Goal: Task Accomplishment & Management: Manage account settings

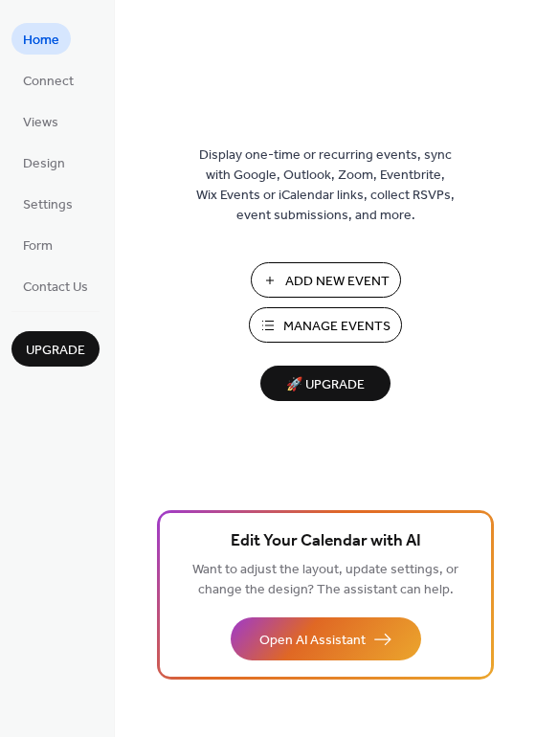
drag, startPoint x: 265, startPoint y: 31, endPoint x: 272, endPoint y: -30, distance: 60.7
click at [272, 0] on html "Home Connect Views Design Settings Form Contact Us Upgrade Home Upgrade Display…" at bounding box center [268, 368] width 536 height 737
drag, startPoint x: 245, startPoint y: 63, endPoint x: 248, endPoint y: -30, distance: 92.9
click at [248, 0] on html "Home Connect Views Design Settings Form Contact Us Upgrade Home Upgrade Display…" at bounding box center [268, 368] width 536 height 737
click at [297, 331] on span "Manage Events" at bounding box center [336, 327] width 107 height 20
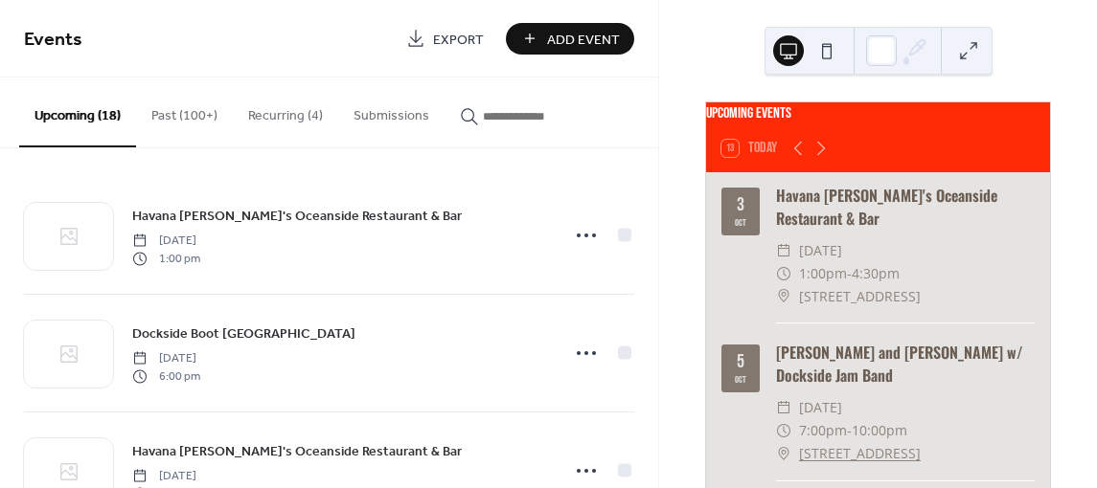
click at [288, 115] on button "Recurring (4)" at bounding box center [285, 112] width 105 height 68
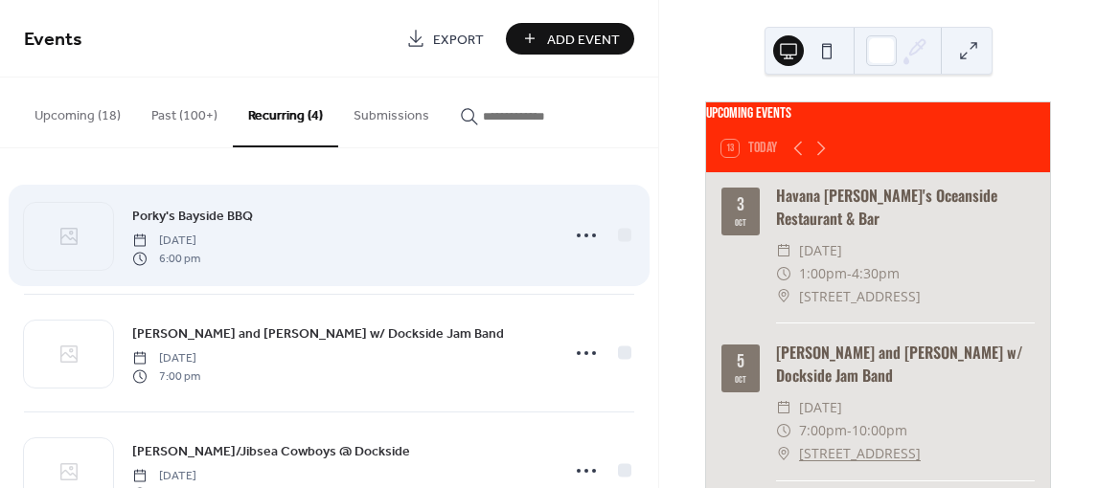
click at [252, 217] on span "Porky's Bayside BBQ" at bounding box center [192, 217] width 121 height 20
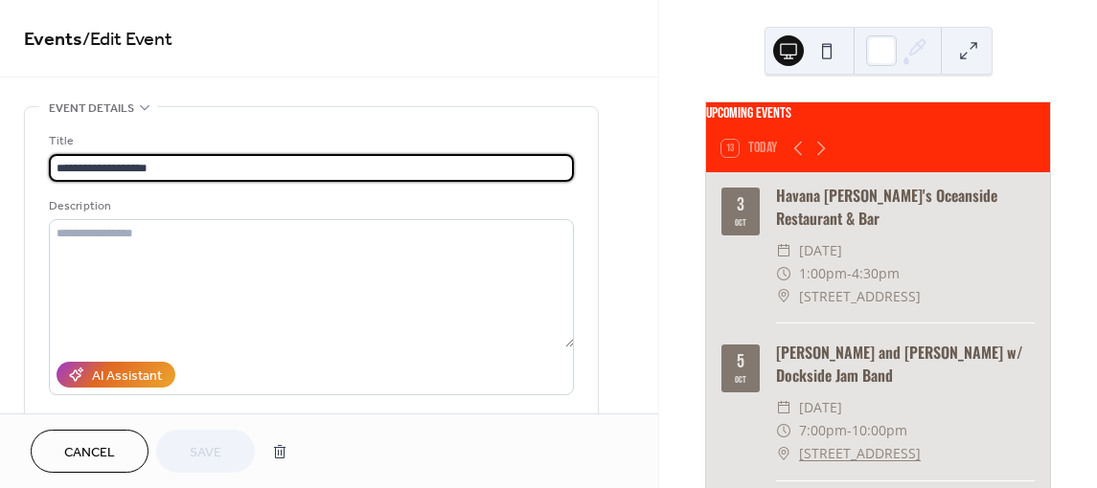
type input "**********"
drag, startPoint x: 55, startPoint y: 165, endPoint x: 189, endPoint y: 160, distance: 134.2
click at [189, 160] on input "**********" at bounding box center [311, 168] width 525 height 28
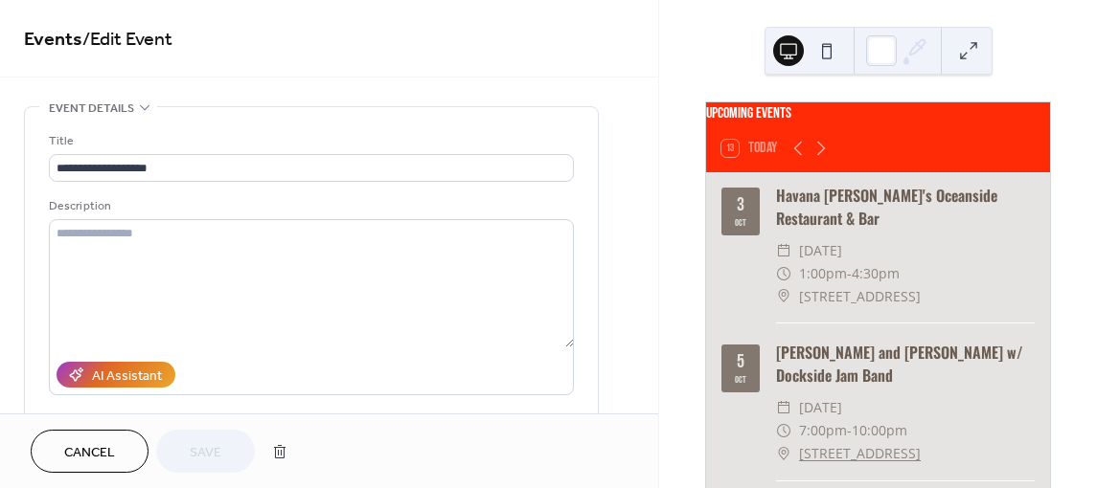
click at [81, 457] on span "Cancel" at bounding box center [89, 453] width 51 height 20
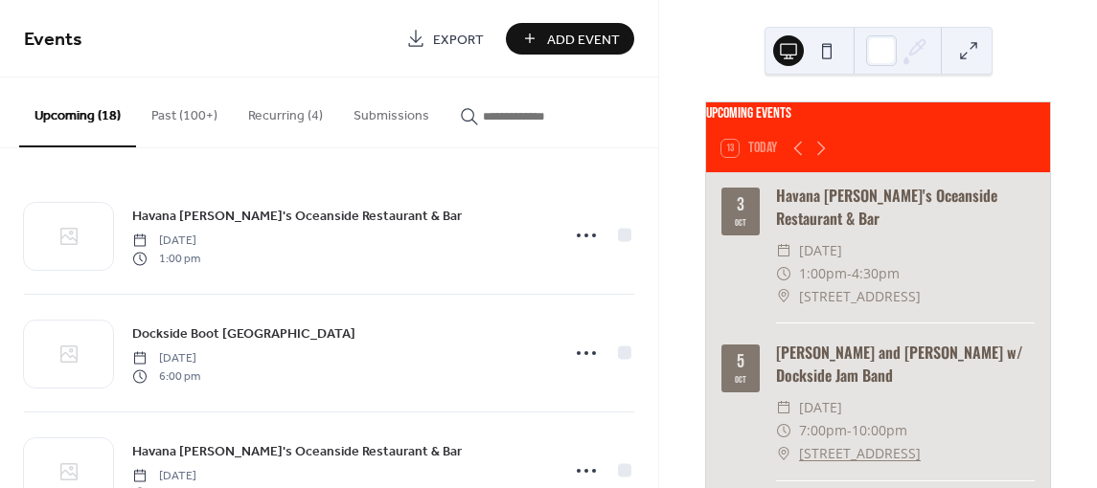
click at [618, 33] on span "Add Event" at bounding box center [583, 40] width 73 height 20
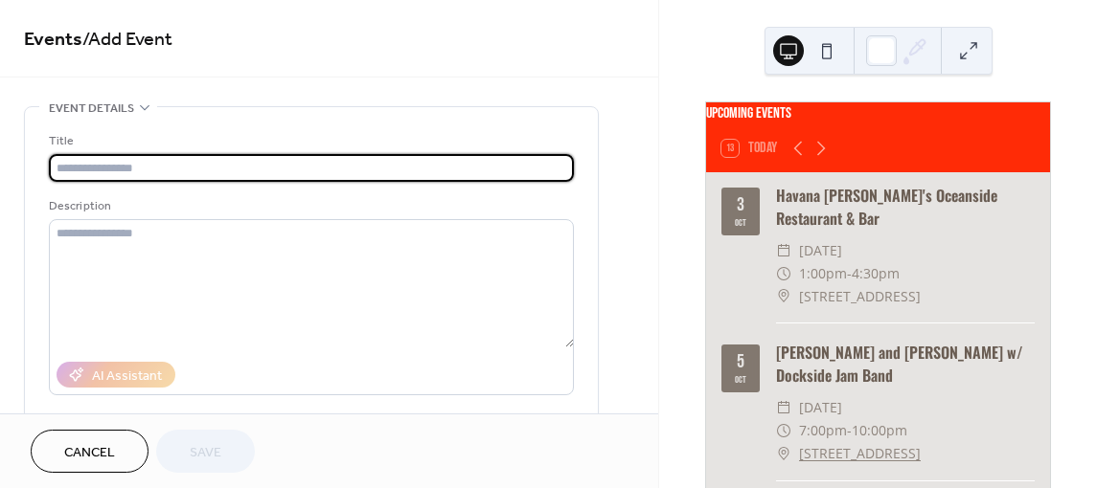
paste input "**********"
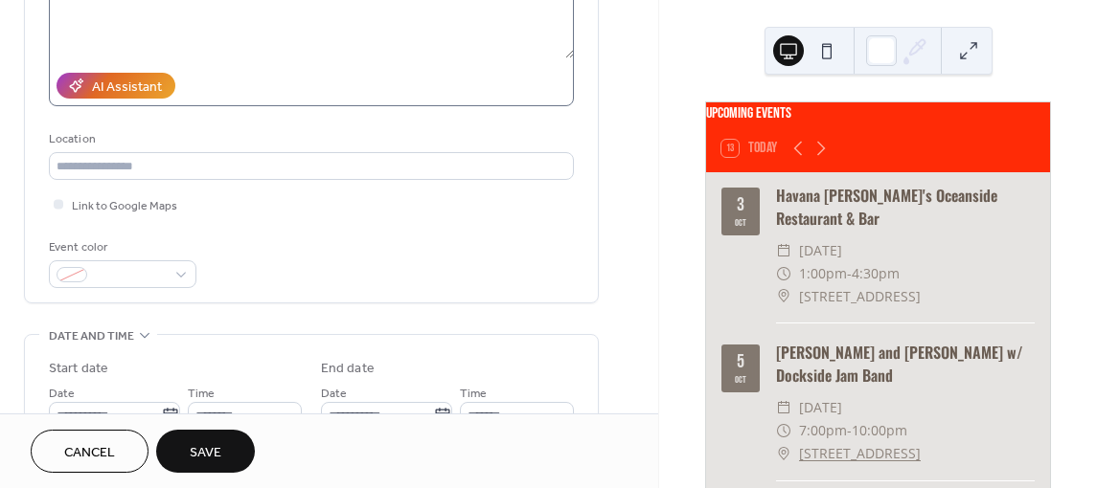
scroll to position [383, 0]
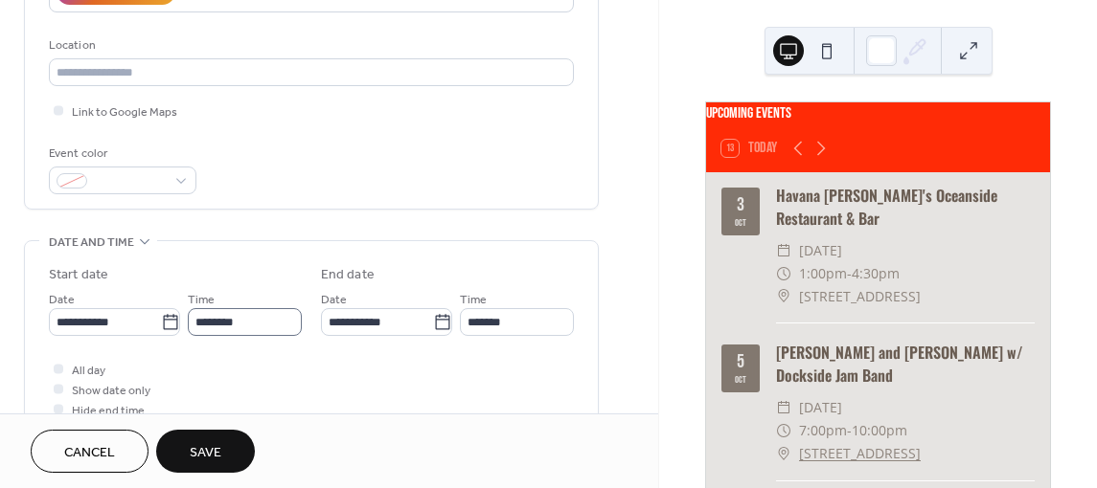
type input "**********"
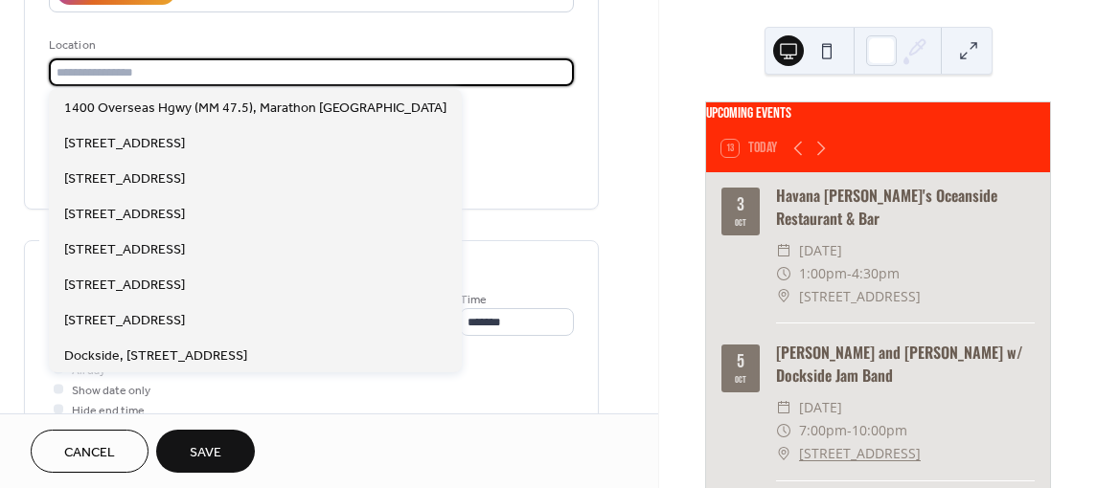
click at [158, 67] on input "text" at bounding box center [311, 72] width 525 height 28
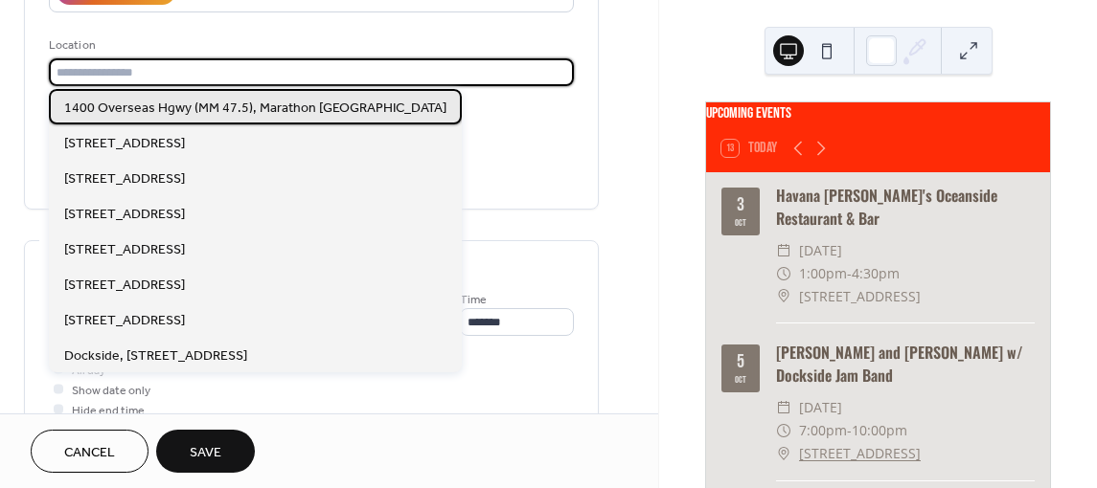
click at [137, 100] on span "1400 Overseas Hgwy (MM 47.5), Marathon FL" at bounding box center [255, 109] width 382 height 20
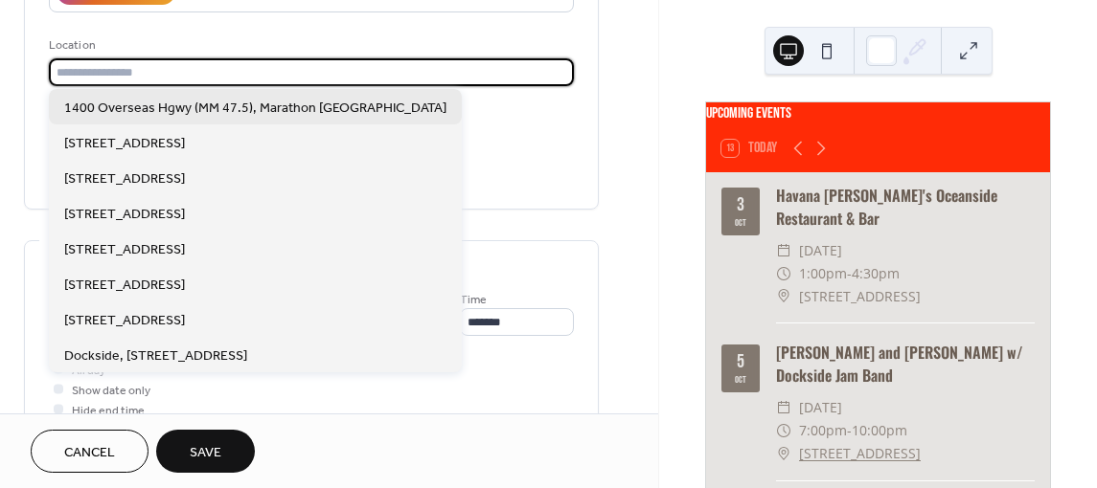
type input "**********"
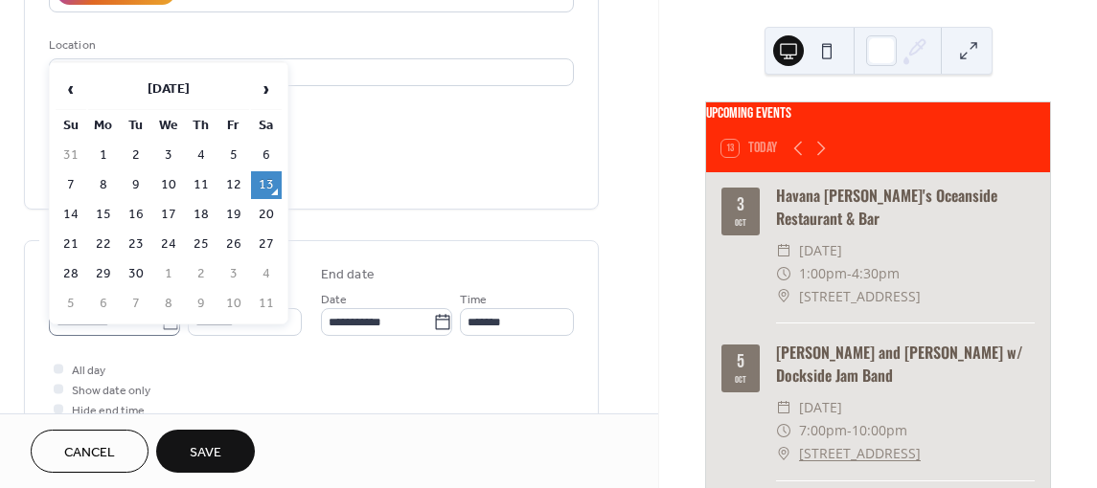
click at [160, 312] on body "**********" at bounding box center [548, 244] width 1097 height 488
click at [260, 90] on span "›" at bounding box center [266, 89] width 29 height 38
click at [261, 90] on span "›" at bounding box center [266, 89] width 29 height 38
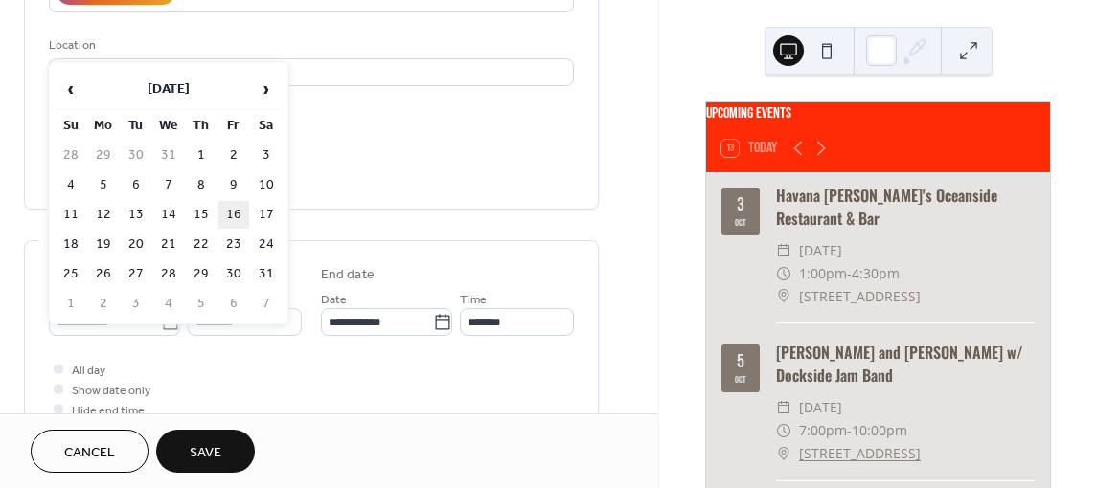
click at [240, 211] on td "16" at bounding box center [233, 215] width 31 height 28
type input "**********"
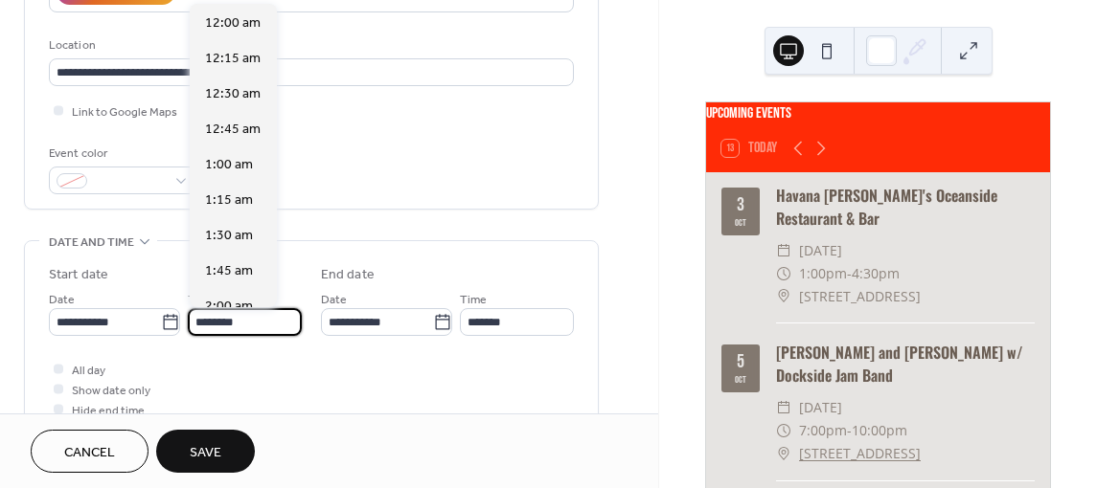
click at [225, 323] on input "********" at bounding box center [245, 322] width 114 height 28
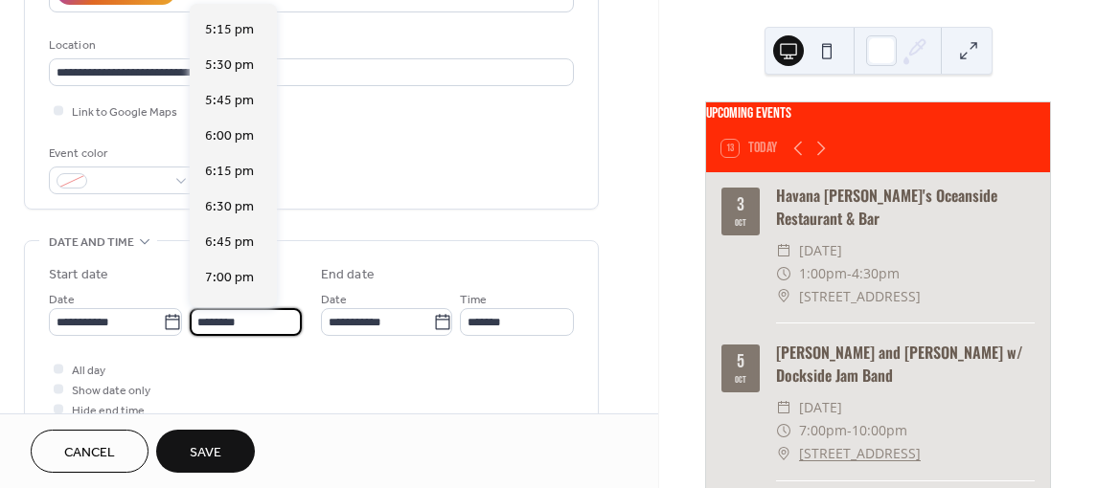
scroll to position [2467, 0]
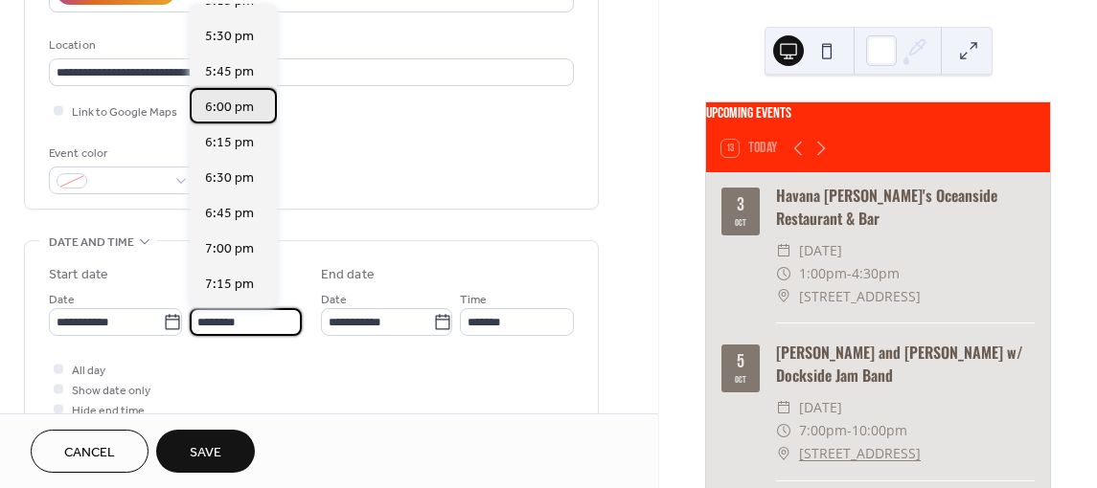
click at [208, 103] on span "6:00 pm" at bounding box center [229, 108] width 49 height 20
type input "*******"
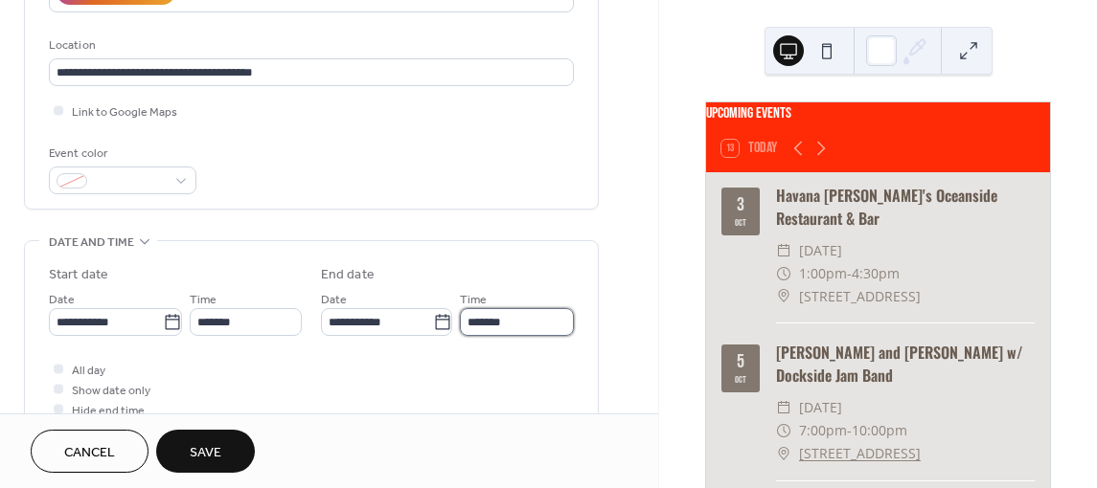
click at [504, 324] on input "*******" at bounding box center [517, 322] width 114 height 28
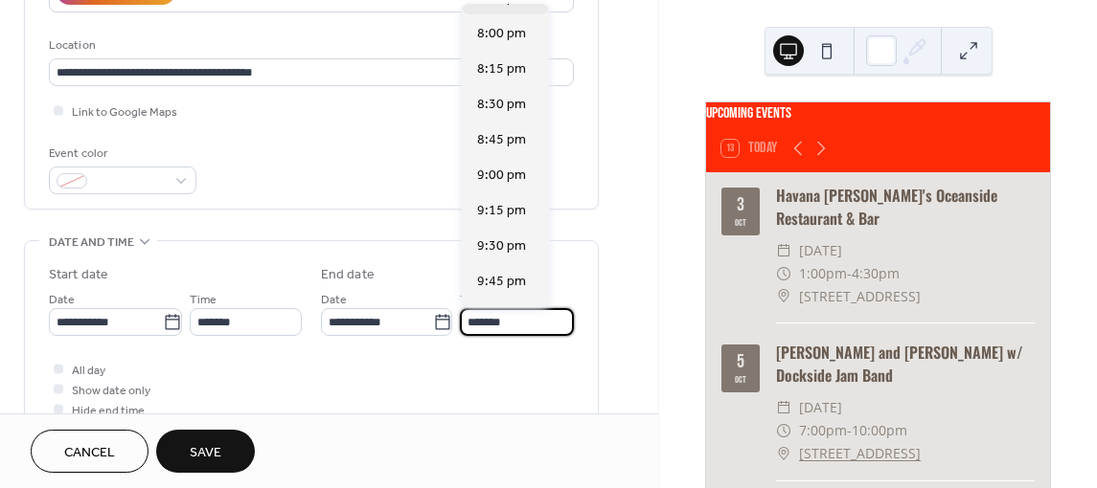
scroll to position [287, 0]
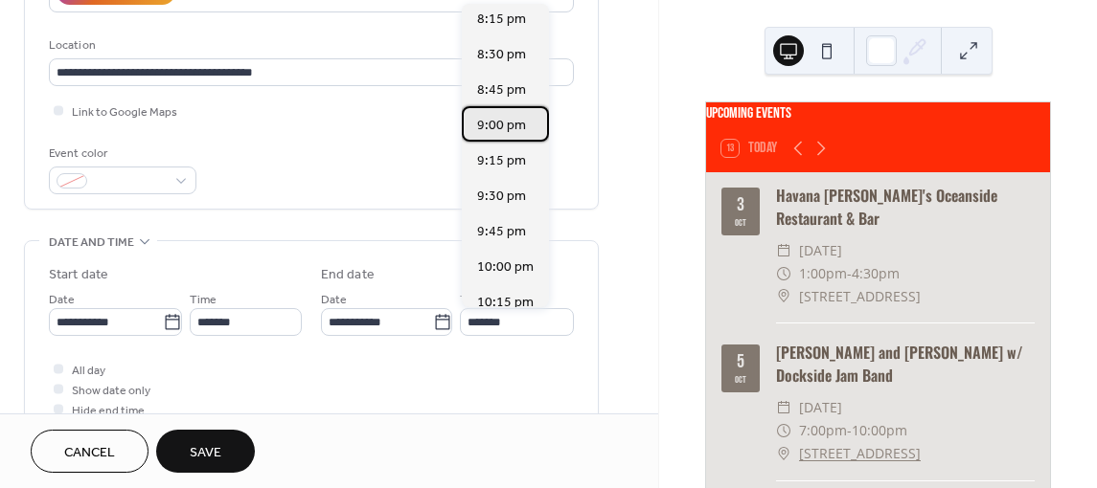
click at [493, 124] on span "9:00 pm" at bounding box center [501, 126] width 49 height 20
type input "*******"
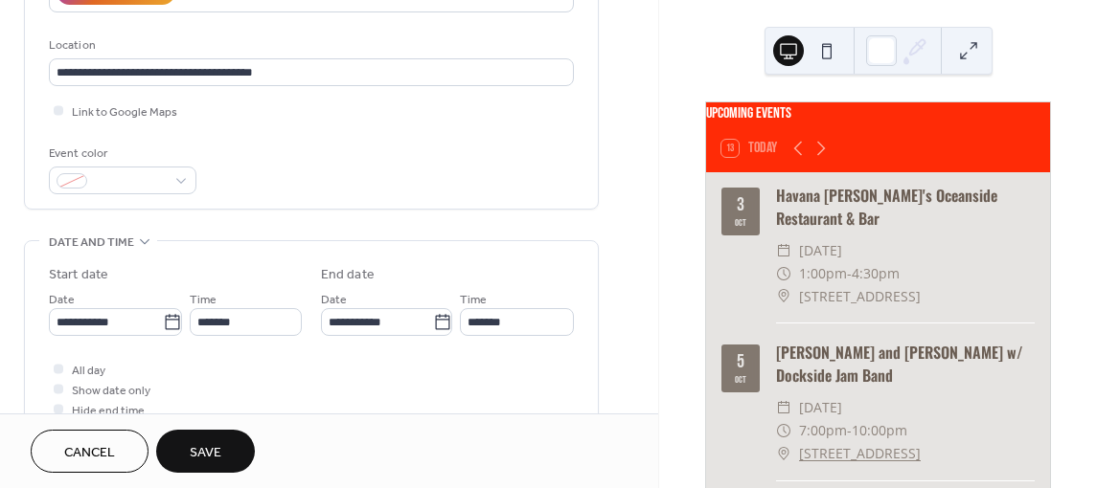
click at [231, 449] on button "Save" at bounding box center [205, 451] width 99 height 43
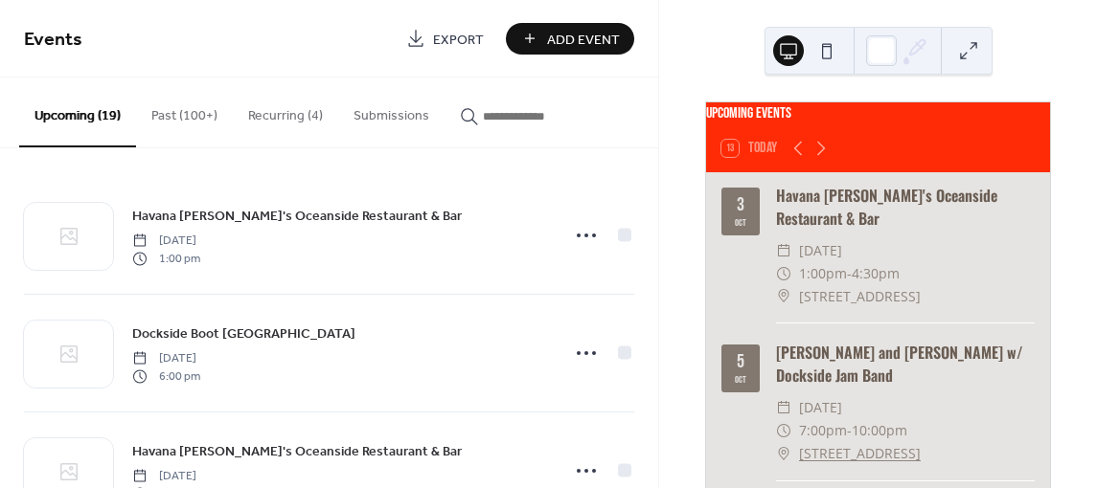
click at [98, 113] on button "Upcoming (19)" at bounding box center [77, 113] width 117 height 70
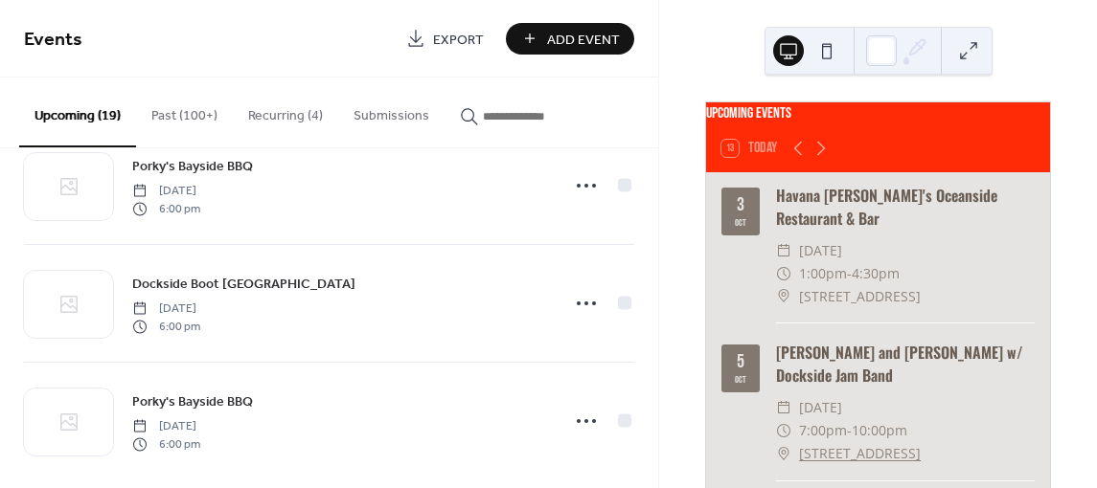
scroll to position [1948, 0]
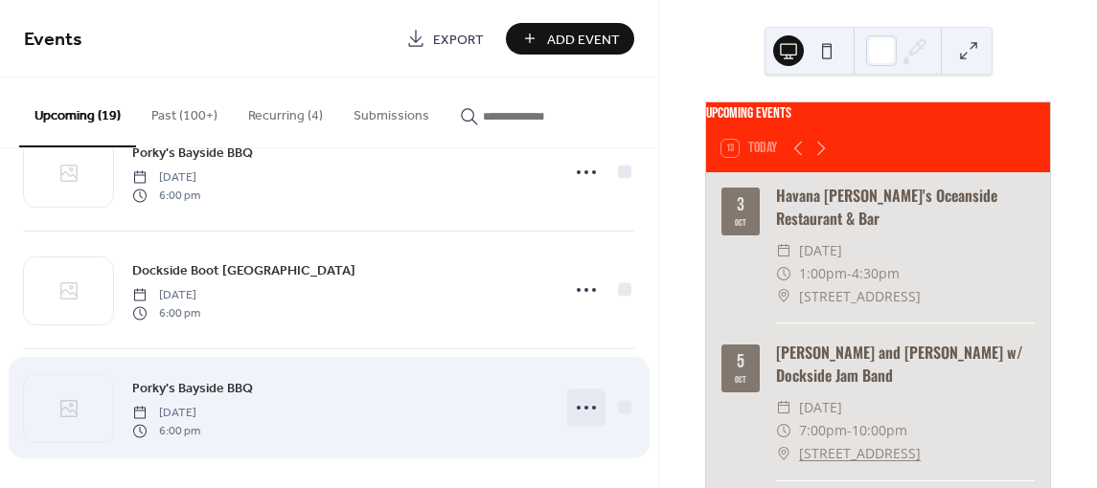
click at [578, 399] on icon at bounding box center [586, 408] width 31 height 31
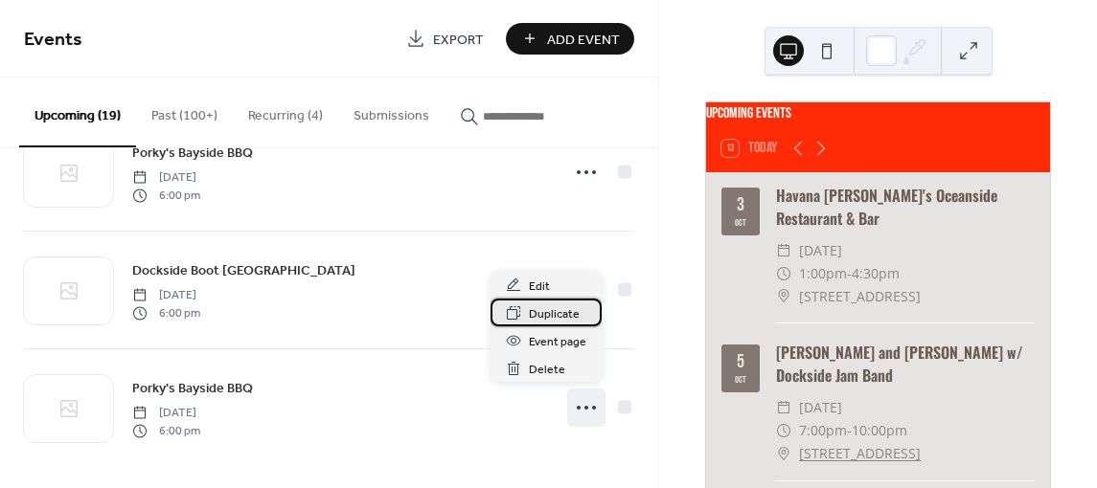
click at [556, 310] on span "Duplicate" at bounding box center [554, 315] width 51 height 20
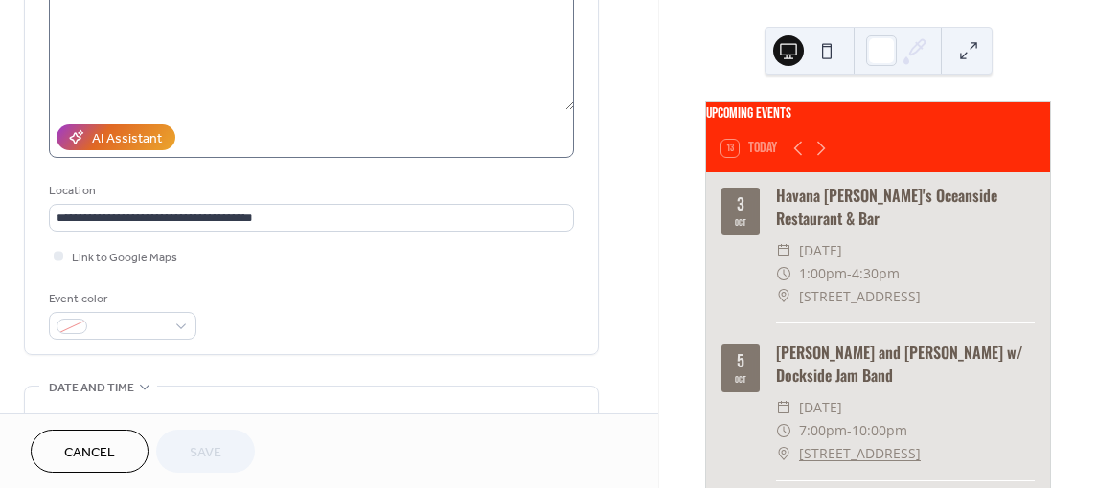
scroll to position [383, 0]
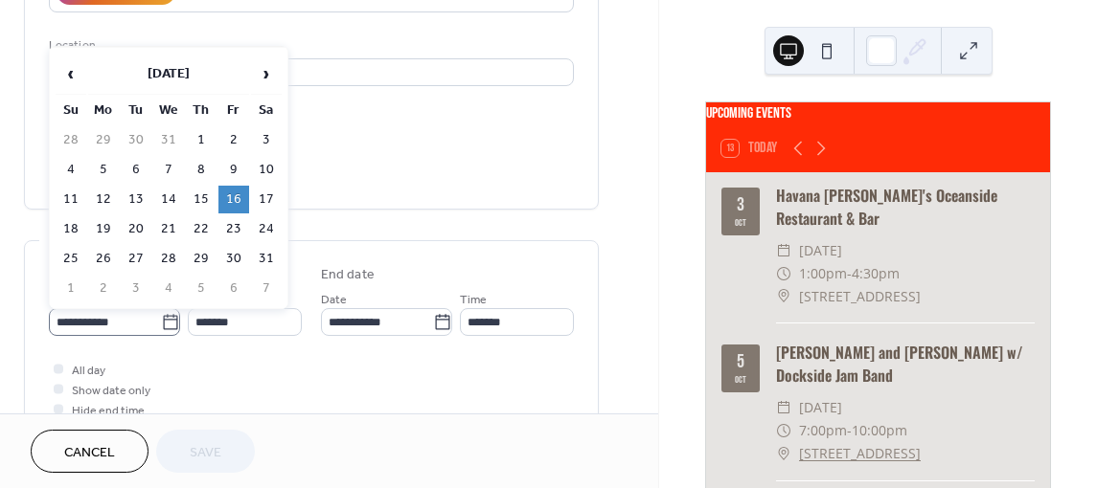
click at [164, 325] on icon at bounding box center [170, 322] width 19 height 19
click at [161, 325] on input "**********" at bounding box center [105, 322] width 112 height 28
click at [231, 222] on td "23" at bounding box center [233, 229] width 31 height 28
type input "**********"
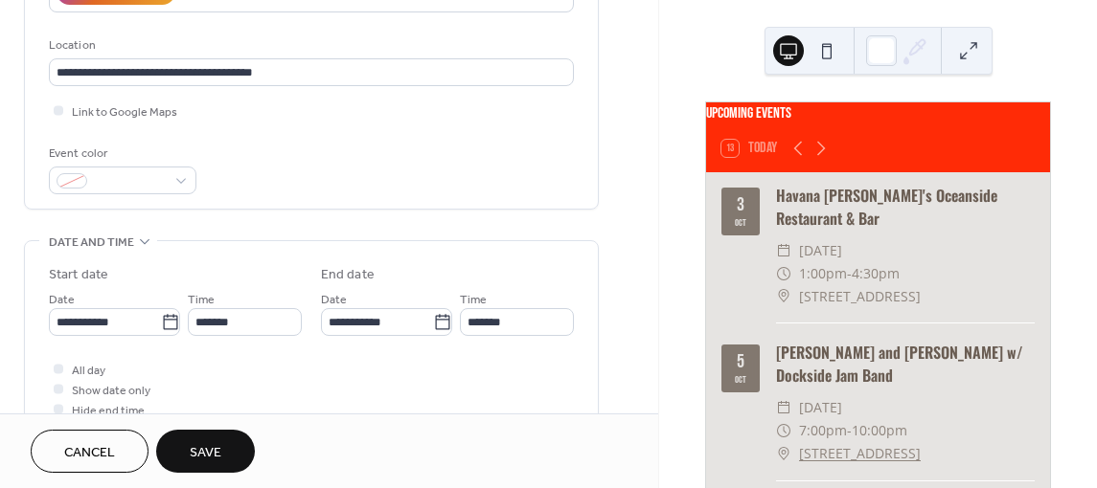
click at [215, 455] on span "Save" at bounding box center [206, 453] width 32 height 20
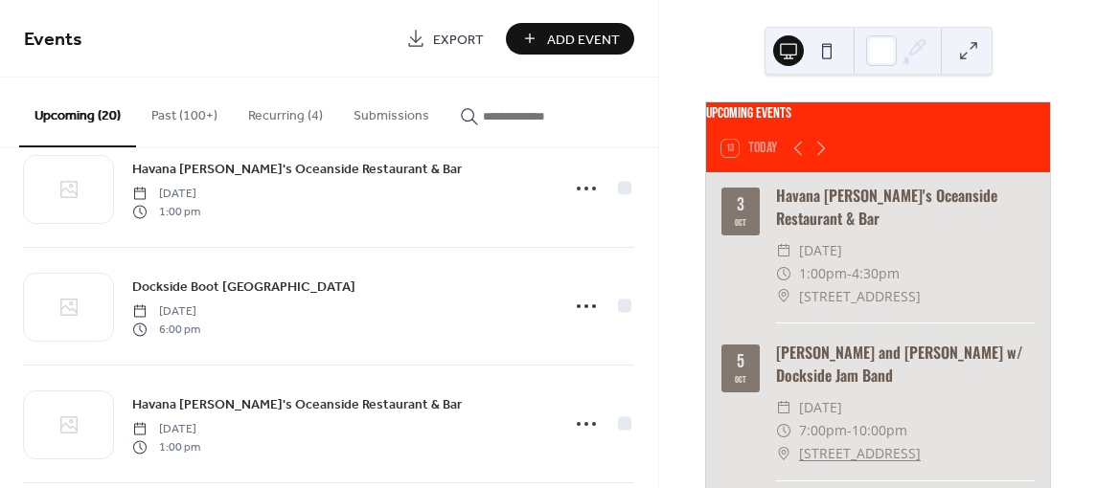
scroll to position [2065, 0]
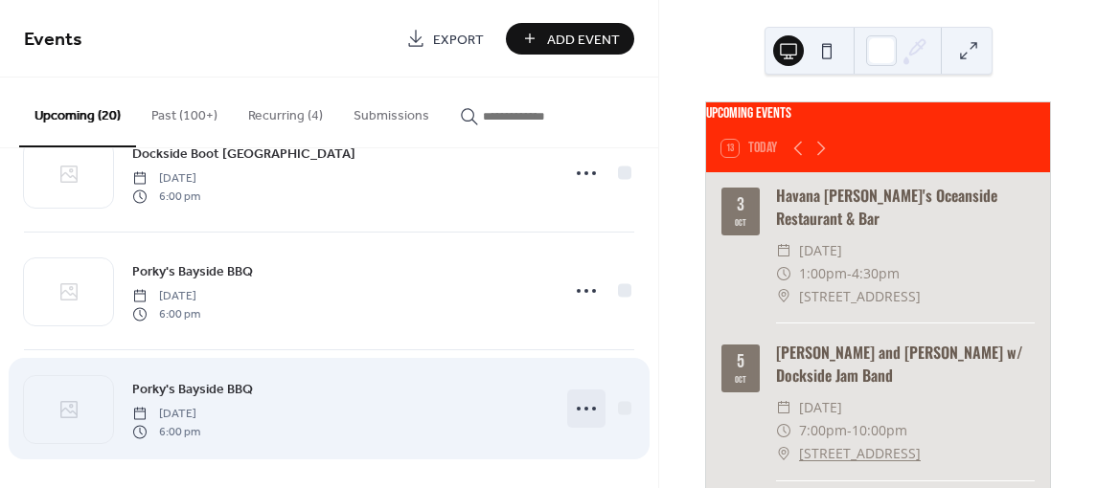
click at [577, 407] on circle at bounding box center [579, 409] width 4 height 4
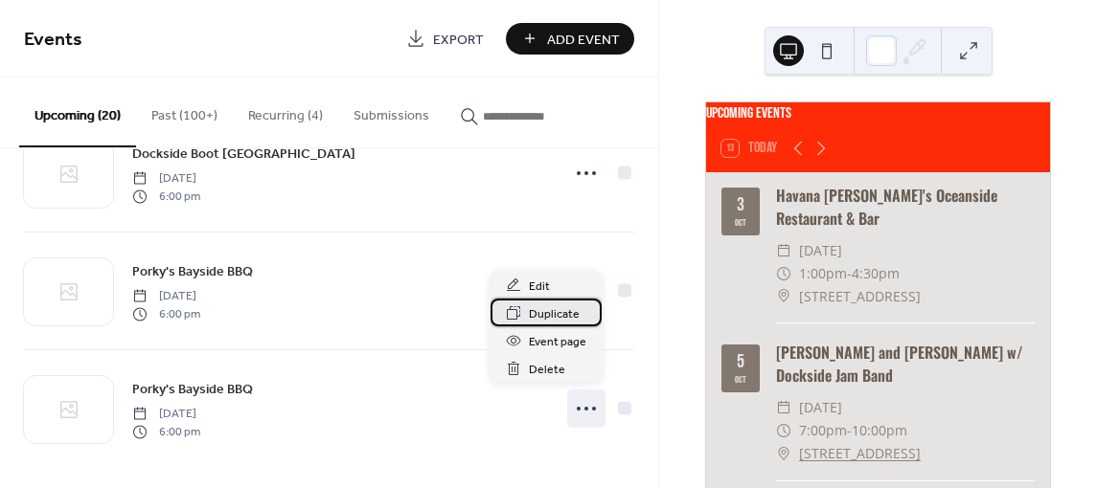
click at [539, 317] on span "Duplicate" at bounding box center [554, 315] width 51 height 20
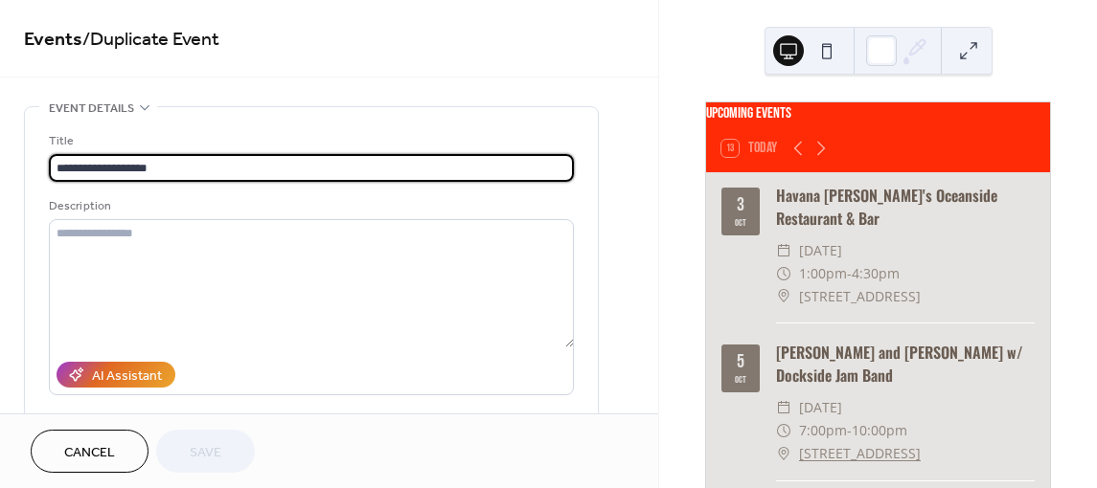
scroll to position [479, 0]
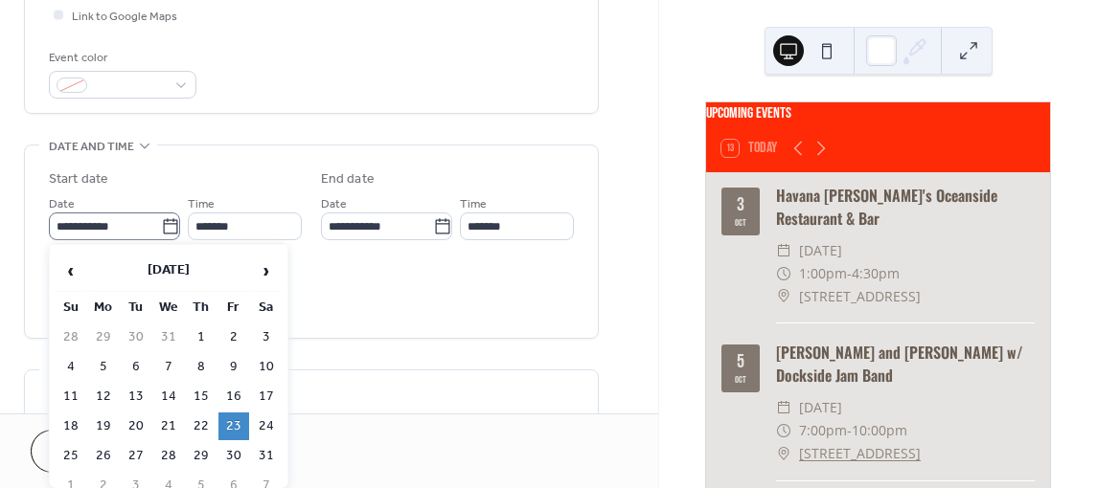
click at [164, 221] on icon at bounding box center [170, 226] width 19 height 19
click at [161, 221] on input "**********" at bounding box center [105, 227] width 112 height 28
click at [273, 416] on td "24" at bounding box center [266, 427] width 31 height 28
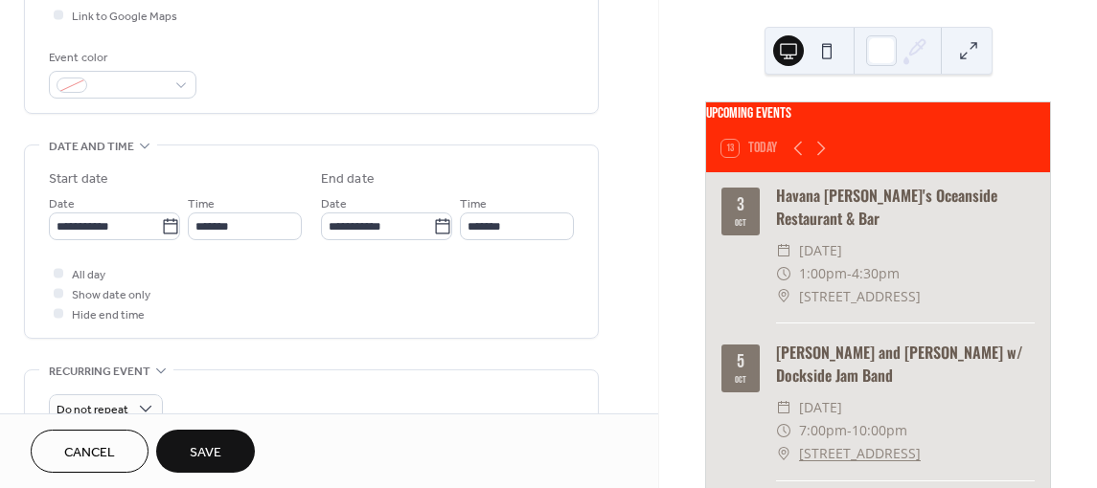
type input "**********"
click at [244, 441] on button "Save" at bounding box center [205, 451] width 99 height 43
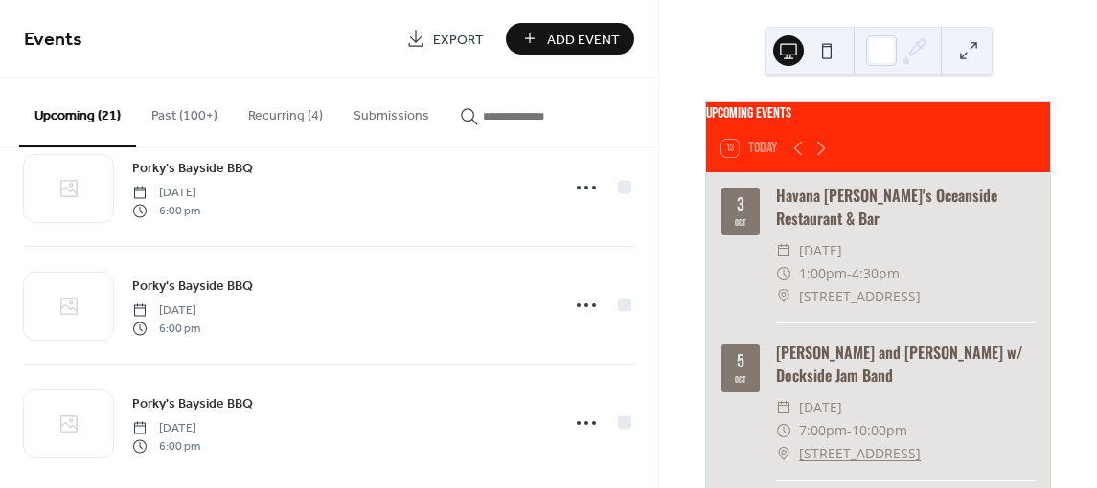
scroll to position [2183, 0]
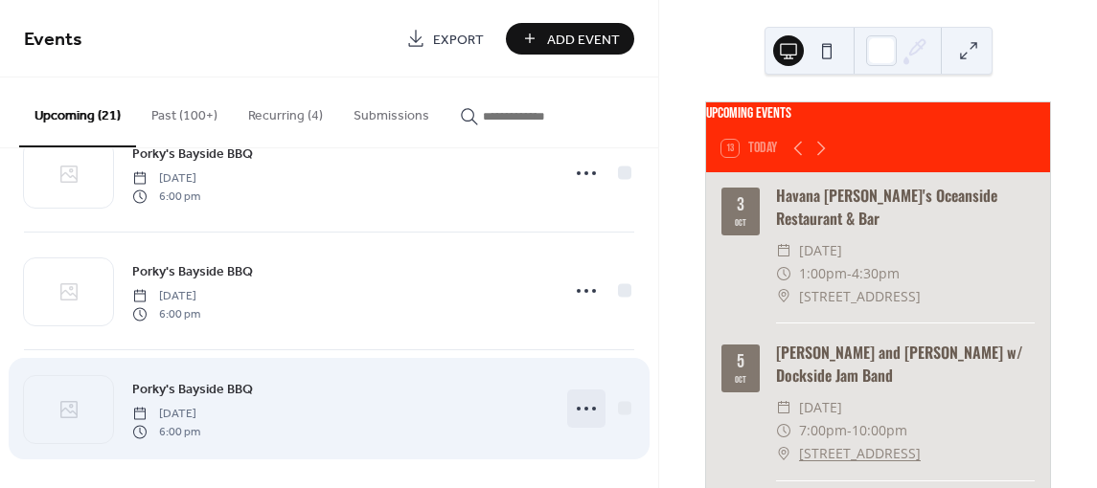
click at [580, 394] on icon at bounding box center [586, 409] width 31 height 31
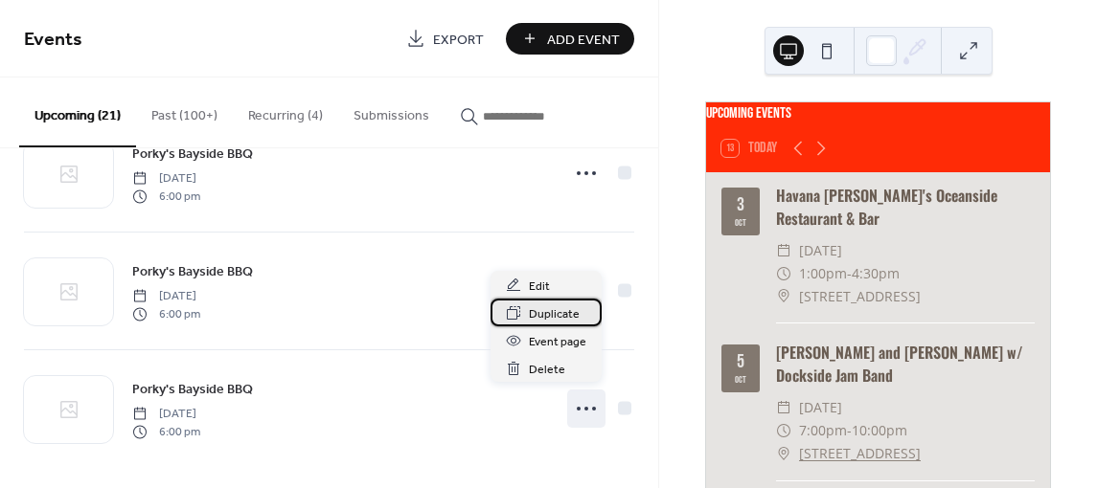
click at [551, 312] on span "Duplicate" at bounding box center [554, 315] width 51 height 20
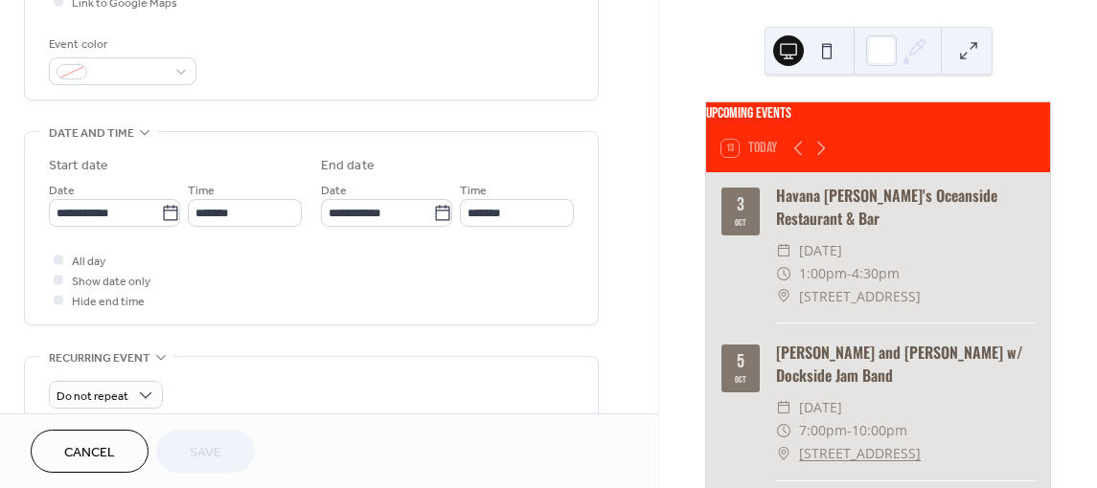
scroll to position [575, 0]
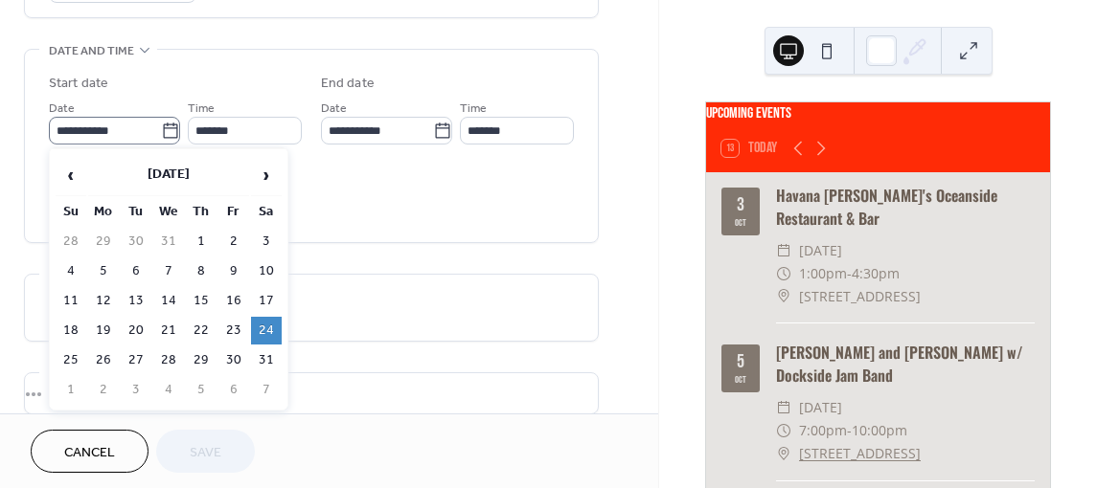
click at [161, 132] on icon at bounding box center [170, 131] width 19 height 19
click at [159, 132] on input "**********" at bounding box center [105, 131] width 112 height 28
click at [226, 352] on td "30" at bounding box center [233, 361] width 31 height 28
type input "**********"
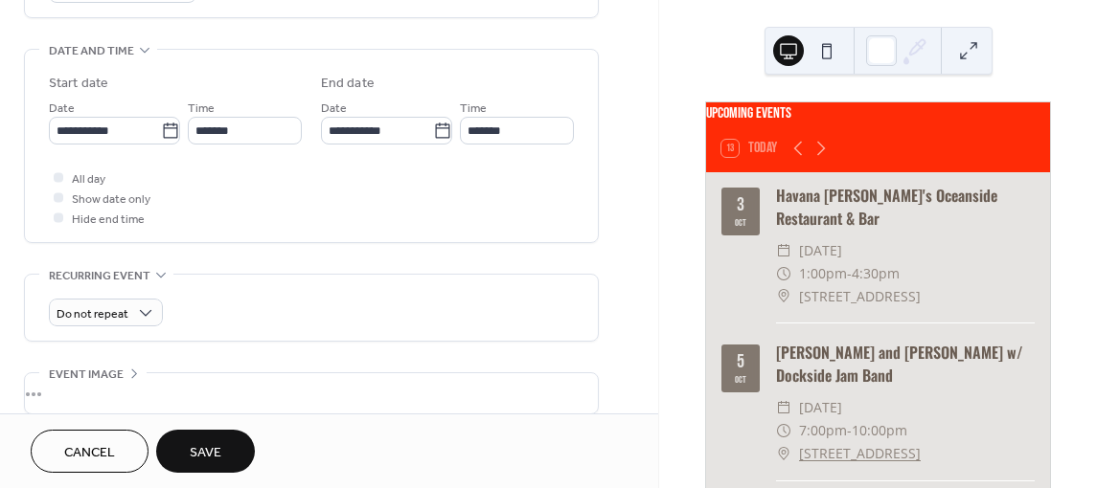
click at [171, 452] on button "Save" at bounding box center [205, 451] width 99 height 43
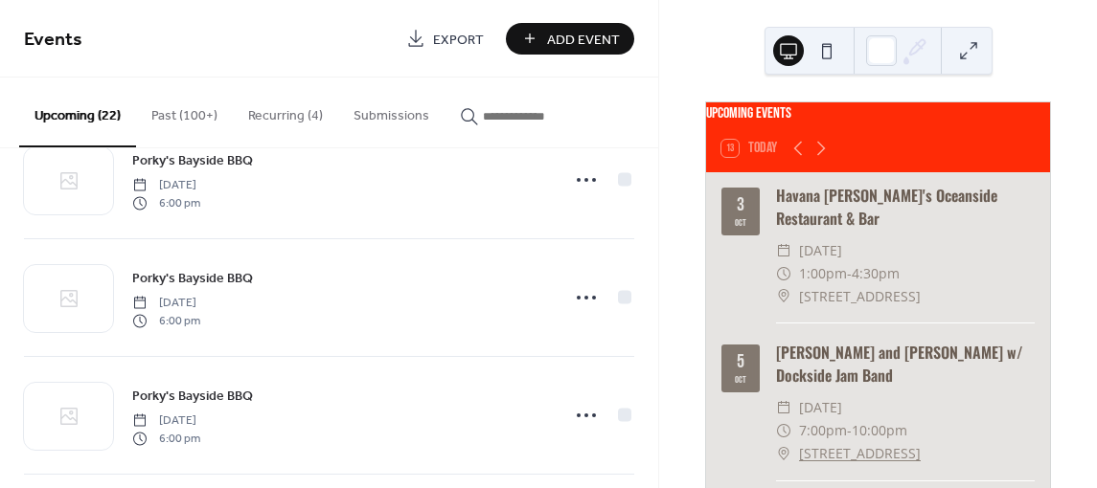
scroll to position [2300, 0]
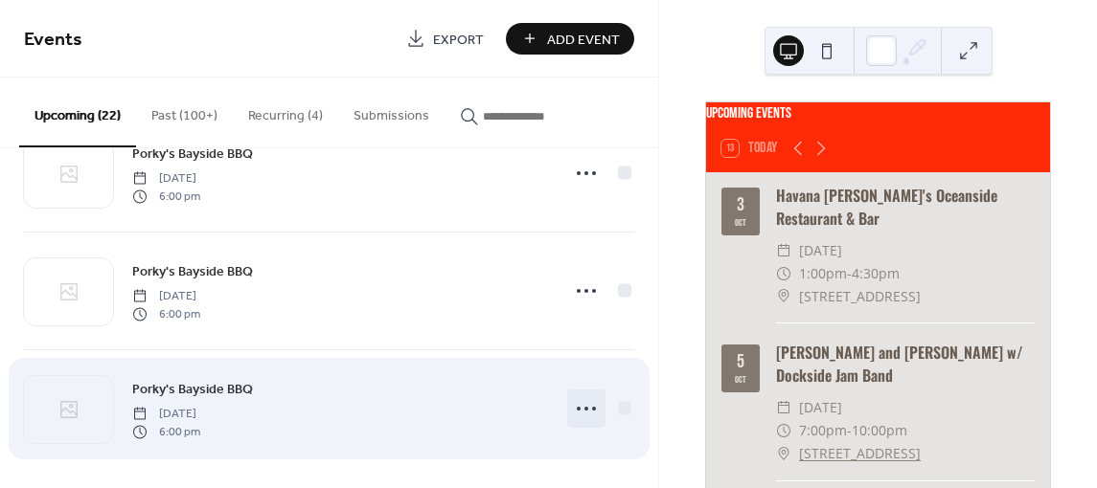
click at [578, 396] on icon at bounding box center [586, 409] width 31 height 31
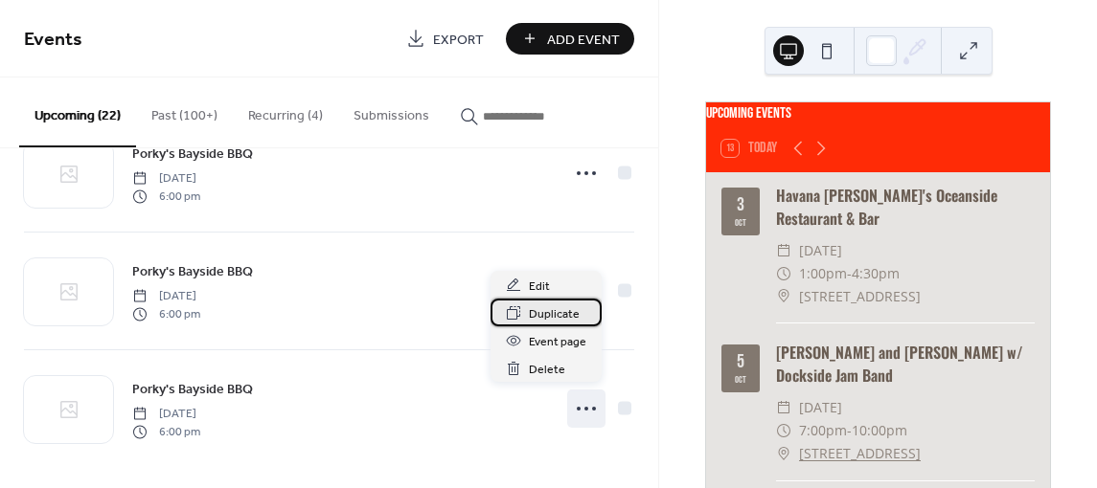
click at [549, 312] on span "Duplicate" at bounding box center [554, 315] width 51 height 20
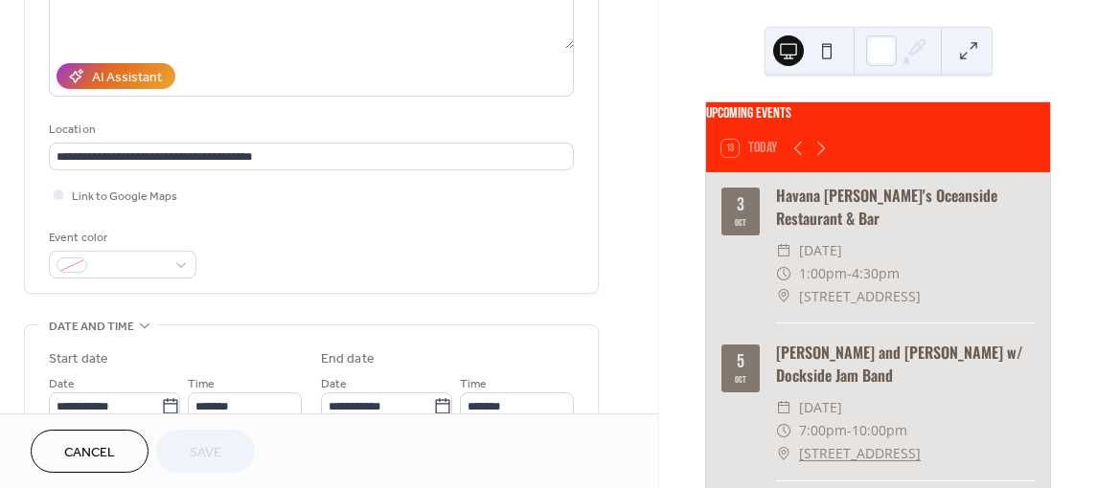
scroll to position [575, 0]
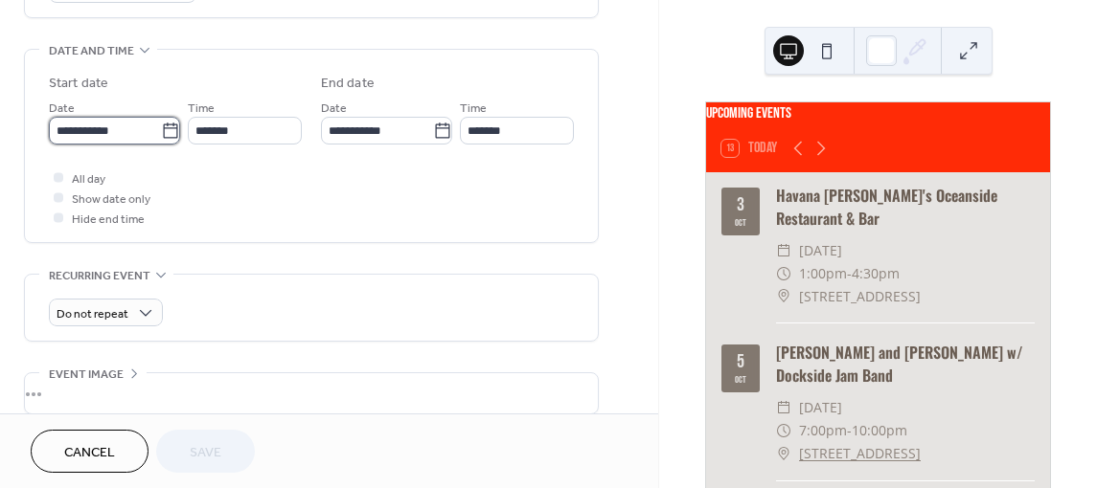
click at [61, 132] on input "**********" at bounding box center [105, 131] width 112 height 28
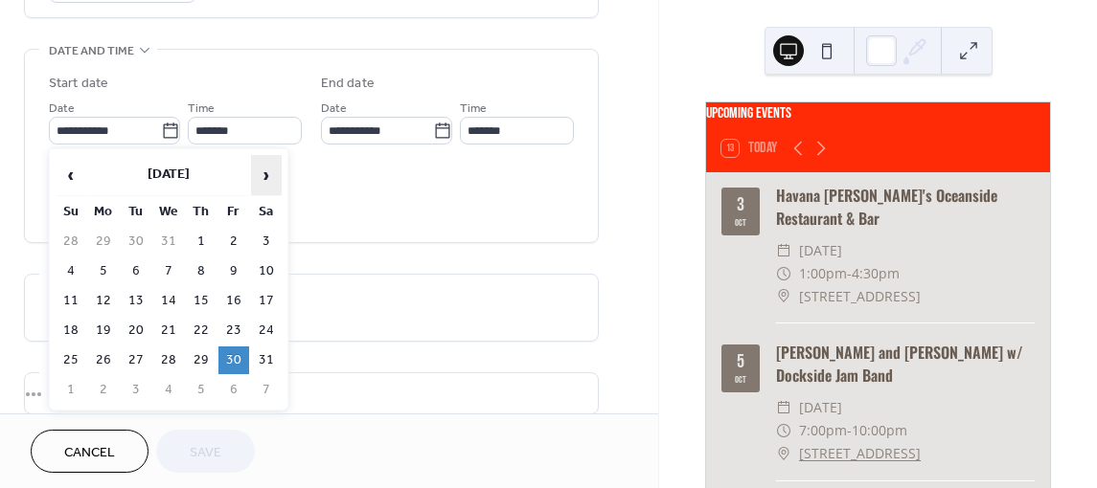
click at [269, 174] on span "›" at bounding box center [266, 175] width 29 height 38
click at [233, 325] on td "20" at bounding box center [233, 331] width 31 height 28
type input "**********"
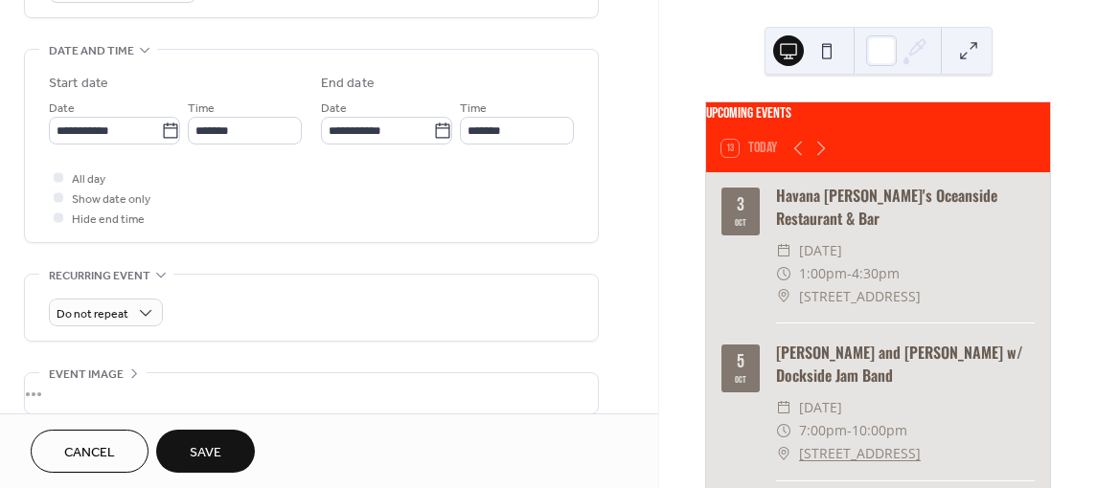
click at [188, 444] on button "Save" at bounding box center [205, 451] width 99 height 43
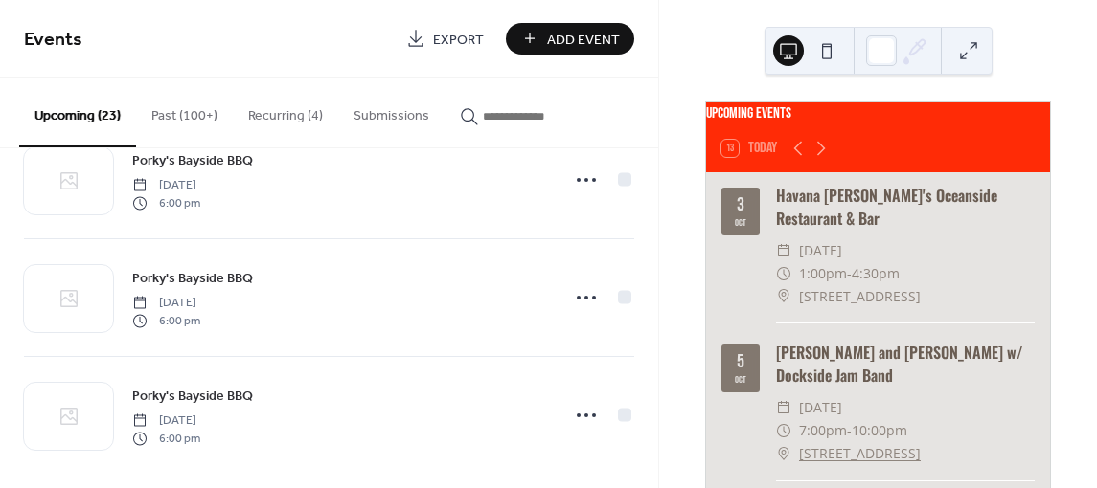
scroll to position [2417, 0]
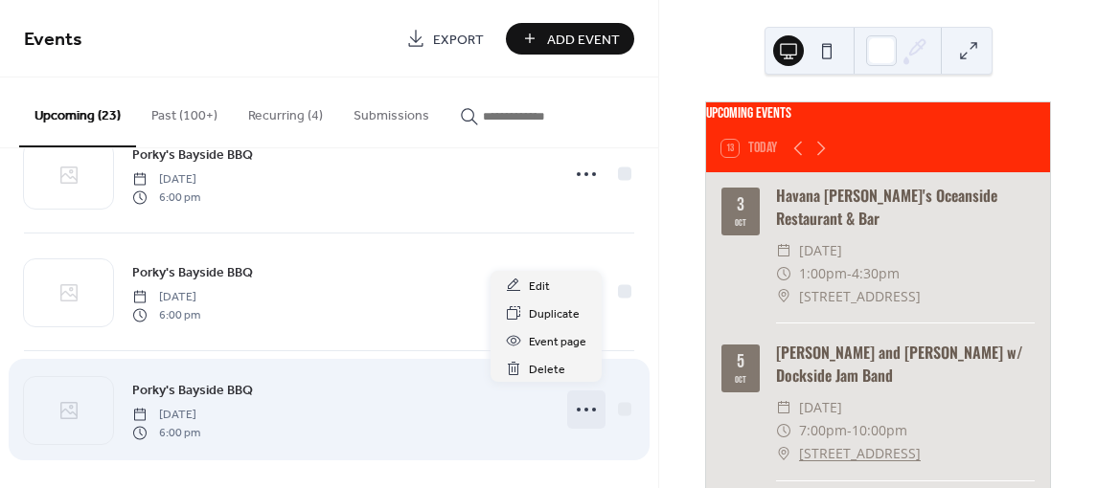
click at [585, 405] on icon at bounding box center [586, 410] width 31 height 31
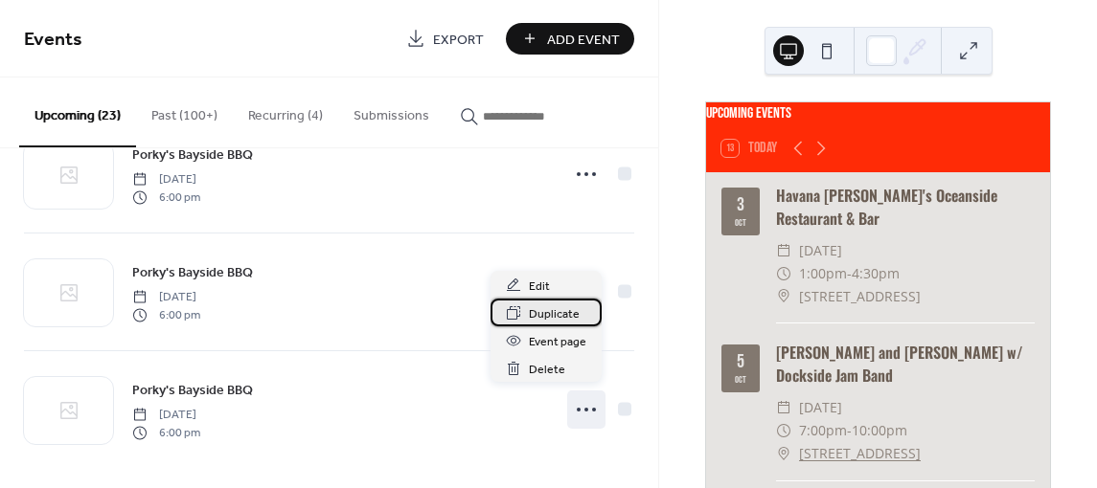
click at [571, 313] on span "Duplicate" at bounding box center [554, 315] width 51 height 20
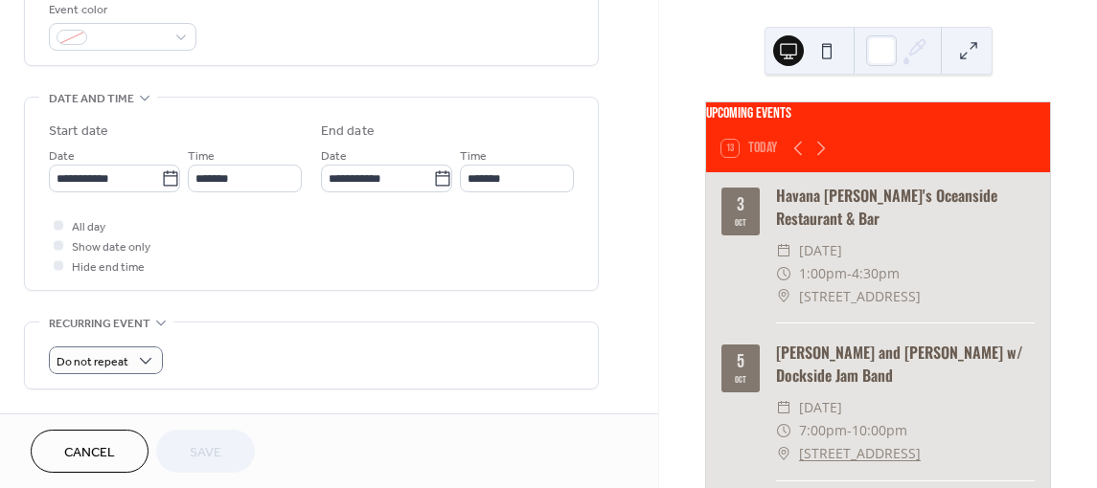
scroll to position [575, 0]
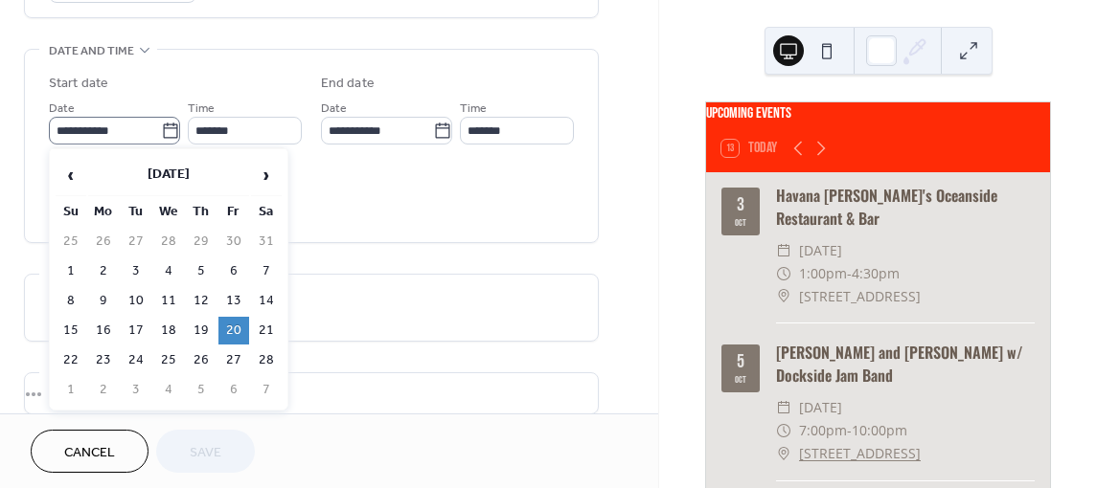
click at [163, 127] on icon at bounding box center [170, 131] width 19 height 19
click at [161, 127] on input "**********" at bounding box center [105, 131] width 112 height 28
click at [275, 324] on td "21" at bounding box center [266, 331] width 31 height 28
type input "**********"
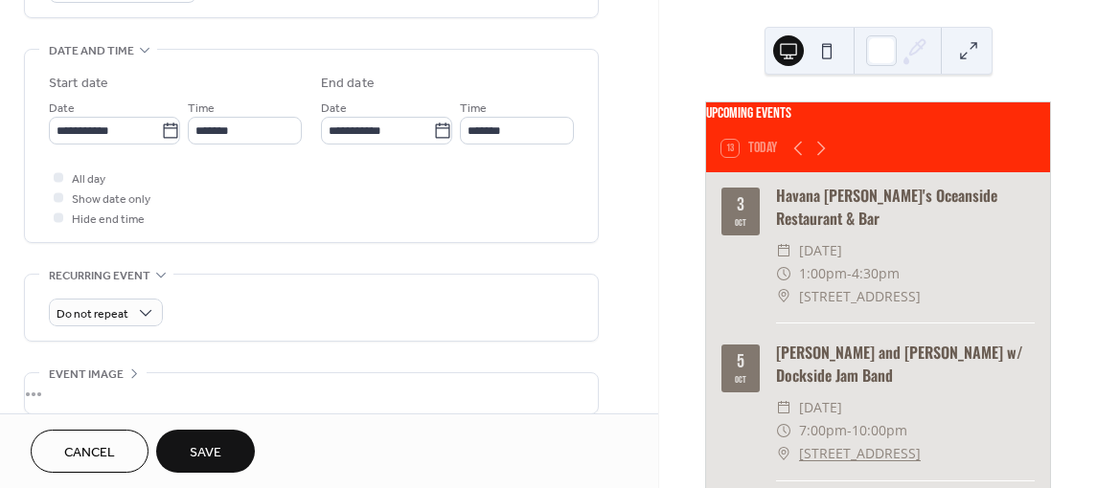
click at [223, 446] on button "Save" at bounding box center [205, 451] width 99 height 43
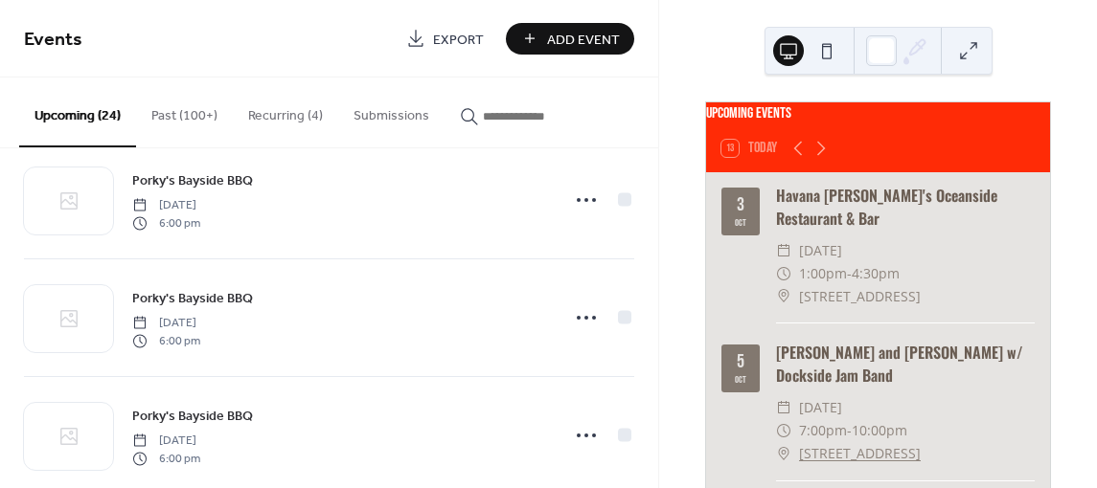
scroll to position [2535, 0]
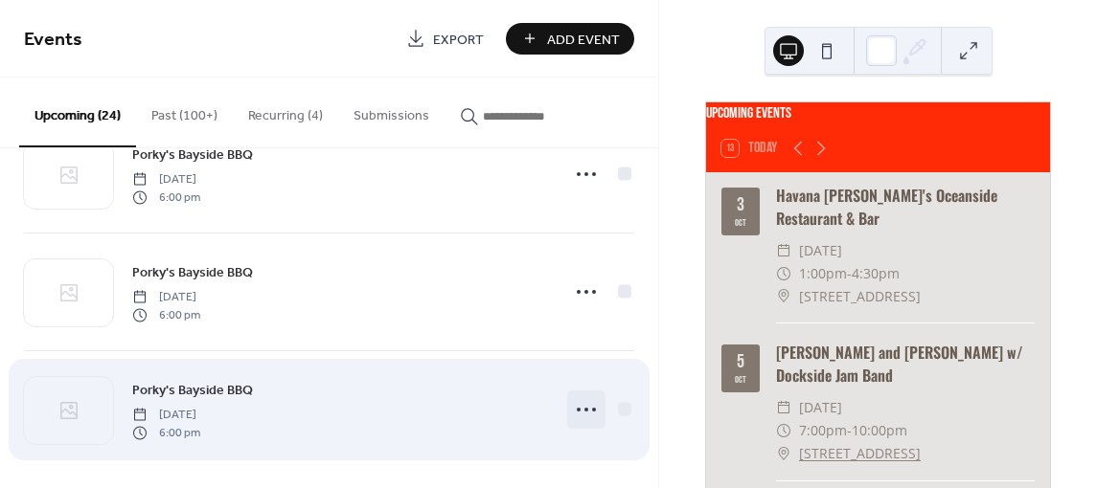
click at [577, 396] on icon at bounding box center [586, 410] width 31 height 31
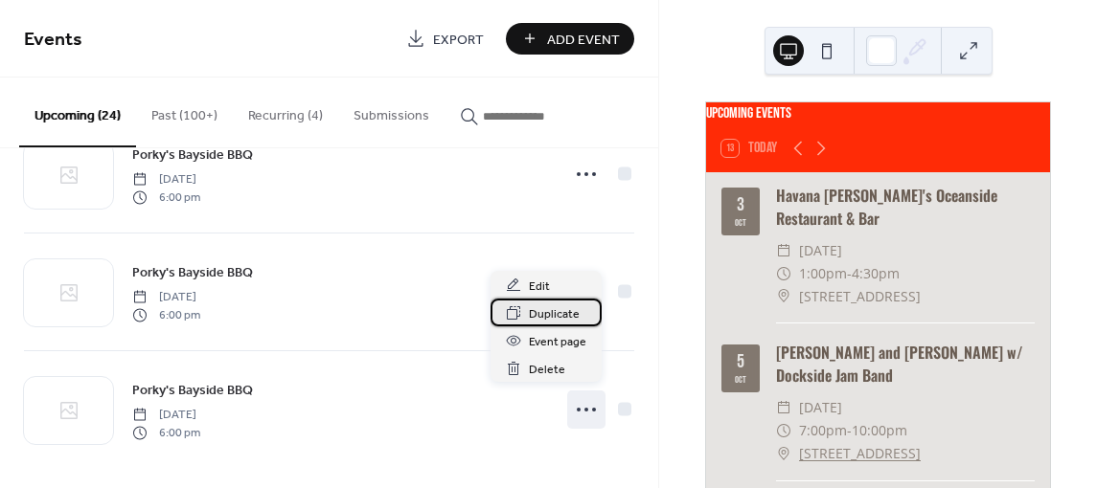
click at [566, 314] on span "Duplicate" at bounding box center [554, 315] width 51 height 20
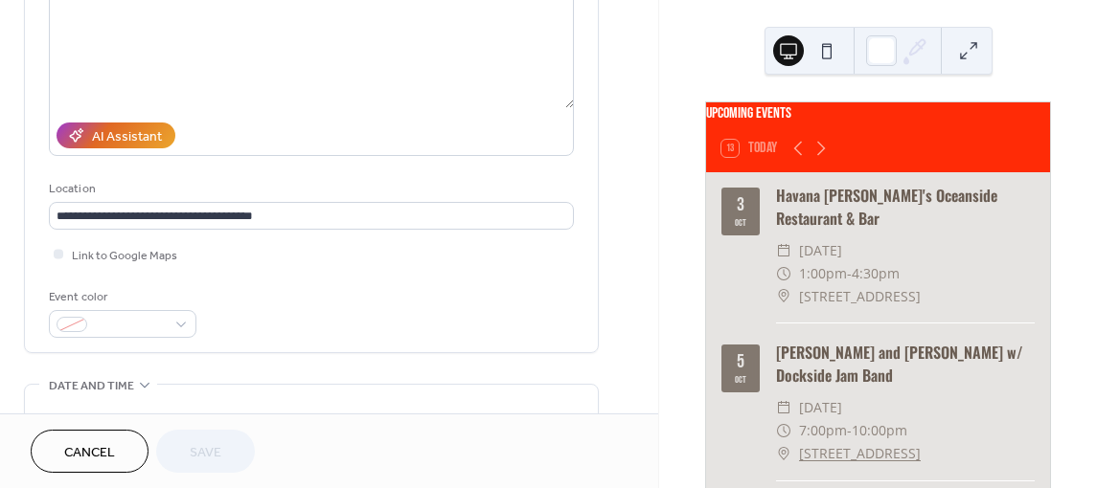
scroll to position [383, 0]
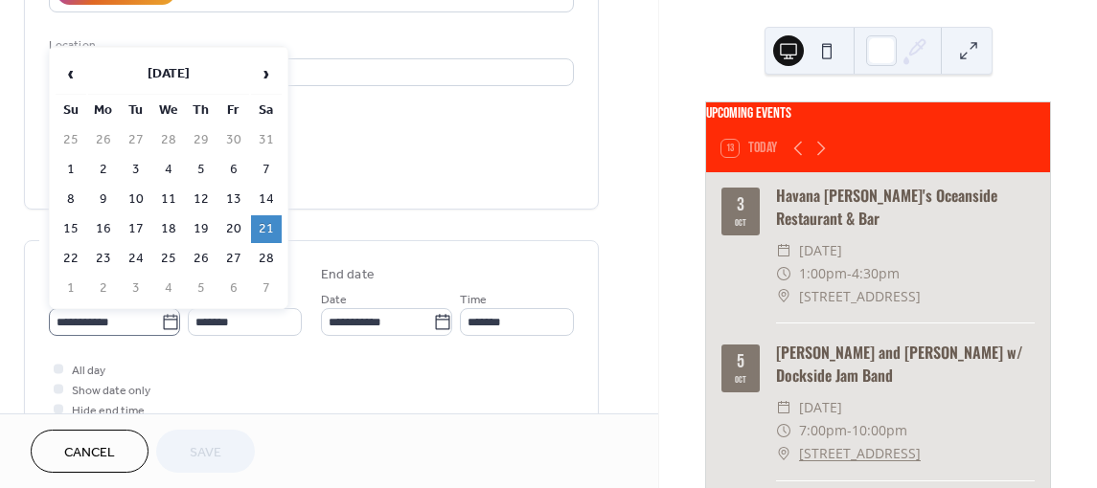
click at [164, 324] on icon at bounding box center [170, 322] width 19 height 19
click at [161, 324] on input "**********" at bounding box center [105, 322] width 112 height 28
click at [240, 253] on td "27" at bounding box center [233, 259] width 31 height 28
type input "**********"
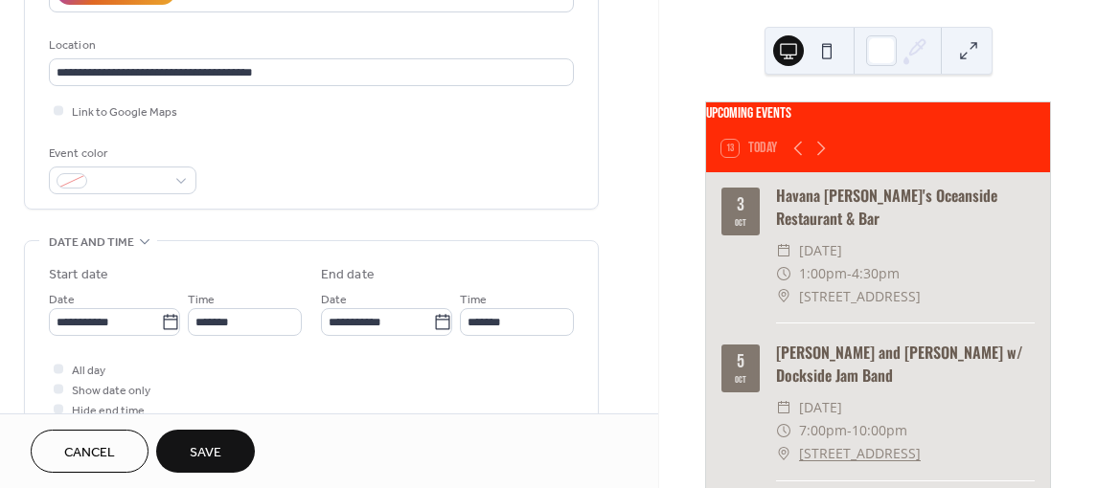
click at [211, 450] on span "Save" at bounding box center [206, 453] width 32 height 20
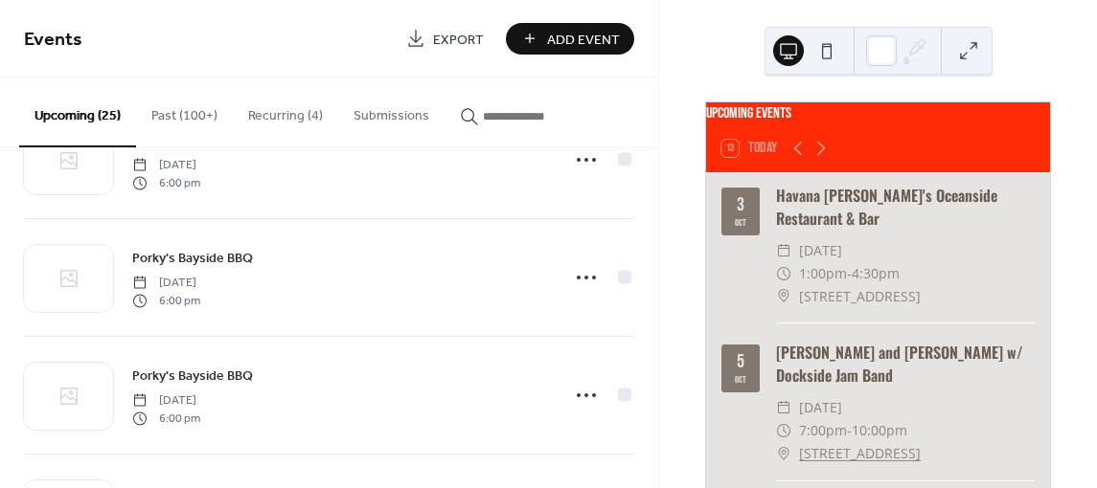
scroll to position [2653, 0]
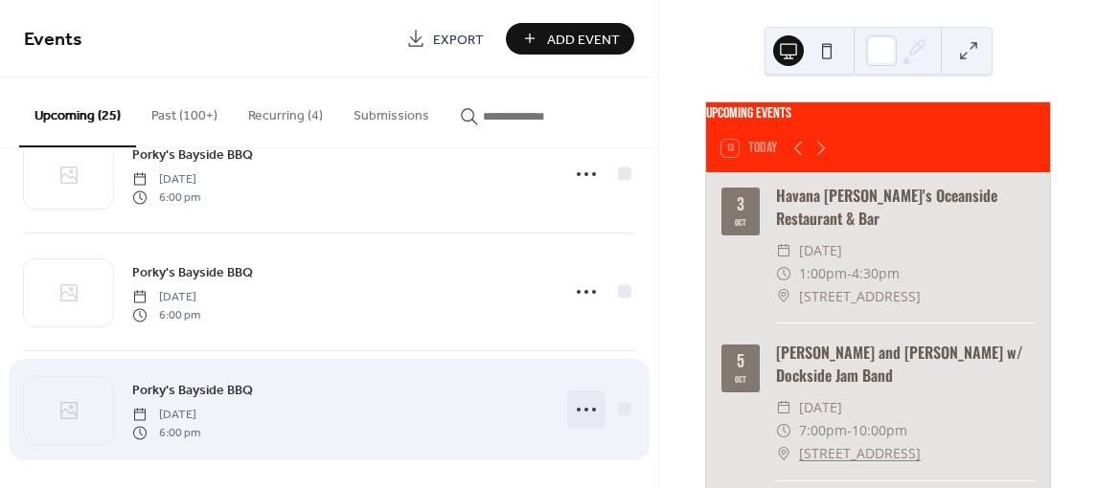
click at [580, 405] on icon at bounding box center [586, 410] width 31 height 31
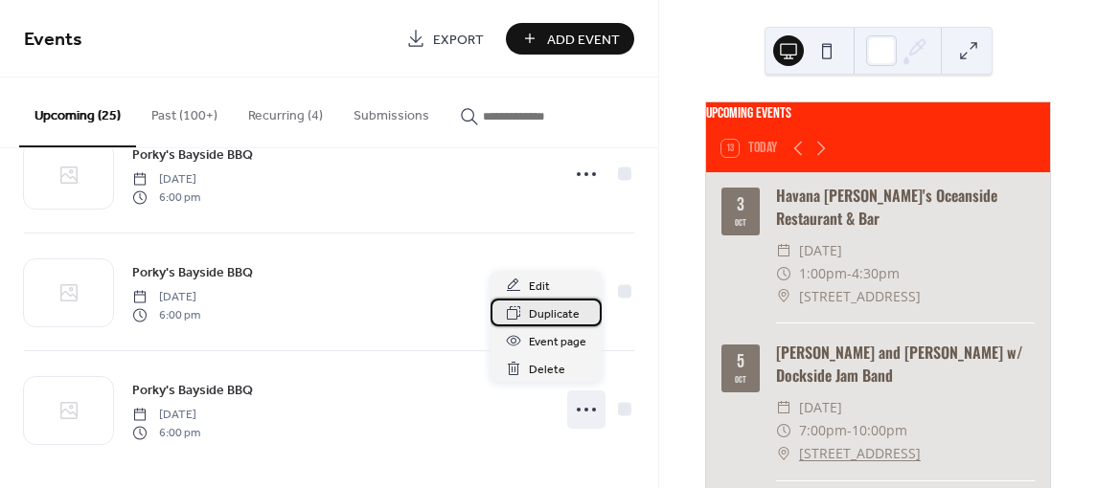
click at [566, 309] on span "Duplicate" at bounding box center [554, 315] width 51 height 20
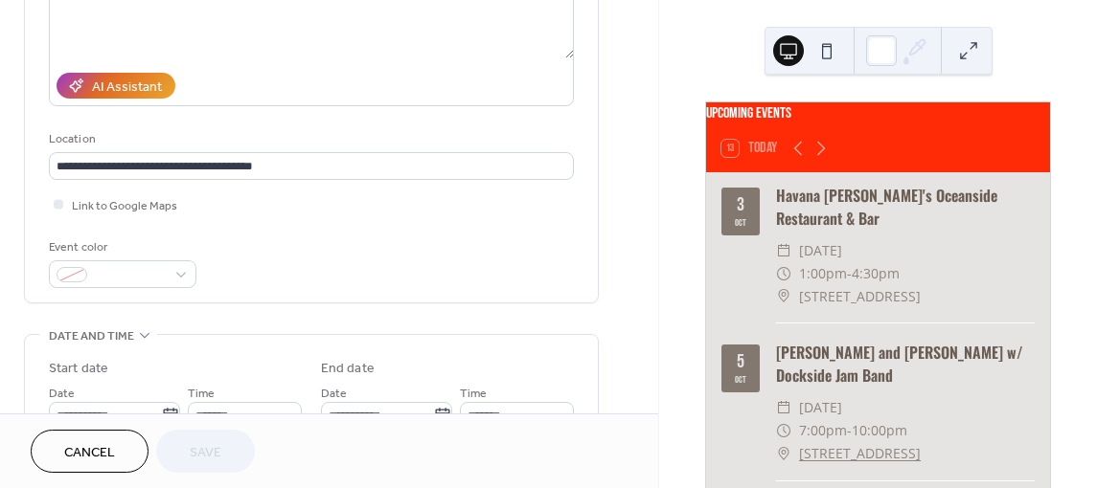
scroll to position [575, 0]
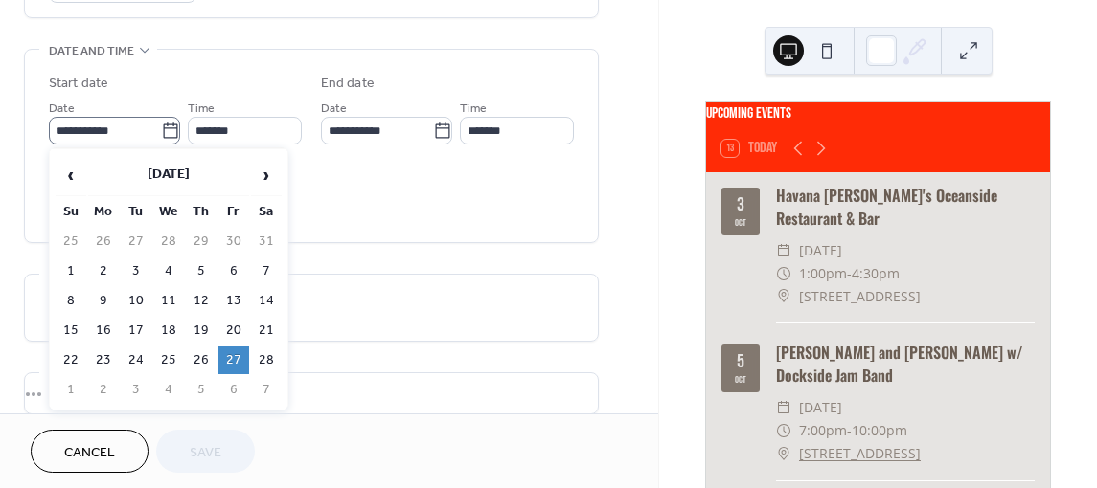
click at [165, 136] on icon at bounding box center [170, 130] width 14 height 15
click at [161, 136] on input "**********" at bounding box center [105, 131] width 112 height 28
click at [273, 178] on span "›" at bounding box center [266, 175] width 29 height 38
click at [231, 326] on td "20" at bounding box center [233, 331] width 31 height 28
type input "**********"
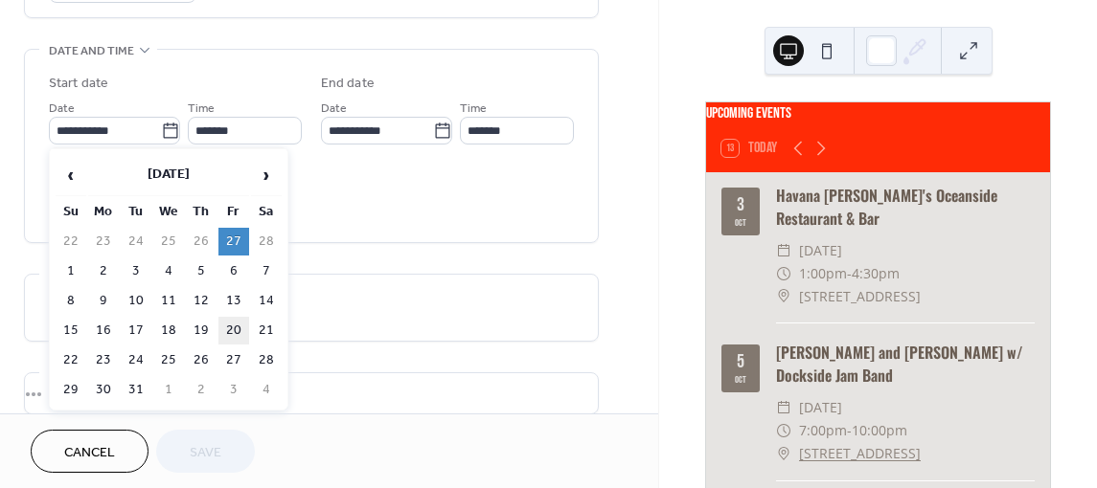
type input "**********"
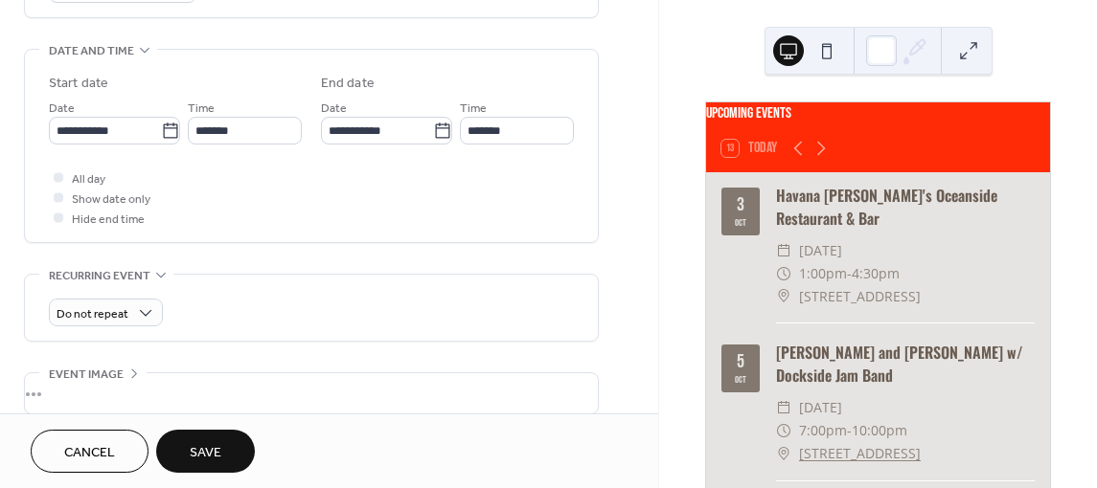
click at [215, 460] on span "Save" at bounding box center [206, 453] width 32 height 20
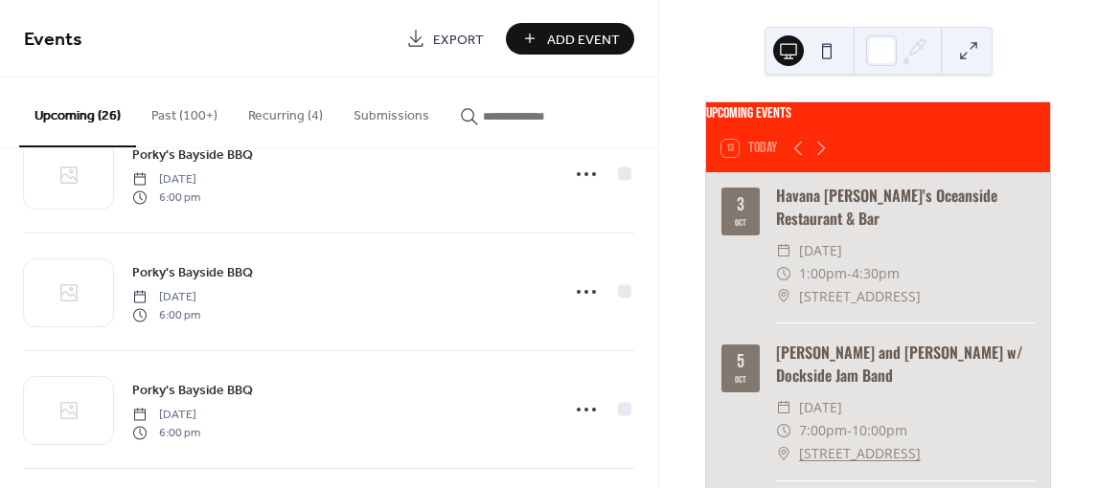
scroll to position [2770, 0]
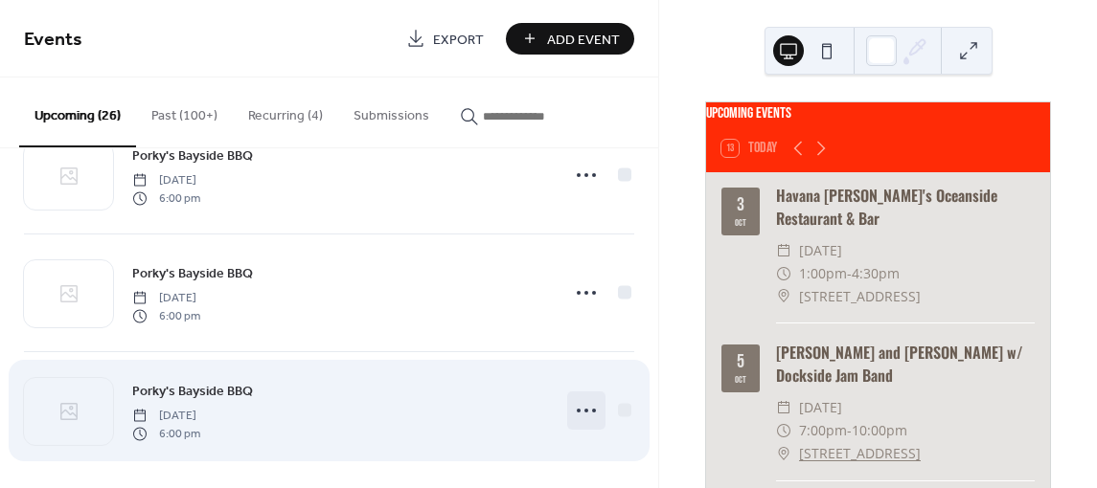
click at [576, 397] on icon at bounding box center [586, 411] width 31 height 31
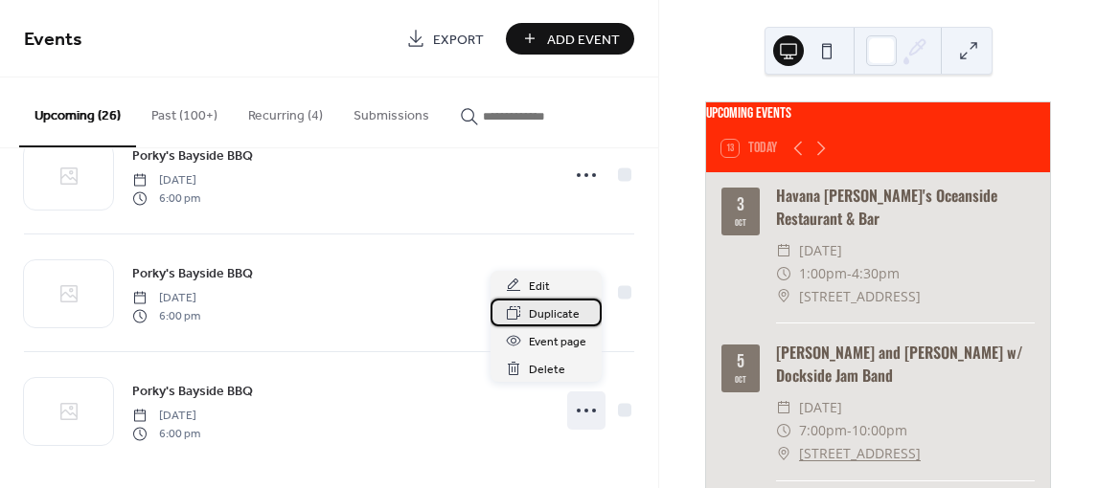
click at [523, 311] on div "Duplicate" at bounding box center [545, 313] width 111 height 28
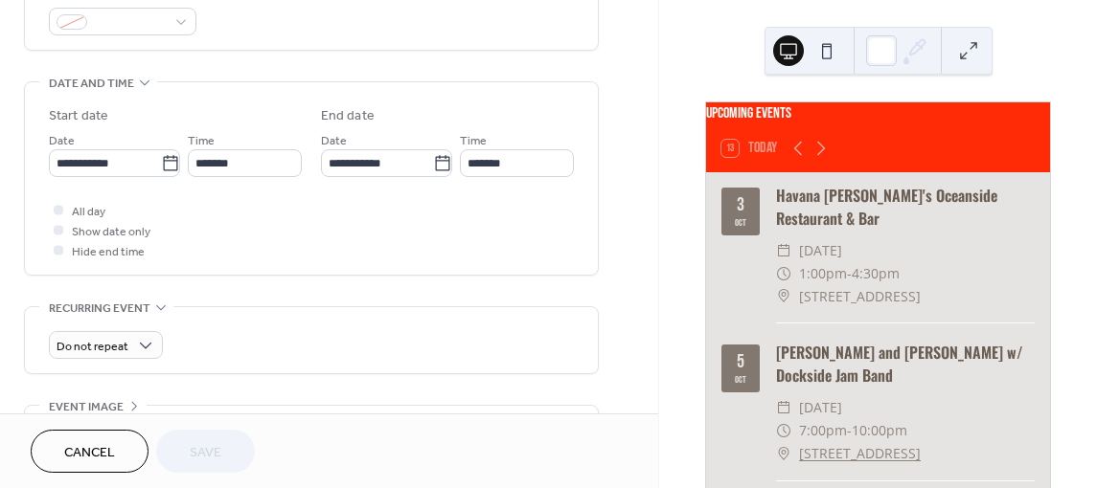
scroll to position [670, 0]
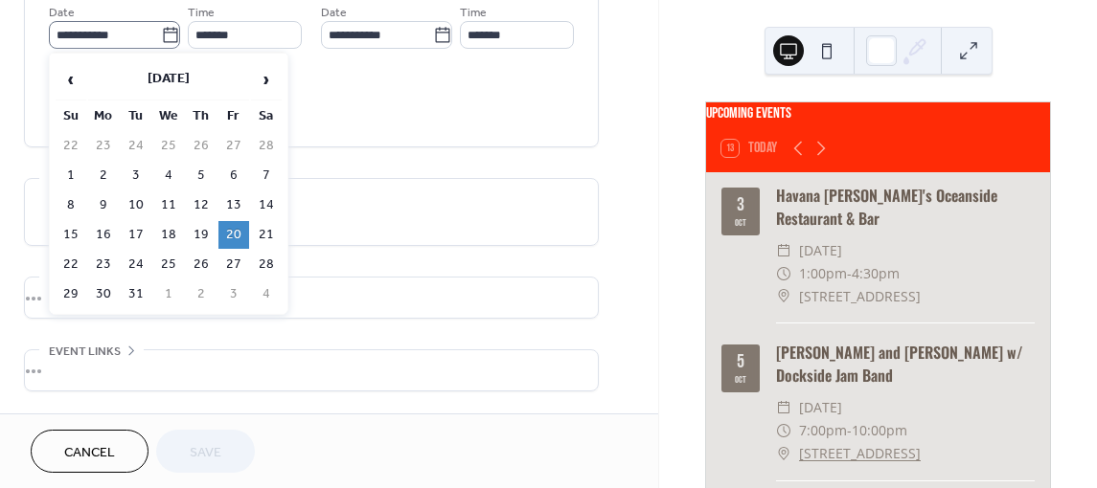
click at [162, 38] on icon at bounding box center [170, 35] width 19 height 19
click at [161, 38] on input "**********" at bounding box center [105, 35] width 112 height 28
click at [226, 259] on td "27" at bounding box center [233, 265] width 31 height 28
type input "**********"
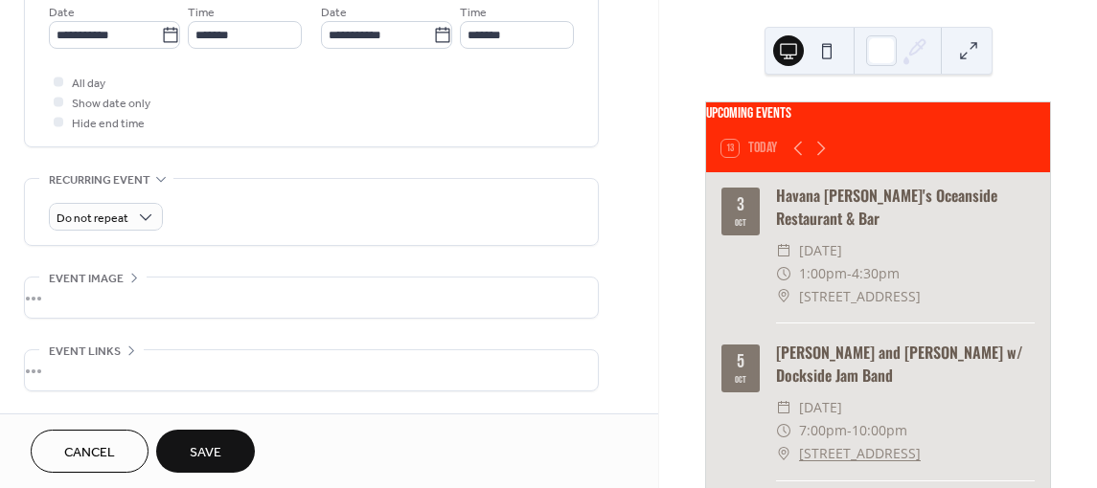
click at [208, 439] on button "Save" at bounding box center [205, 451] width 99 height 43
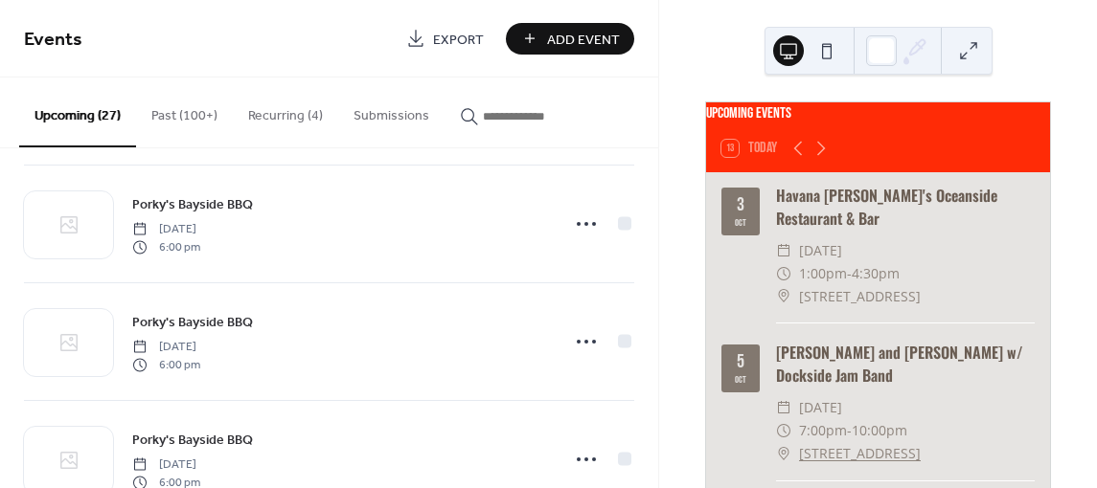
scroll to position [2887, 0]
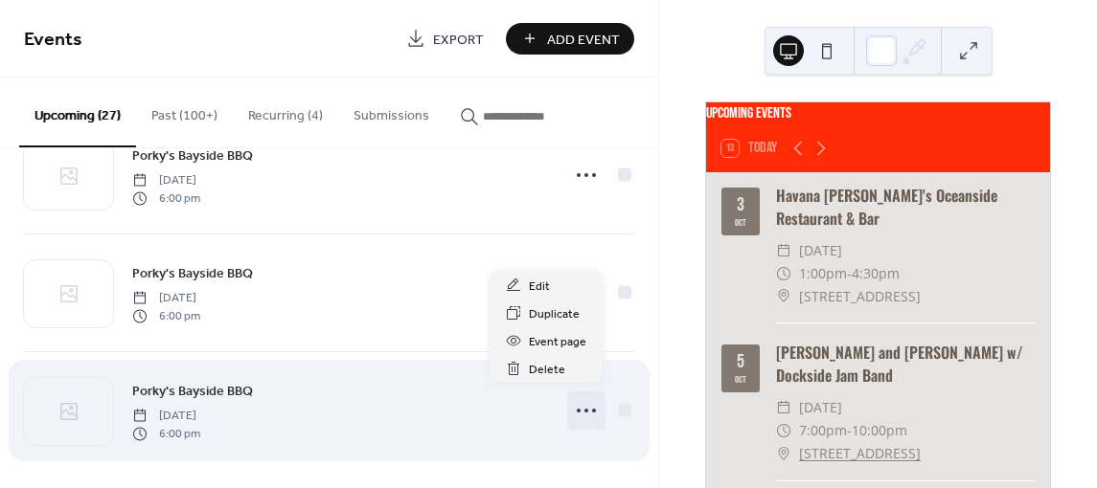
click at [576, 401] on icon at bounding box center [586, 411] width 31 height 31
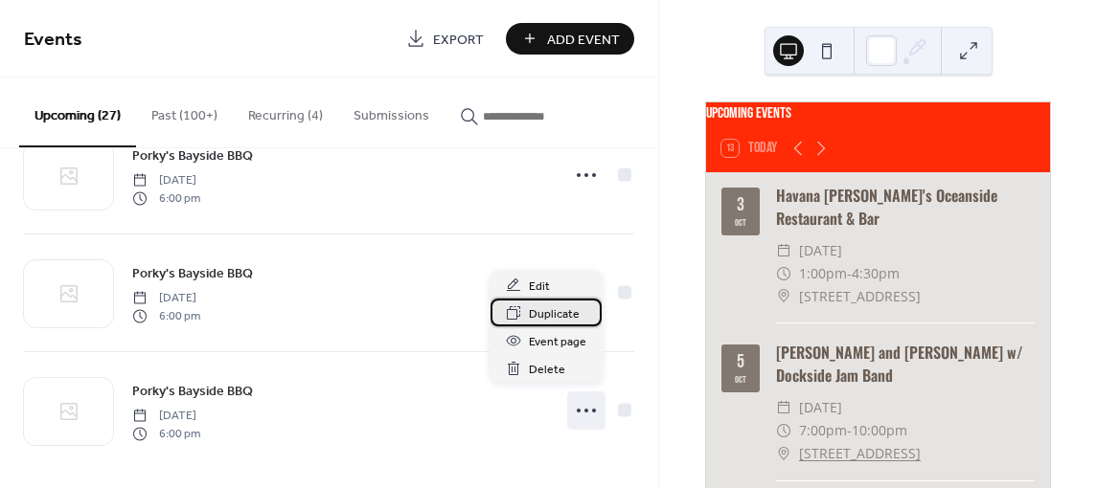
click at [566, 310] on span "Duplicate" at bounding box center [554, 315] width 51 height 20
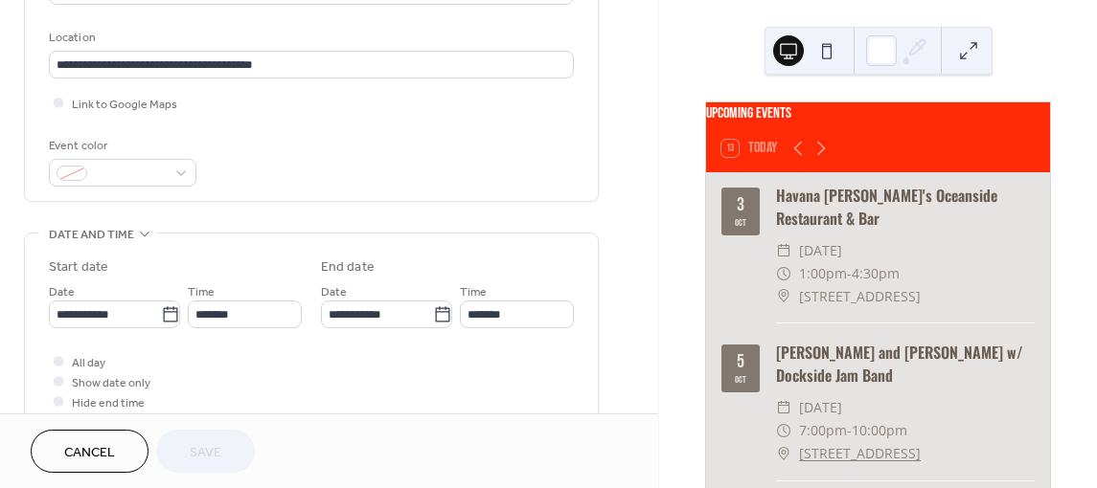
scroll to position [575, 0]
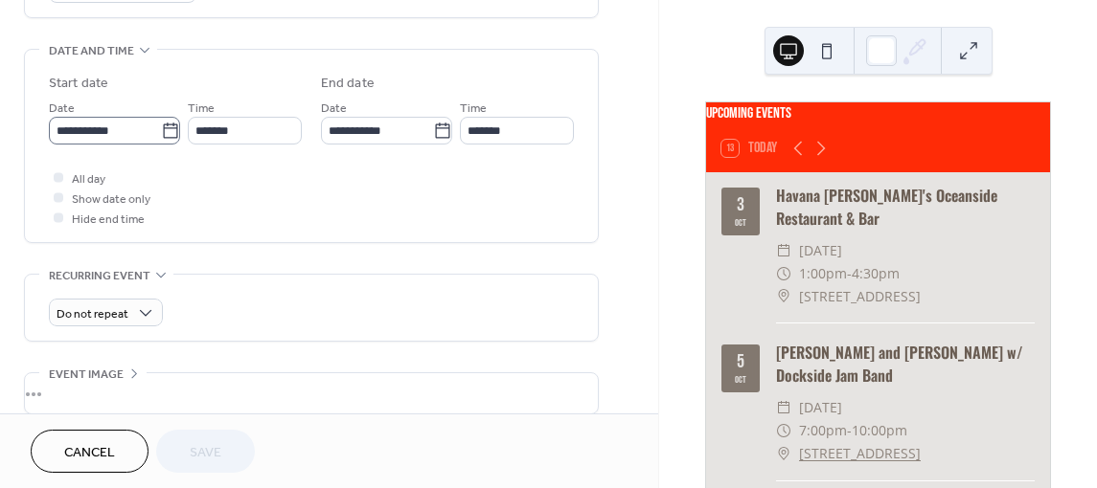
click at [164, 123] on icon at bounding box center [170, 130] width 14 height 15
click at [161, 123] on input "**********" at bounding box center [105, 131] width 112 height 28
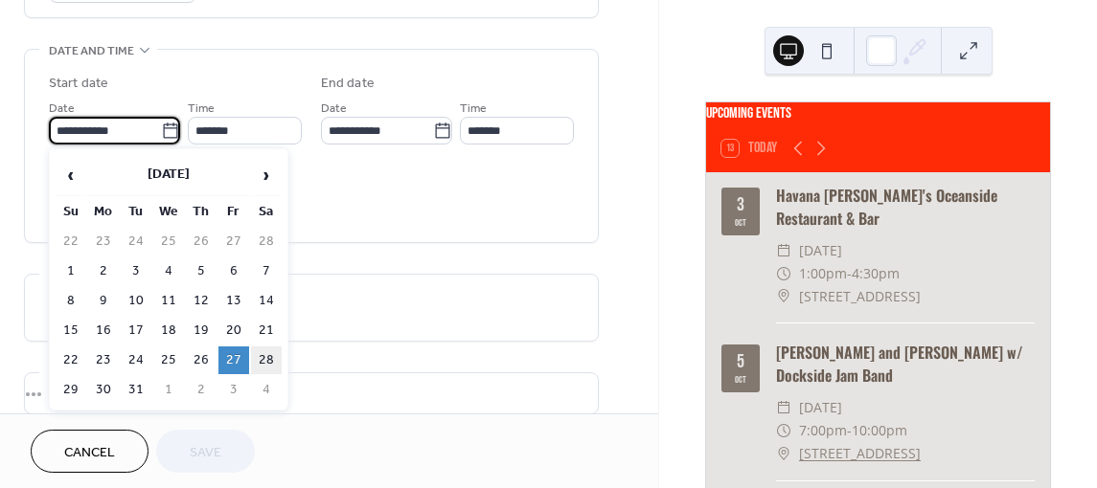
click at [264, 355] on td "28" at bounding box center [266, 361] width 31 height 28
type input "**********"
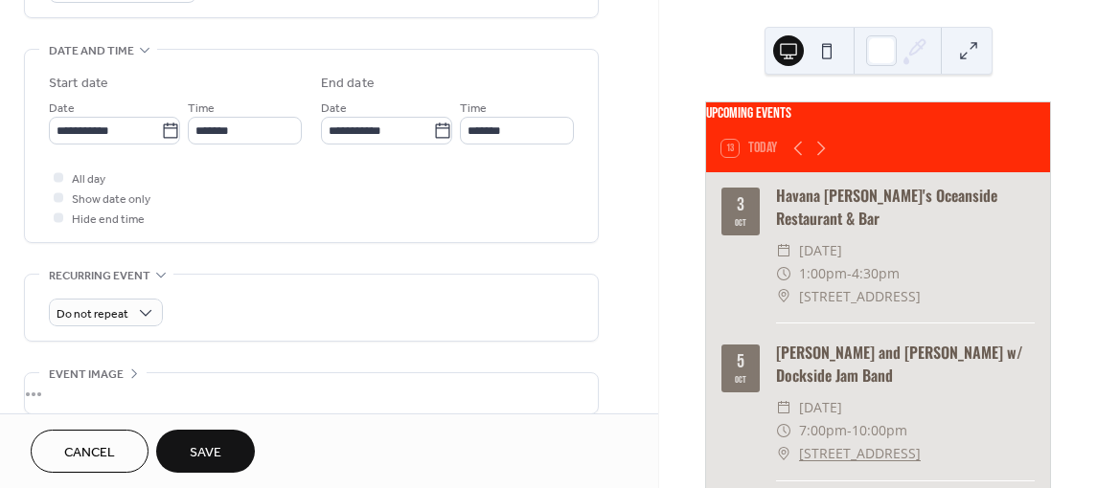
click at [223, 462] on button "Save" at bounding box center [205, 451] width 99 height 43
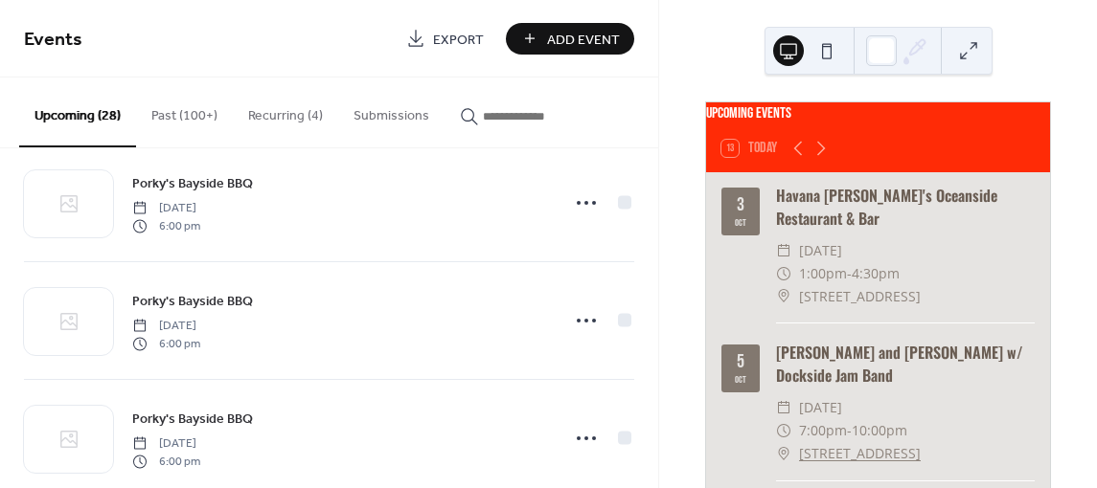
scroll to position [3005, 0]
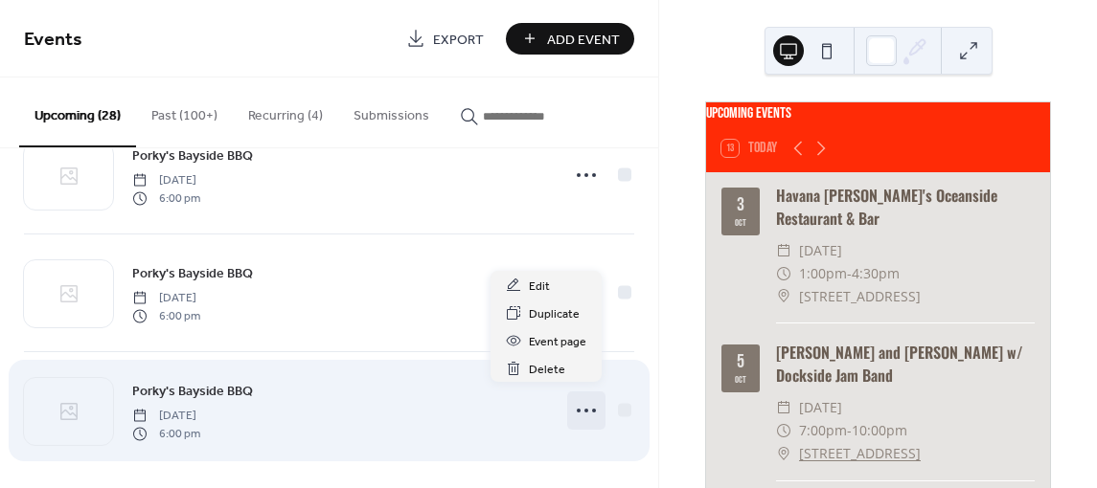
click at [584, 396] on icon at bounding box center [586, 411] width 31 height 31
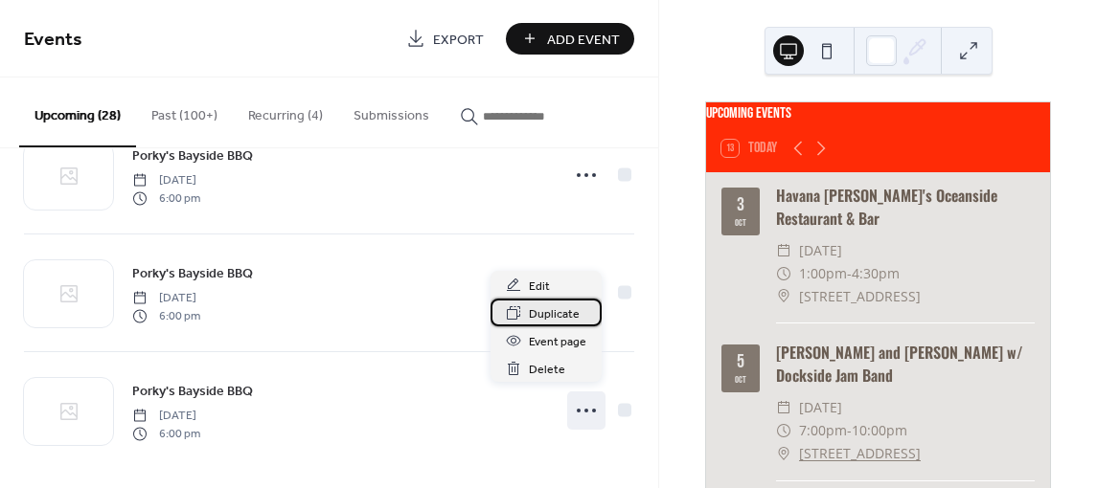
click at [511, 310] on icon at bounding box center [513, 313] width 15 height 15
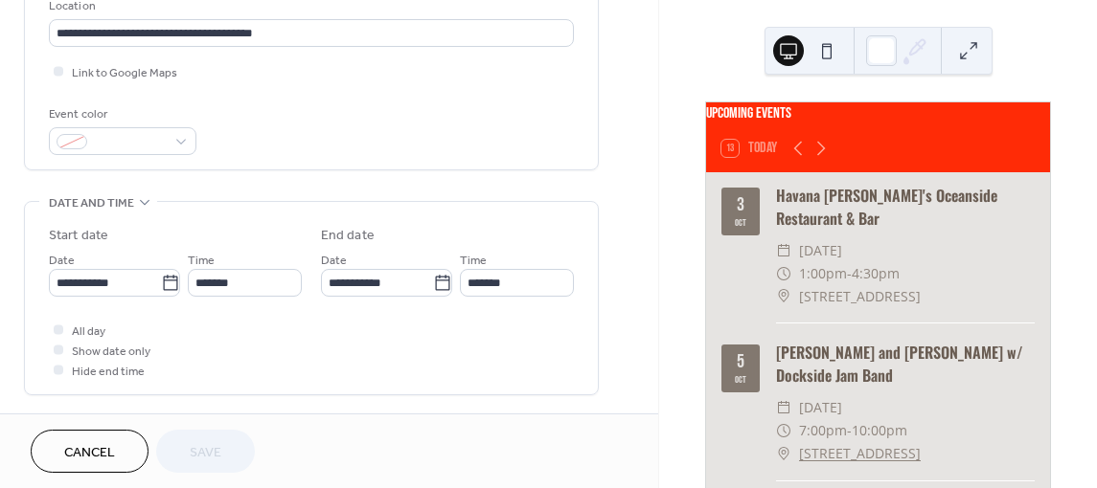
scroll to position [479, 0]
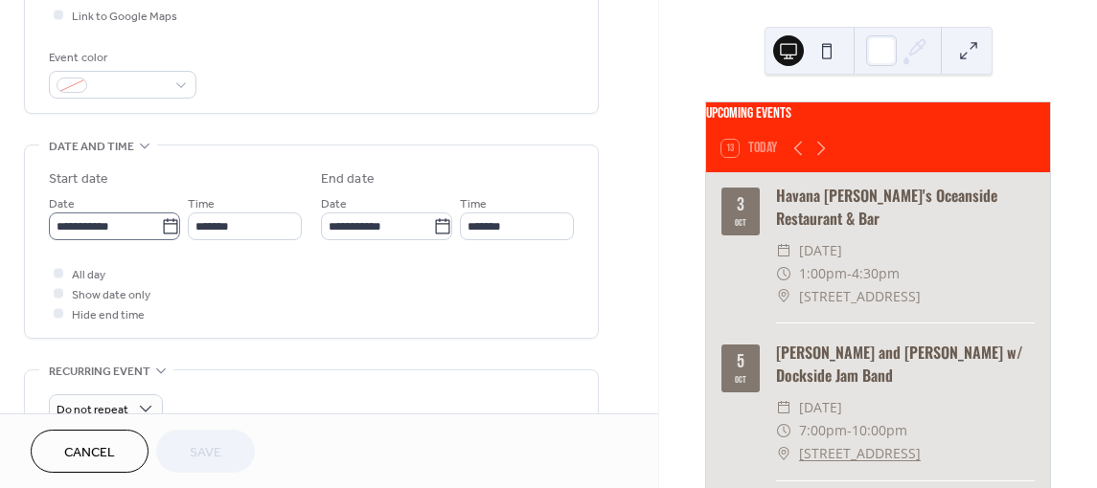
click at [161, 223] on icon at bounding box center [170, 226] width 19 height 19
click at [160, 223] on input "**********" at bounding box center [105, 227] width 112 height 28
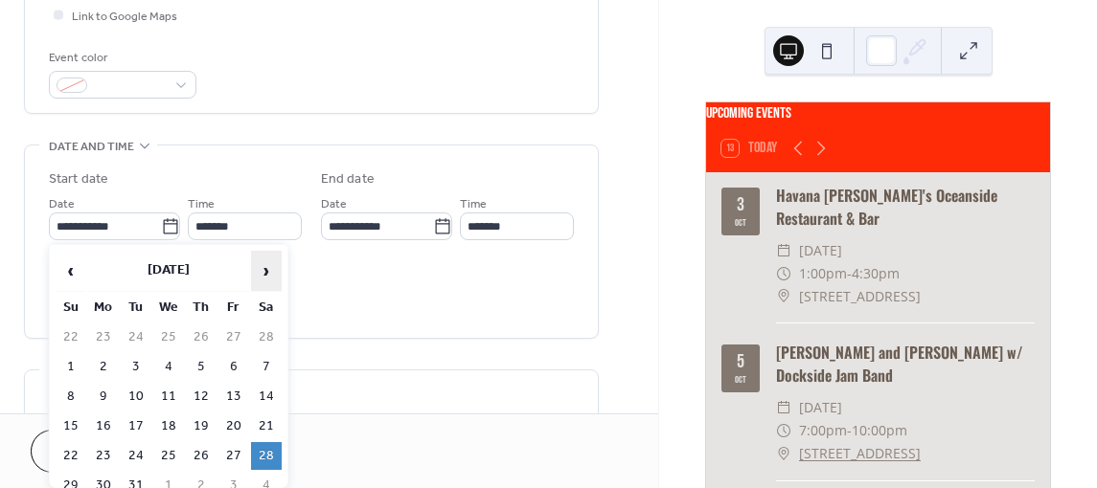
click at [260, 268] on span "›" at bounding box center [266, 271] width 29 height 38
click at [235, 389] on td "17" at bounding box center [233, 397] width 31 height 28
type input "**********"
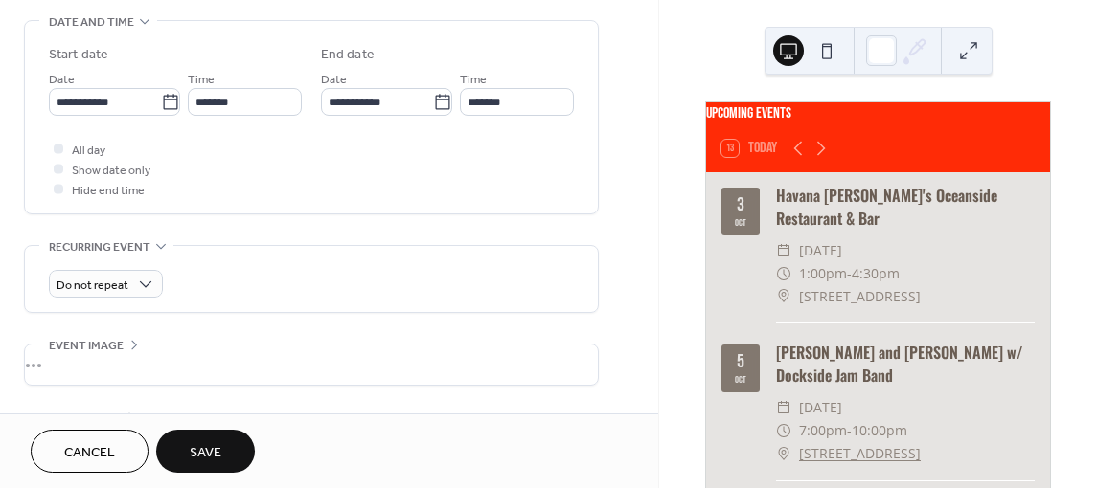
scroll to position [575, 0]
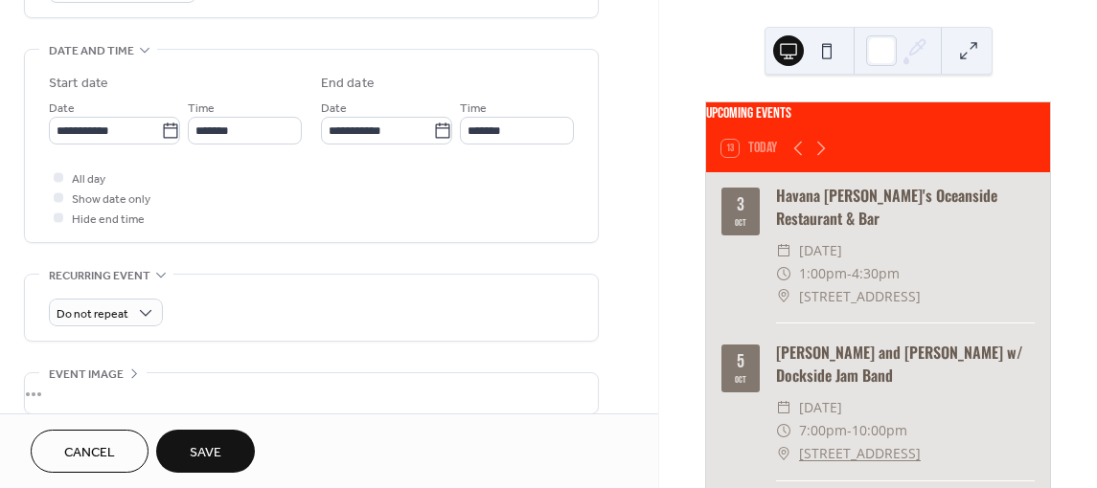
click at [175, 442] on button "Save" at bounding box center [205, 451] width 99 height 43
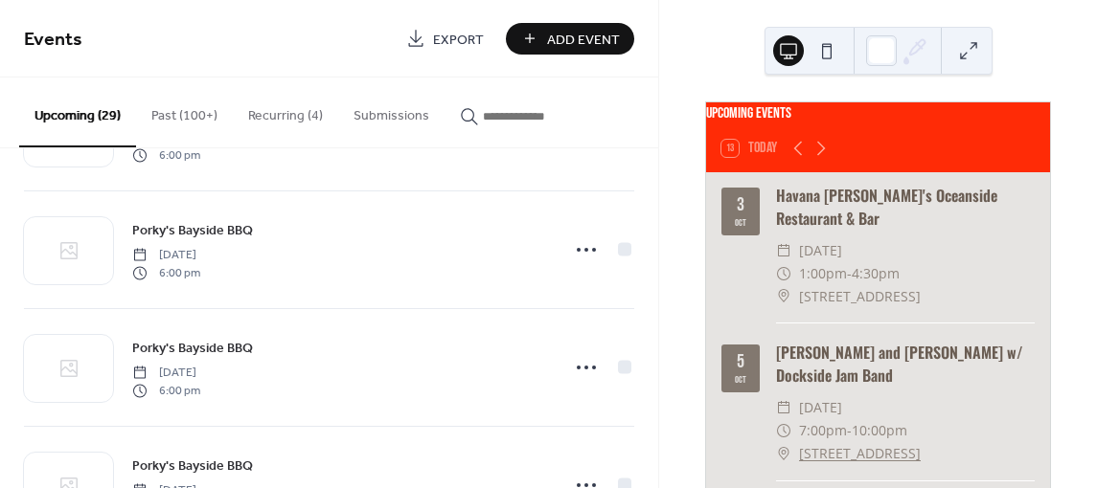
scroll to position [3122, 0]
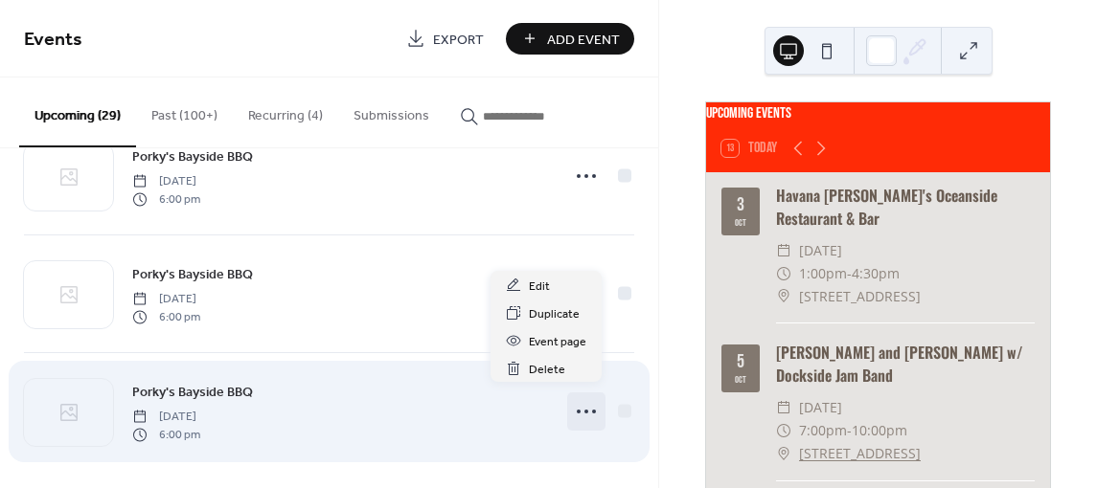
click at [579, 396] on icon at bounding box center [586, 411] width 31 height 31
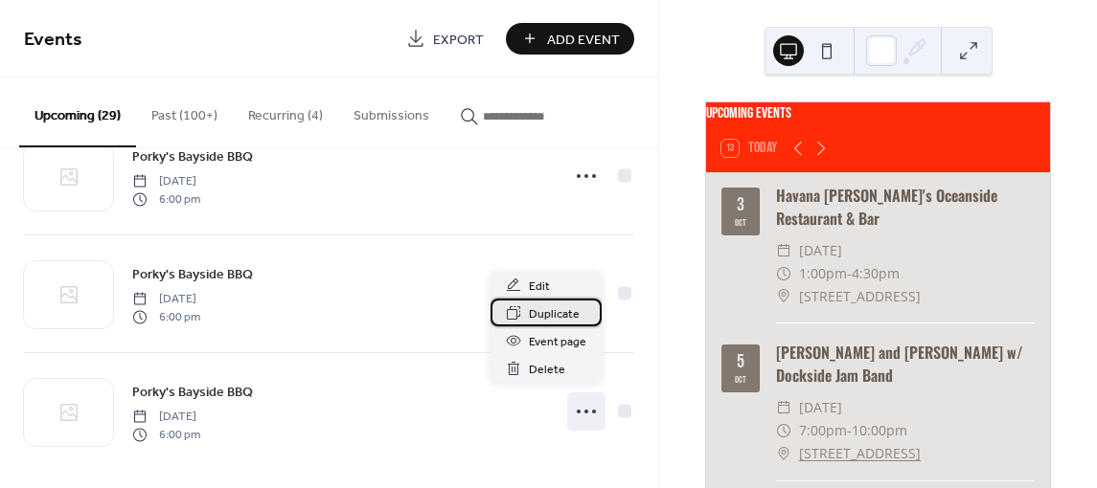
click at [568, 309] on span "Duplicate" at bounding box center [554, 315] width 51 height 20
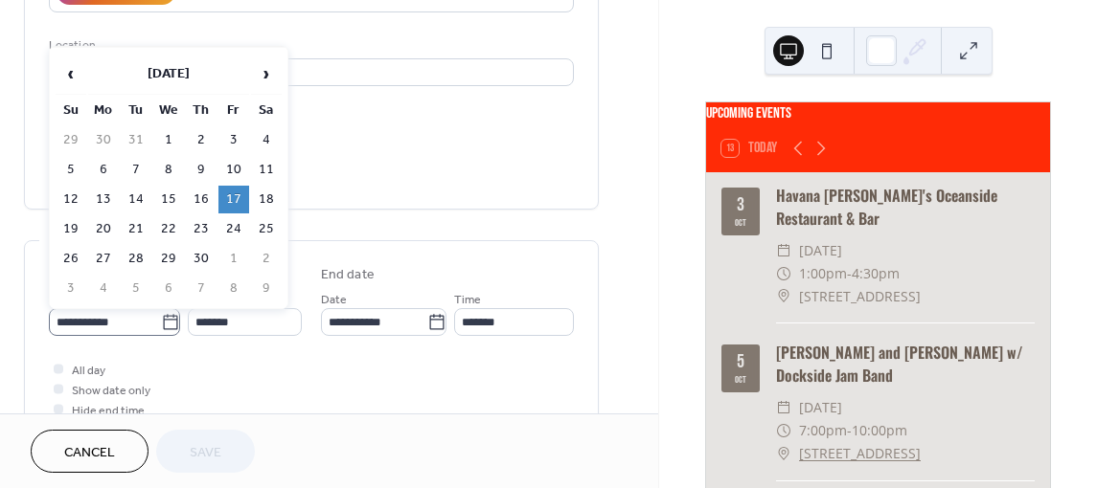
click at [161, 325] on icon at bounding box center [170, 322] width 19 height 19
click at [160, 325] on input "**********" at bounding box center [105, 322] width 112 height 28
click at [237, 222] on td "24" at bounding box center [233, 229] width 31 height 28
type input "**********"
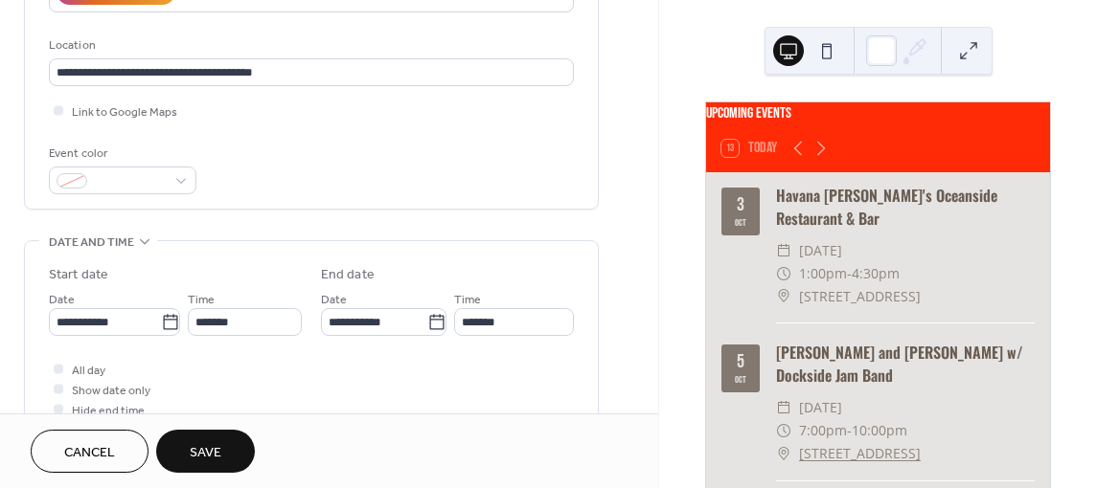
click at [208, 437] on button "Save" at bounding box center [205, 451] width 99 height 43
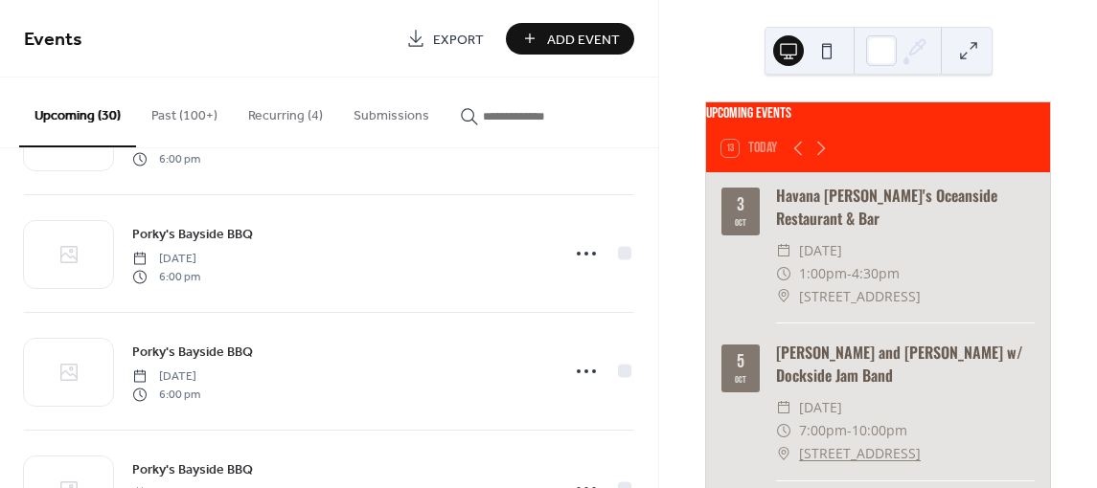
scroll to position [3240, 0]
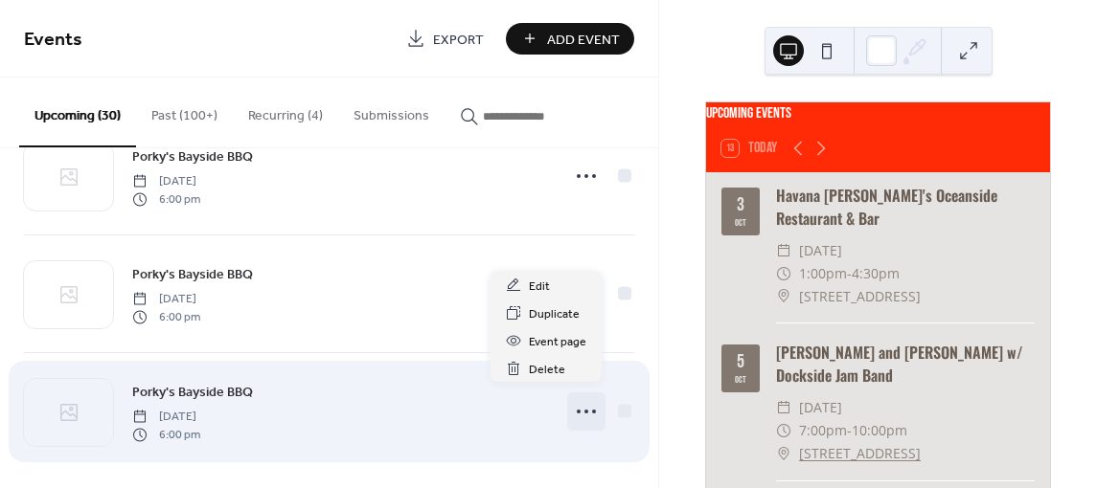
click at [580, 398] on icon at bounding box center [586, 411] width 31 height 31
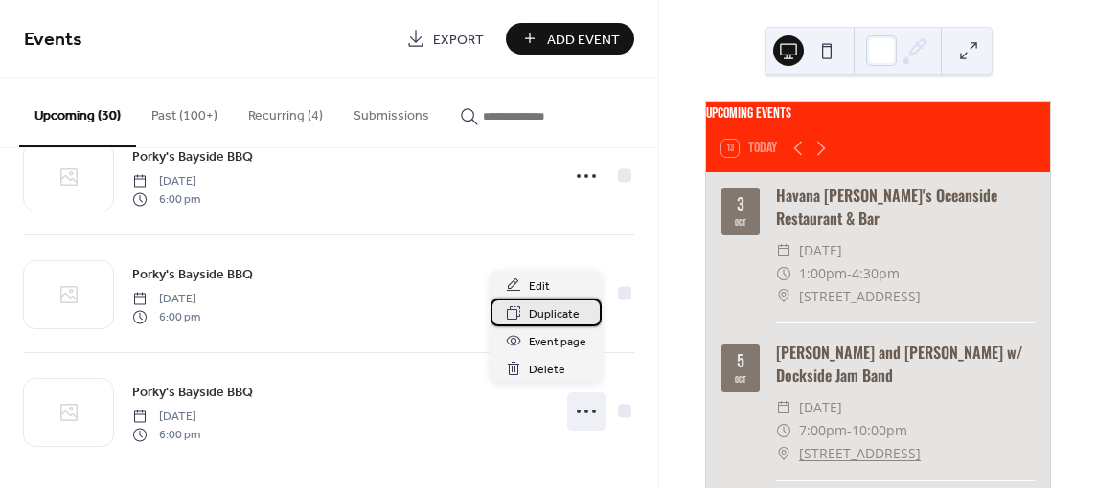
click at [577, 312] on div "Duplicate" at bounding box center [545, 313] width 111 height 28
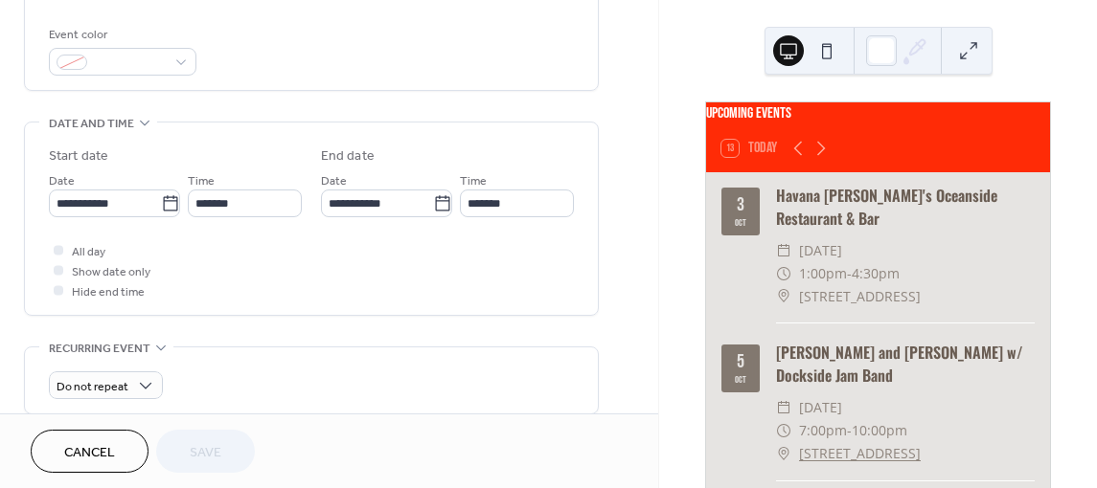
scroll to position [575, 0]
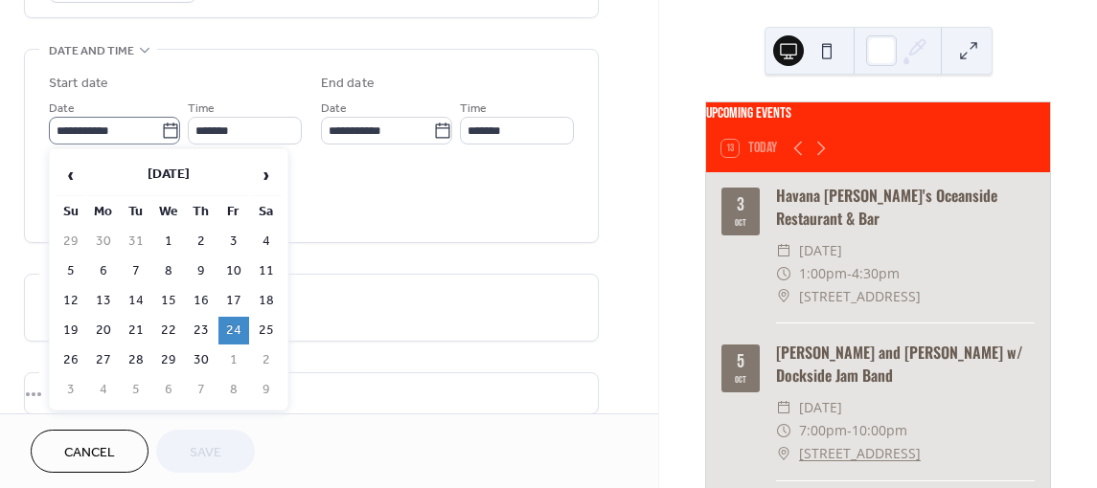
click at [161, 132] on icon at bounding box center [170, 131] width 19 height 19
click at [160, 132] on input "**********" at bounding box center [105, 131] width 112 height 28
click at [257, 325] on td "25" at bounding box center [266, 331] width 31 height 28
type input "**********"
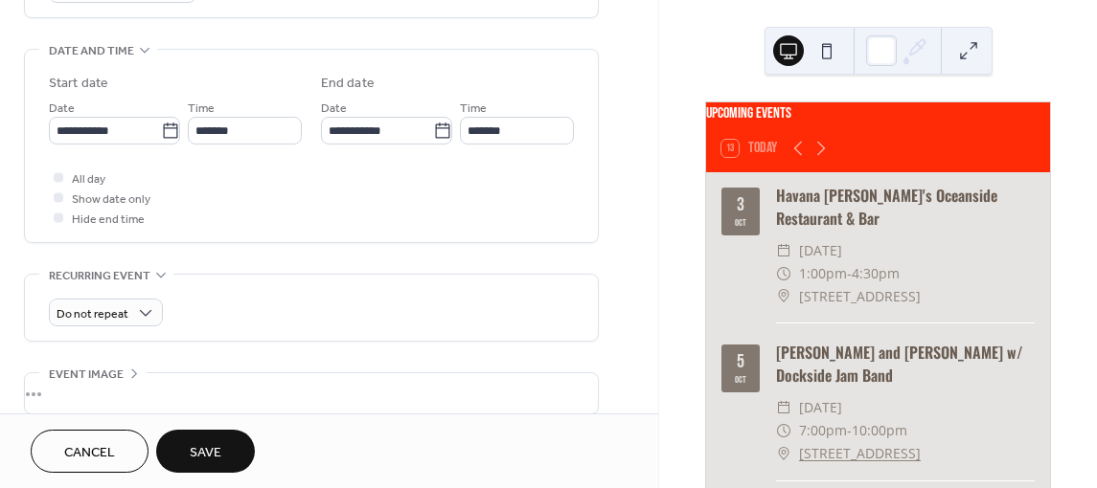
click at [205, 457] on span "Save" at bounding box center [206, 453] width 32 height 20
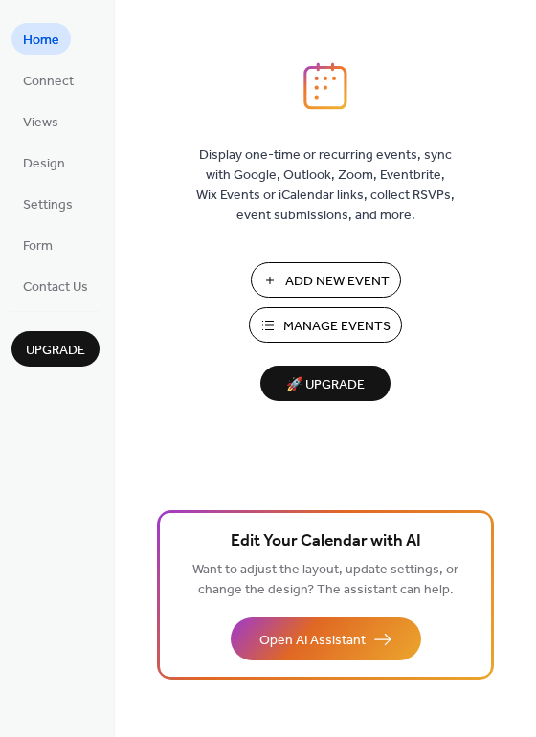
click at [376, 326] on span "Manage Events" at bounding box center [336, 327] width 107 height 20
click at [45, 123] on span "Views" at bounding box center [40, 123] width 35 height 20
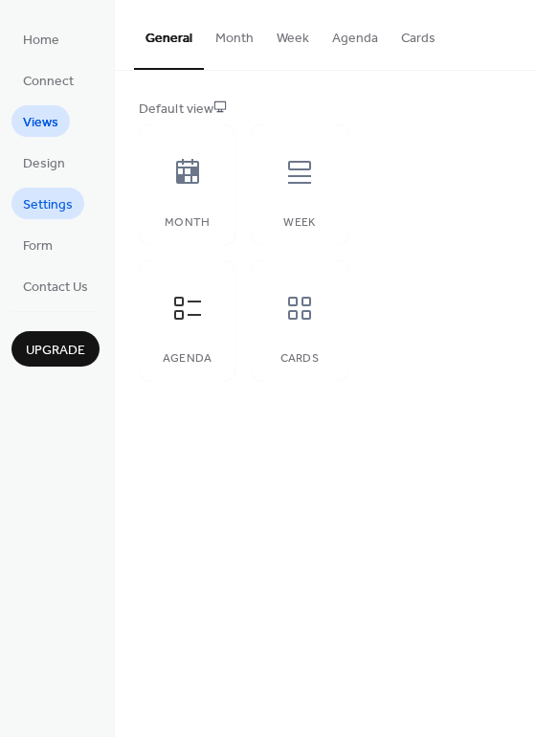
click at [56, 208] on span "Settings" at bounding box center [48, 205] width 50 height 20
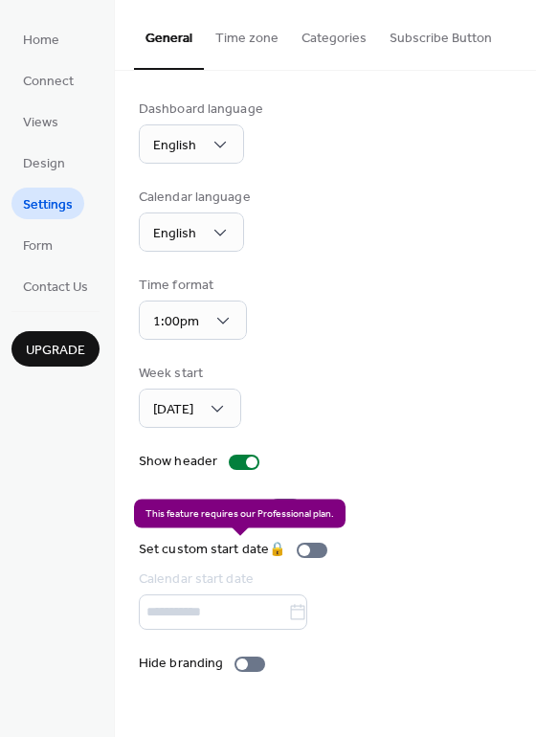
click at [306, 615] on div "Set custom start date 🔒 Calendar start date" at bounding box center [237, 585] width 196 height 90
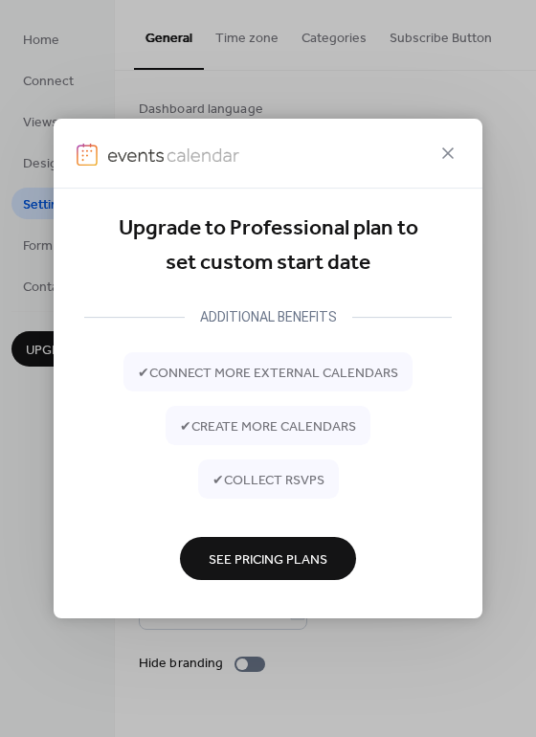
click at [287, 550] on span "See Pricing Plans" at bounding box center [268, 560] width 119 height 20
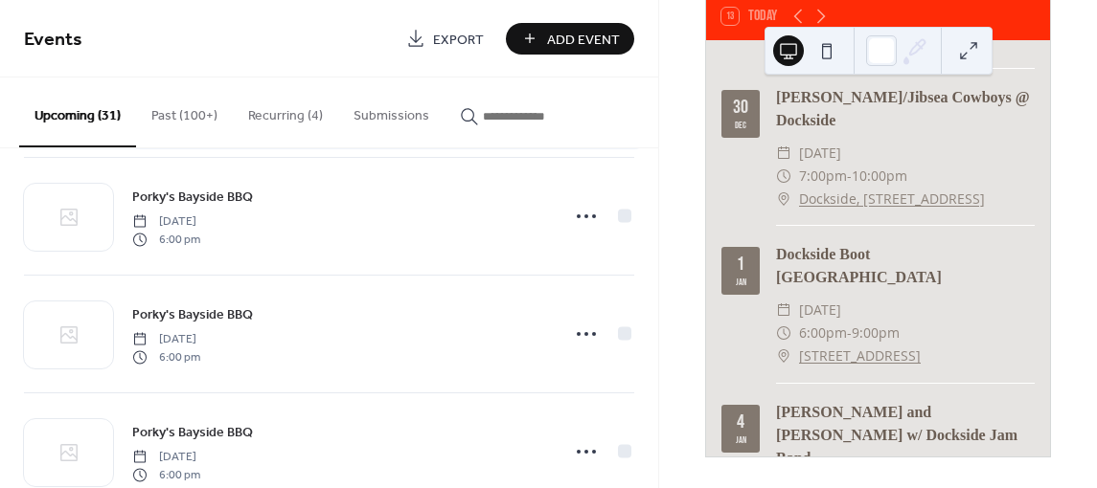
scroll to position [2394, 0]
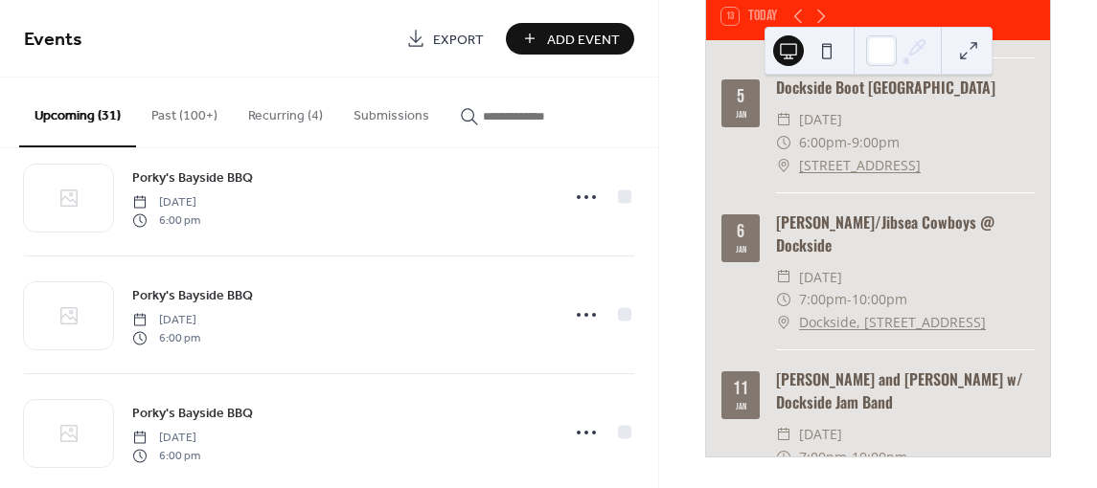
click at [252, 117] on button "Recurring (4)" at bounding box center [285, 112] width 105 height 68
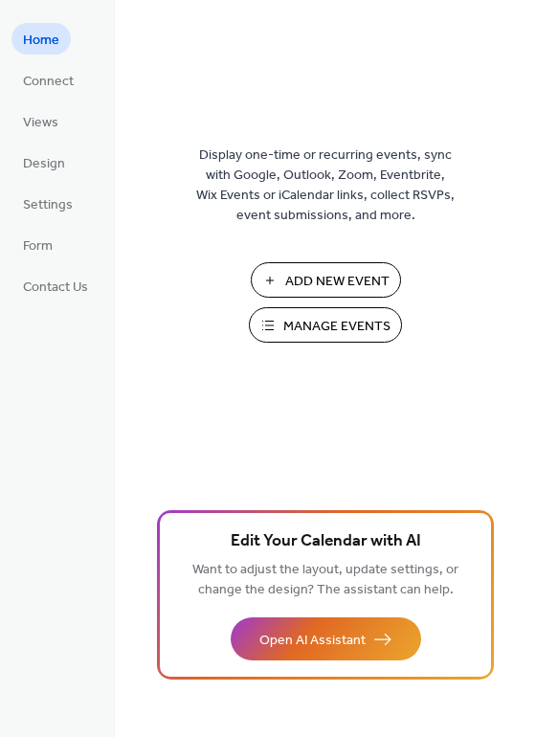
click at [31, 103] on ul "Home Connect Views Design Settings Form Contact Us" at bounding box center [55, 162] width 88 height 279
click at [33, 119] on span "Views" at bounding box center [40, 123] width 35 height 20
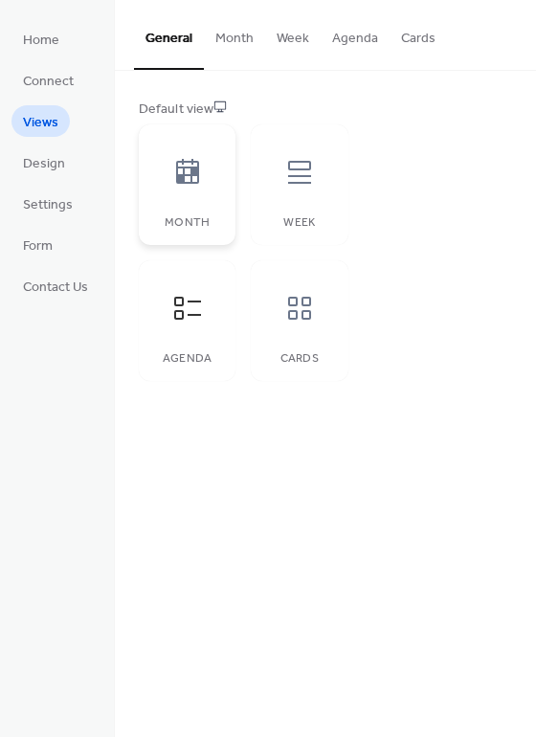
click at [187, 179] on icon at bounding box center [187, 172] width 31 height 31
click at [210, 317] on div at bounding box center [187, 308] width 57 height 57
click at [306, 316] on icon at bounding box center [299, 308] width 31 height 31
click at [177, 187] on icon at bounding box center [187, 172] width 31 height 31
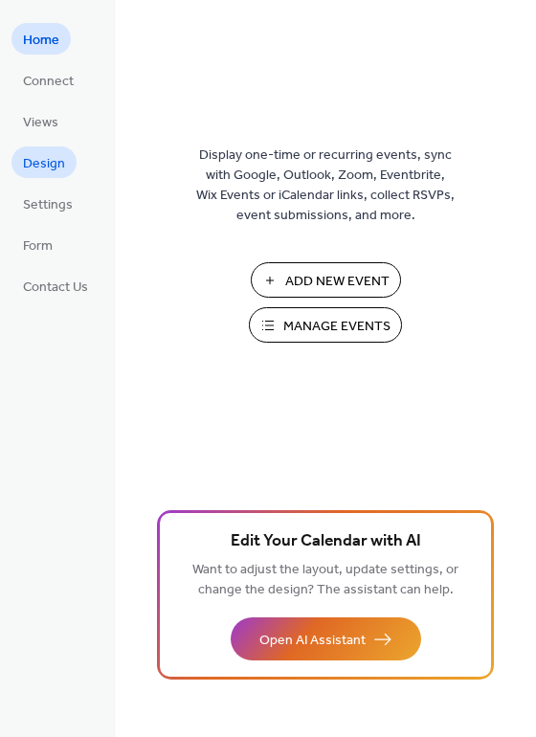
click at [57, 164] on span "Design" at bounding box center [44, 164] width 42 height 20
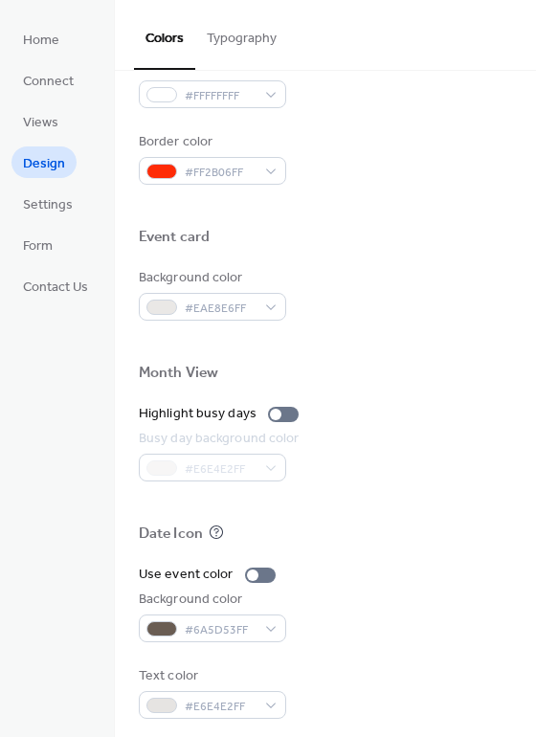
scroll to position [819, 0]
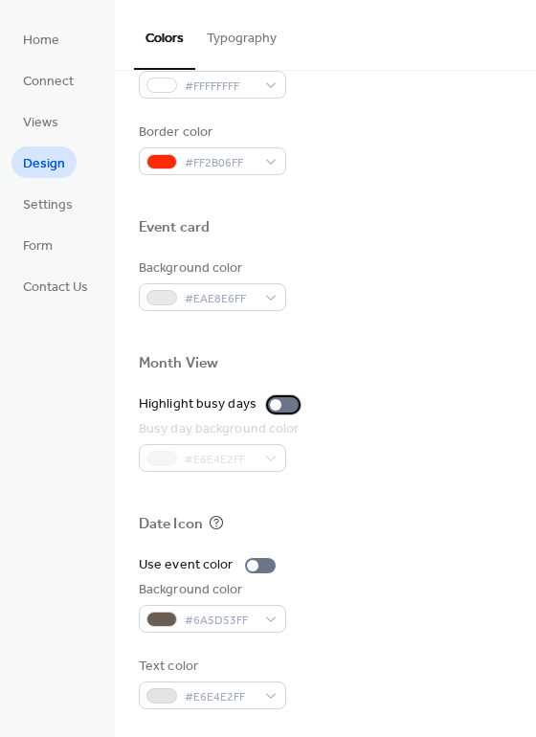
click at [284, 401] on div at bounding box center [283, 404] width 31 height 15
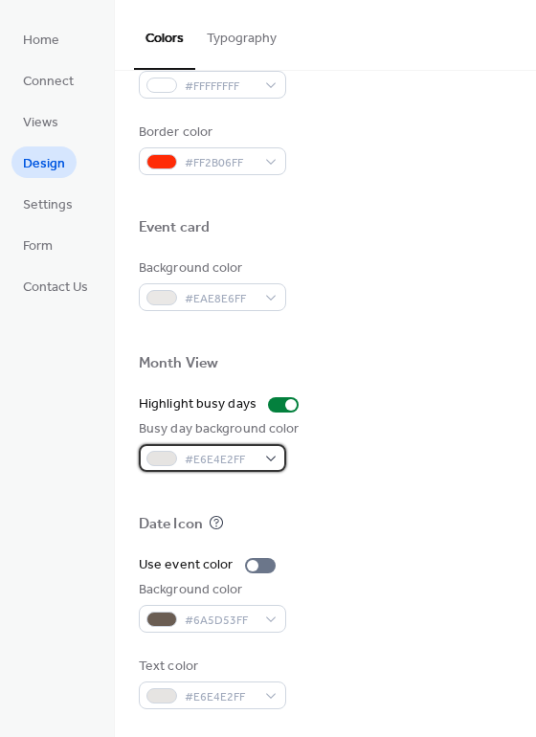
click at [272, 462] on div "#E6E4E2FF" at bounding box center [212, 458] width 147 height 28
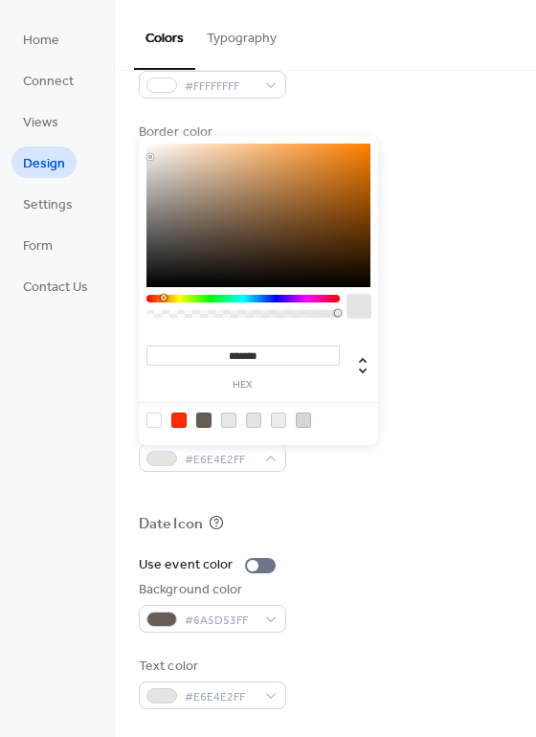
click at [176, 300] on div at bounding box center [243, 299] width 193 height 8
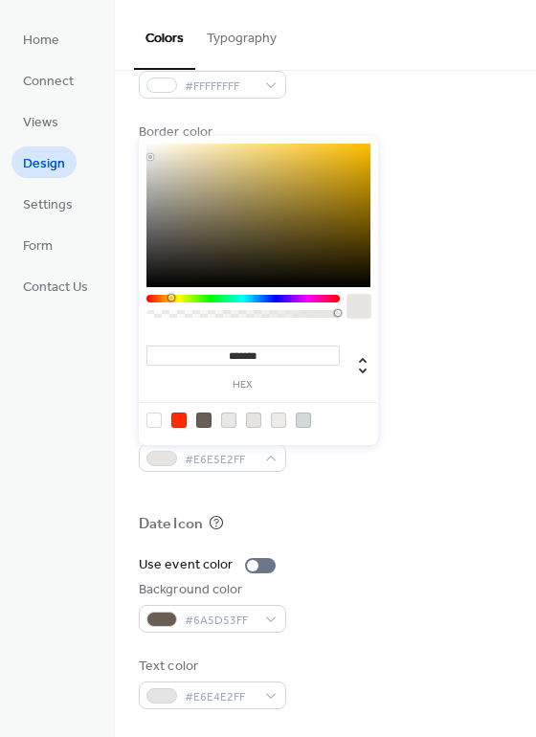
click at [174, 295] on div at bounding box center [173, 298] width 6 height 6
click at [175, 295] on div at bounding box center [243, 299] width 193 height 8
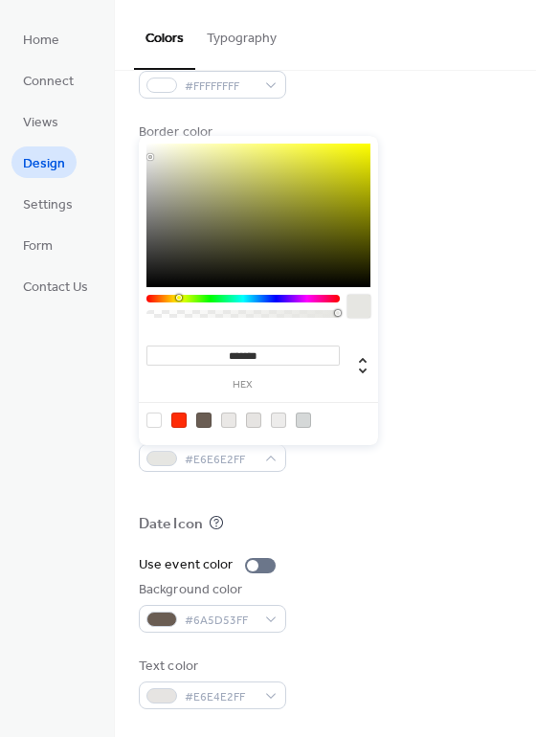
type input "*******"
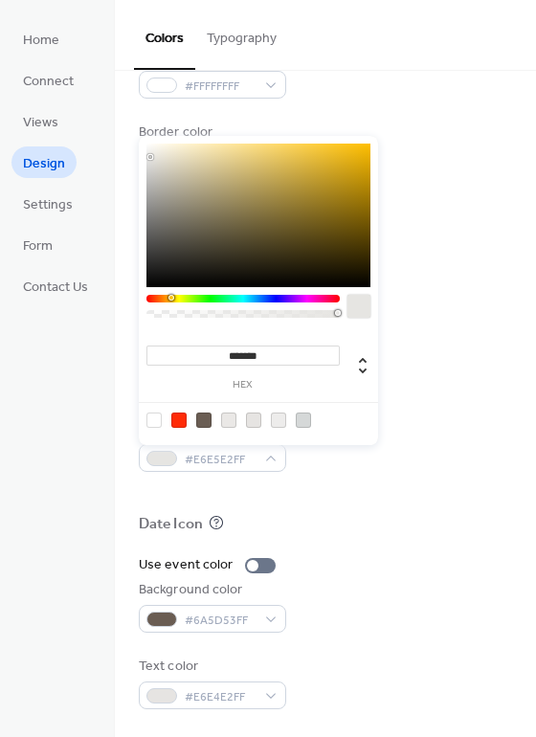
click at [174, 296] on div at bounding box center [243, 299] width 193 height 8
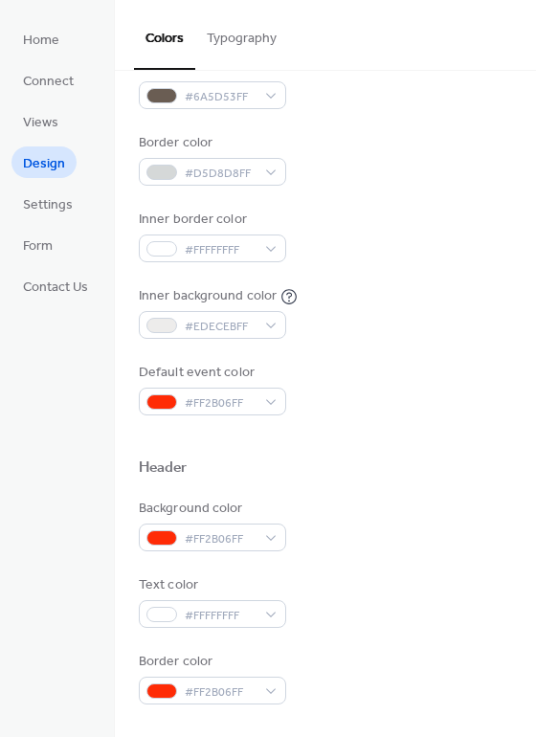
scroll to position [245, 0]
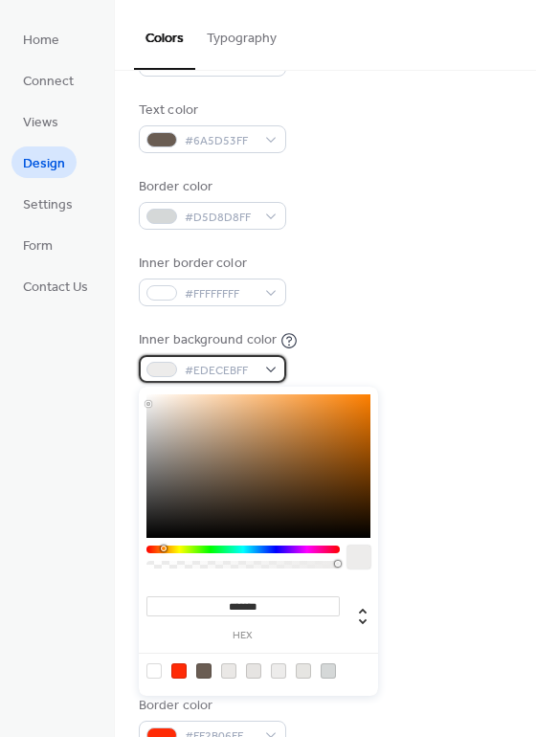
click at [268, 366] on div "#EDECEBFF" at bounding box center [212, 369] width 147 height 28
click at [207, 668] on div at bounding box center [203, 671] width 15 height 15
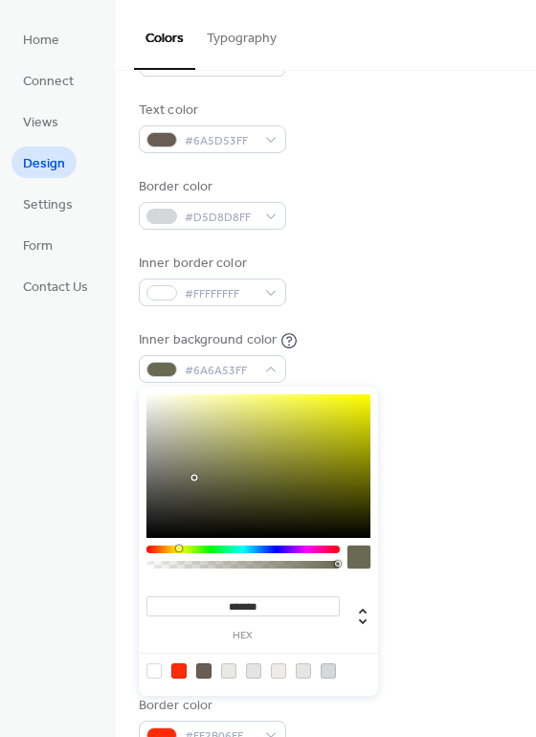
click at [179, 548] on div at bounding box center [243, 550] width 193 height 8
click at [179, 548] on div at bounding box center [179, 549] width 6 height 6
click at [182, 548] on div at bounding box center [179, 549] width 6 height 6
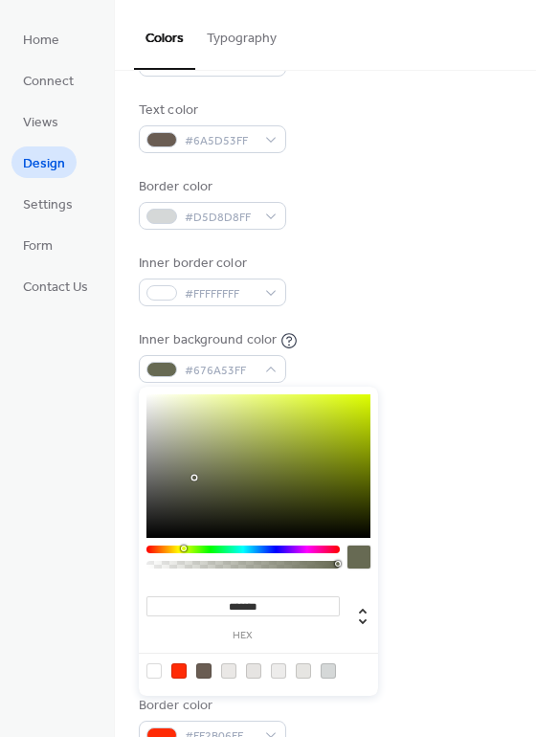
click at [182, 548] on div at bounding box center [184, 549] width 6 height 6
click at [267, 424] on div at bounding box center [259, 467] width 224 height 144
click at [271, 410] on div at bounding box center [259, 467] width 224 height 144
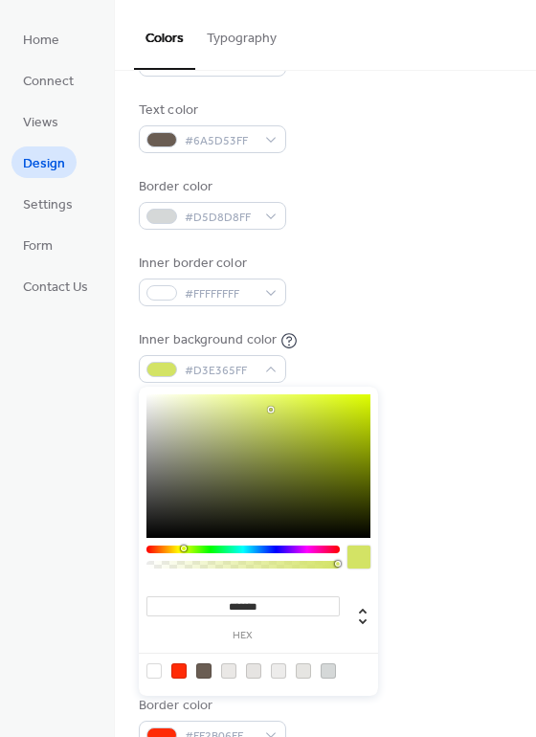
type input "*******"
click at [170, 546] on div at bounding box center [243, 550] width 193 height 8
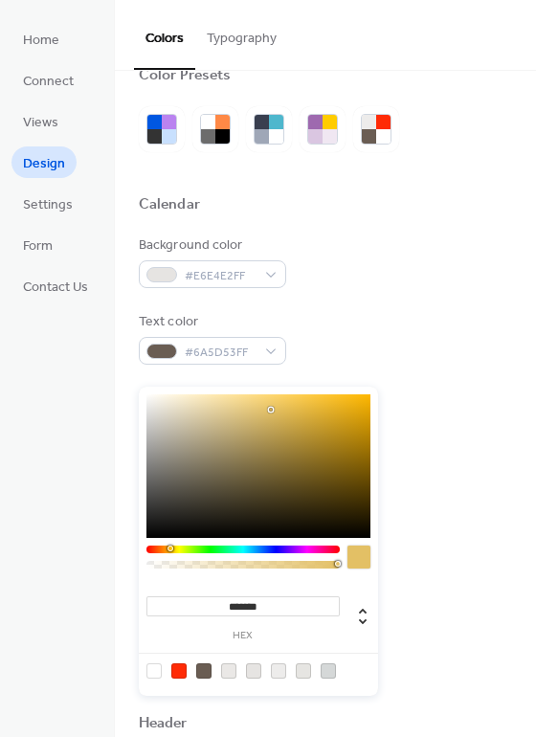
scroll to position [0, 0]
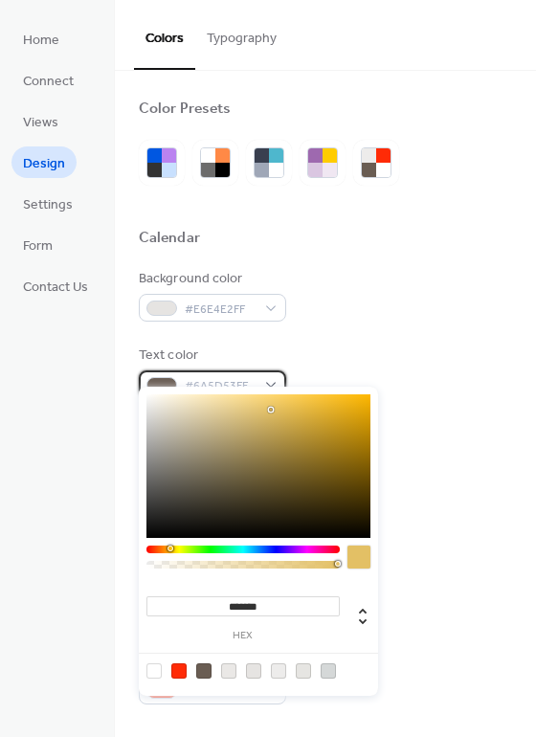
click at [269, 378] on div "#6A5D53FF" at bounding box center [212, 385] width 147 height 28
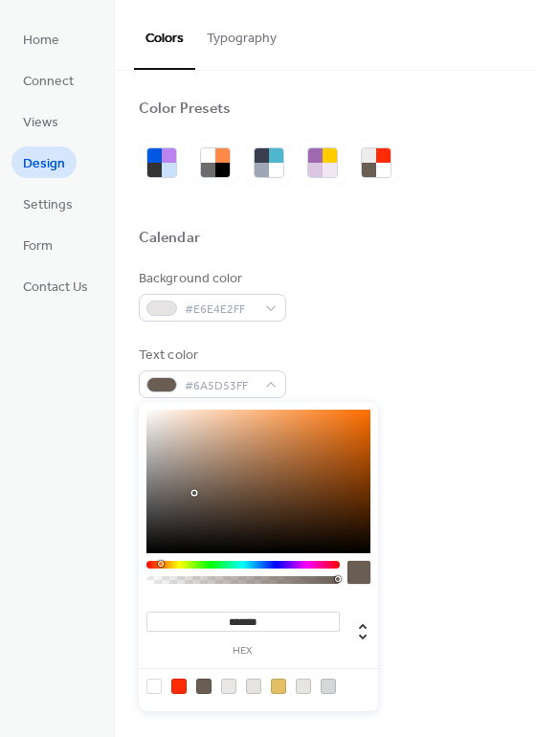
click at [357, 570] on div at bounding box center [359, 572] width 23 height 23
click at [221, 546] on div at bounding box center [259, 482] width 224 height 144
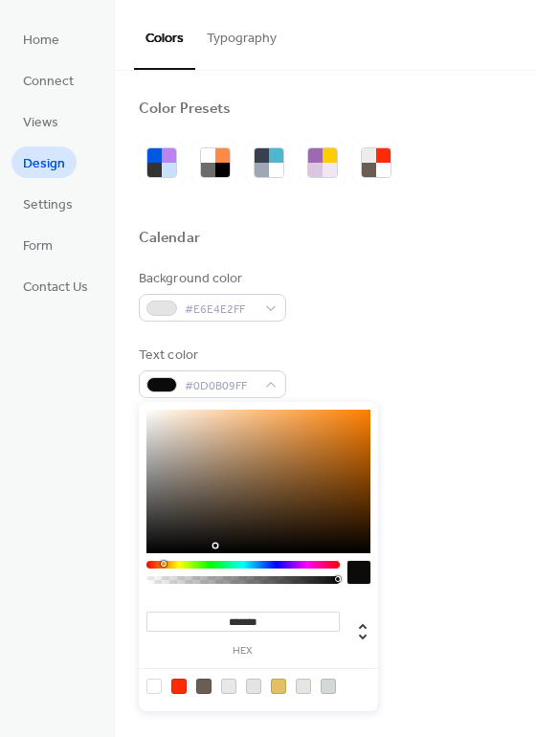
click at [179, 540] on div at bounding box center [259, 482] width 224 height 144
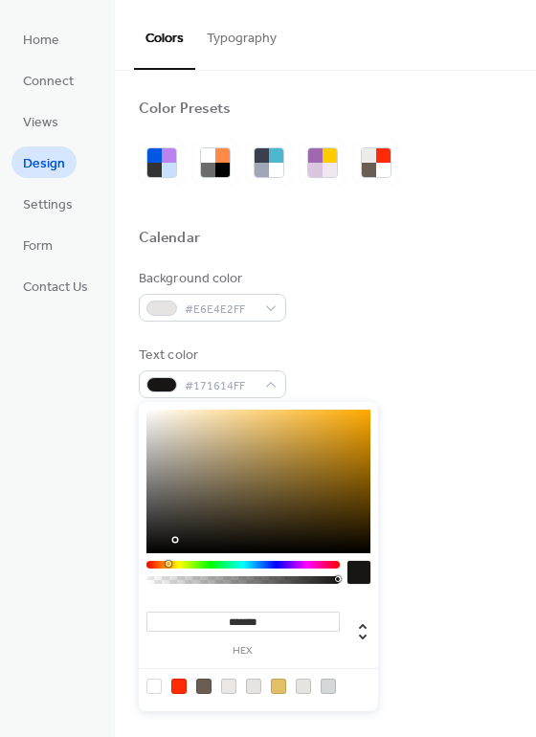
click at [160, 544] on div at bounding box center [259, 482] width 224 height 144
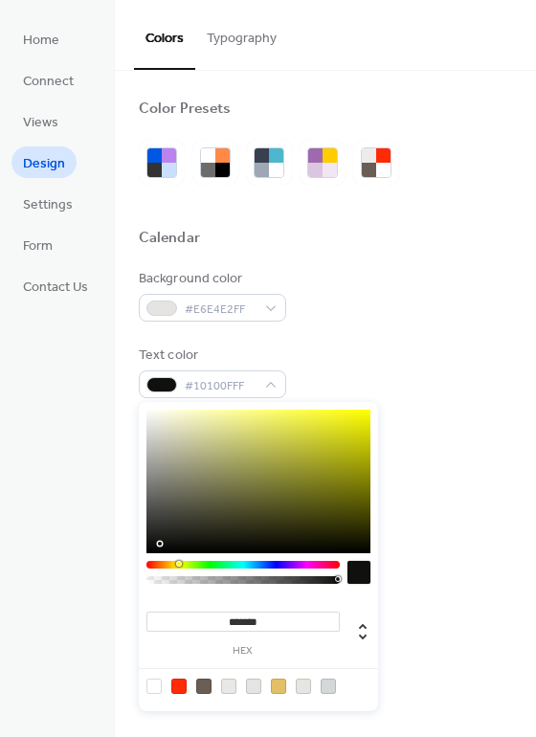
click at [147, 548] on div at bounding box center [259, 482] width 224 height 144
click at [170, 542] on div at bounding box center [259, 482] width 224 height 144
click at [277, 562] on div at bounding box center [243, 565] width 193 height 8
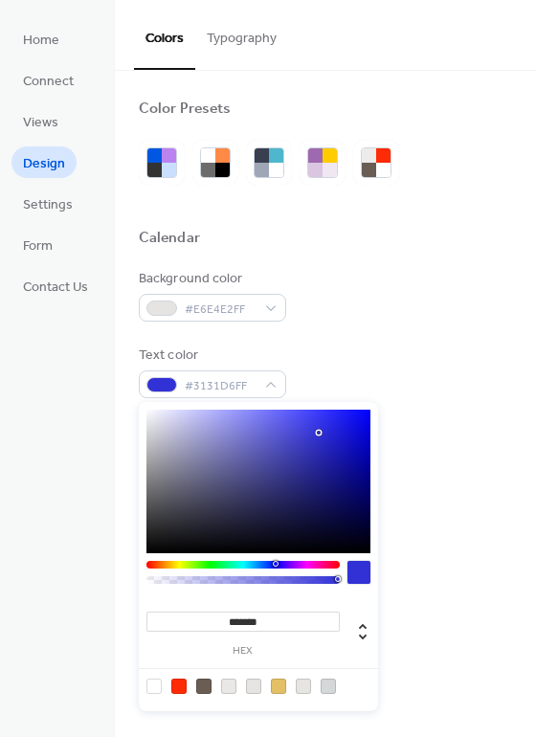
click at [319, 433] on div at bounding box center [259, 482] width 224 height 144
type input "*******"
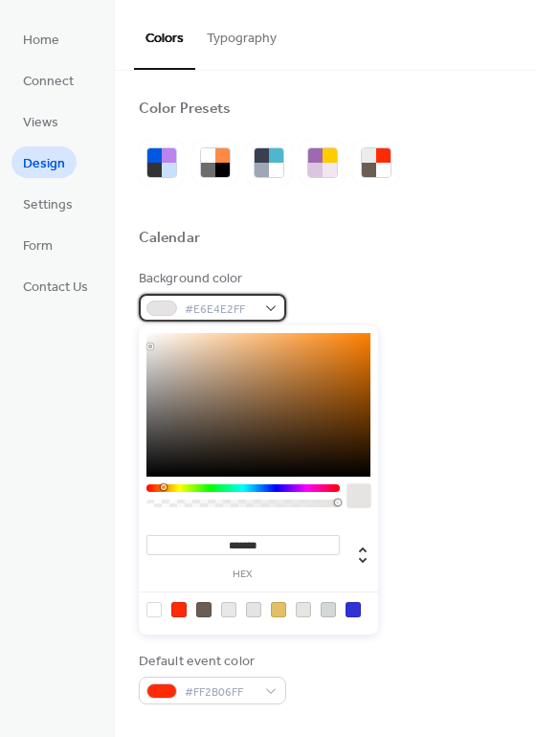
click at [269, 307] on div "#E6E4E2FF" at bounding box center [212, 308] width 147 height 28
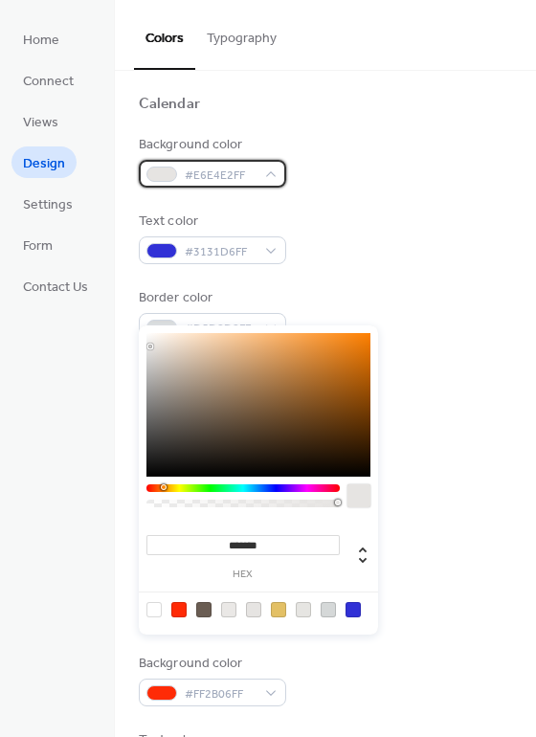
scroll to position [192, 0]
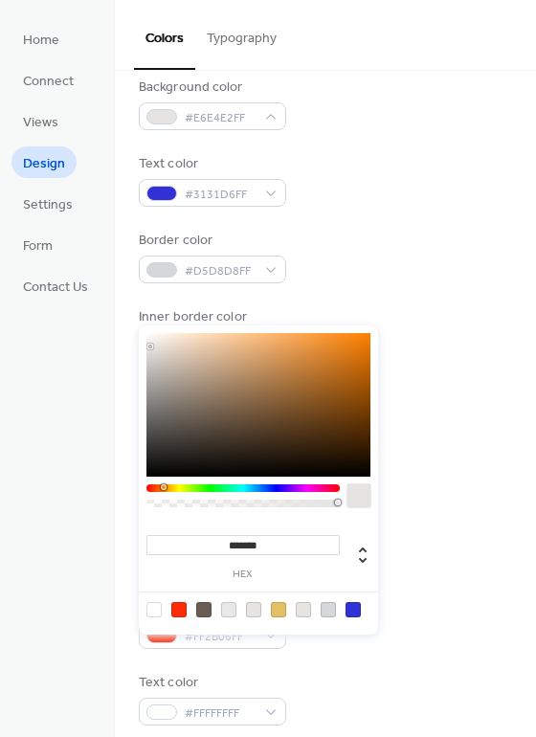
type input "*******"
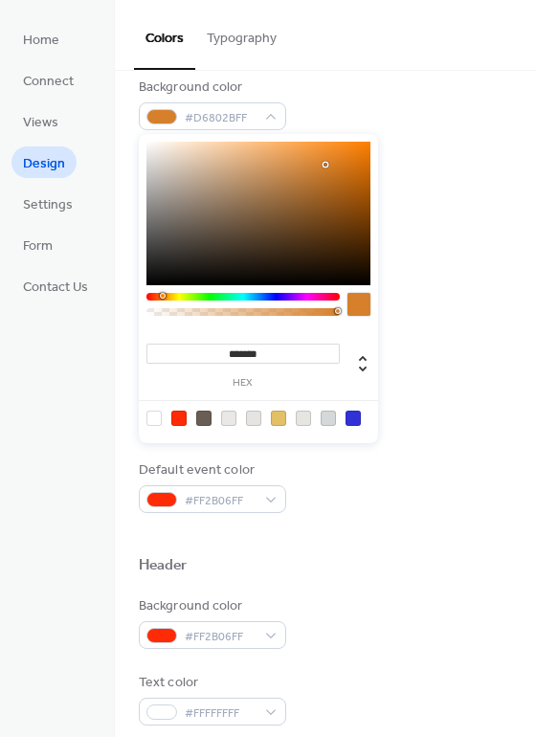
click at [326, 356] on div "******* hex" at bounding box center [258, 288] width 239 height 309
click at [267, 115] on div "#D6802BFF" at bounding box center [212, 116] width 147 height 28
type input "*******"
click at [240, 299] on div at bounding box center [243, 297] width 193 height 8
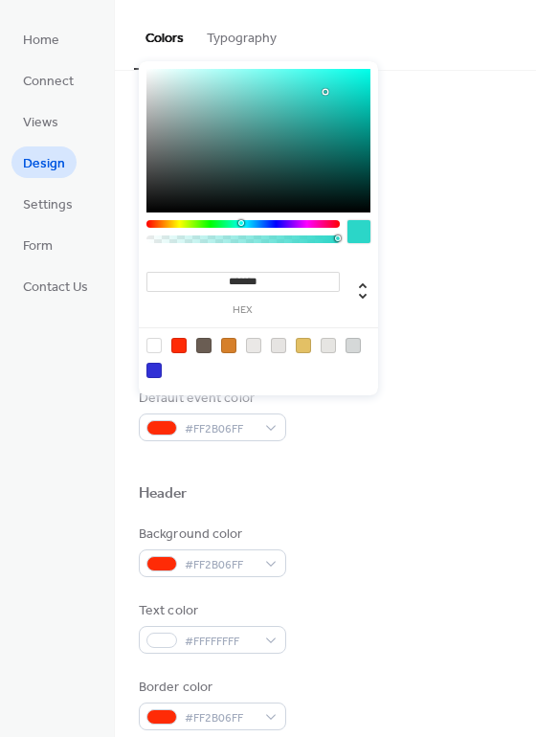
scroll to position [287, 0]
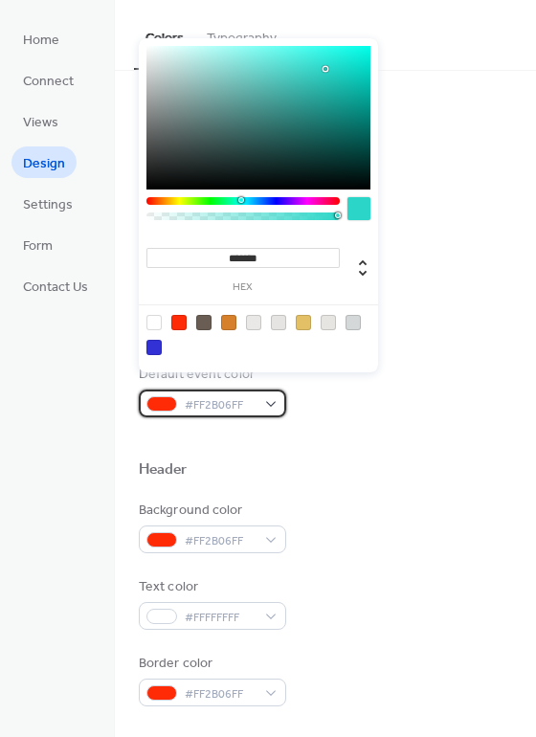
click at [266, 400] on div "#FF2B06FF" at bounding box center [212, 404] width 147 height 28
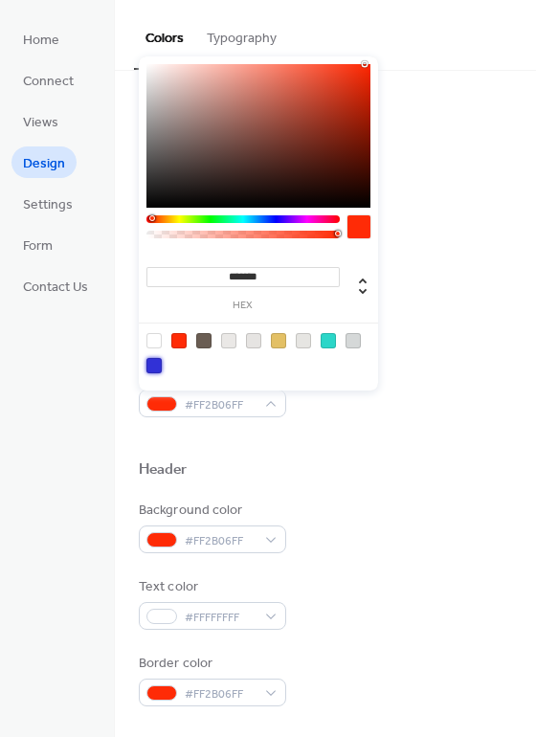
click at [154, 359] on div at bounding box center [154, 365] width 15 height 15
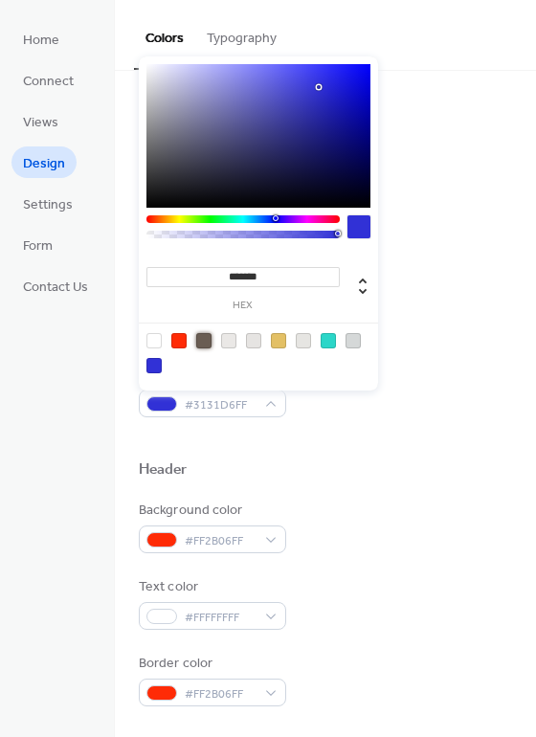
click at [204, 341] on div at bounding box center [203, 340] width 15 height 15
type input "*******"
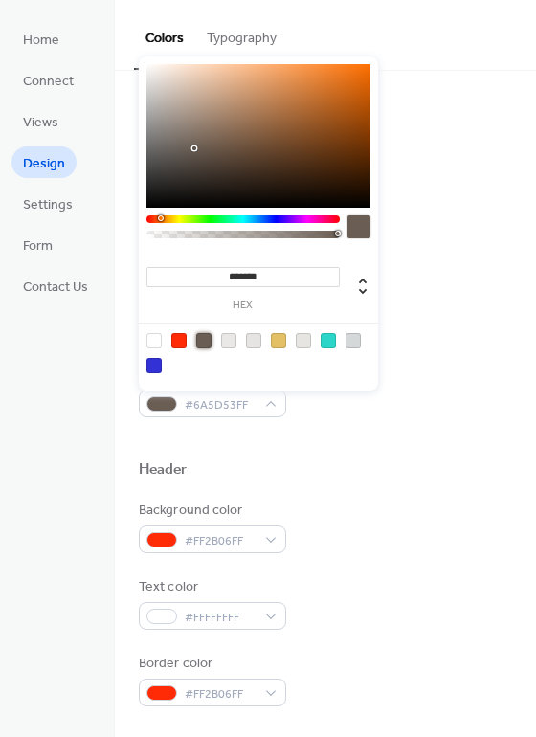
click at [204, 341] on div at bounding box center [203, 340] width 15 height 15
click at [223, 412] on span "#6A5D53FF" at bounding box center [220, 406] width 71 height 20
type input "*******"
click at [353, 201] on div at bounding box center [259, 136] width 224 height 144
click at [353, 201] on div at bounding box center [352, 201] width 4 height 4
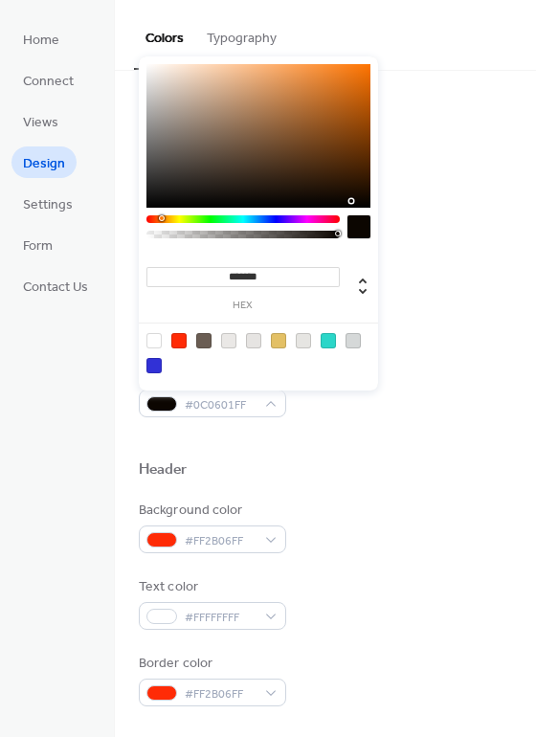
click at [355, 219] on div at bounding box center [359, 226] width 23 height 23
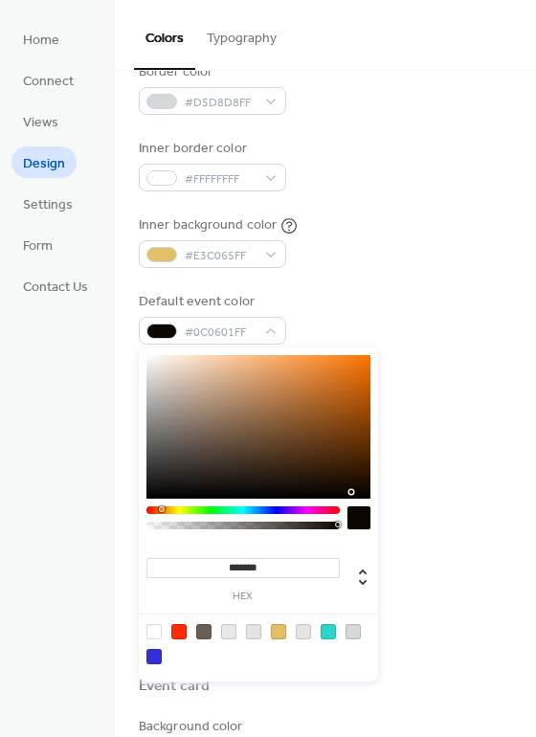
scroll to position [383, 0]
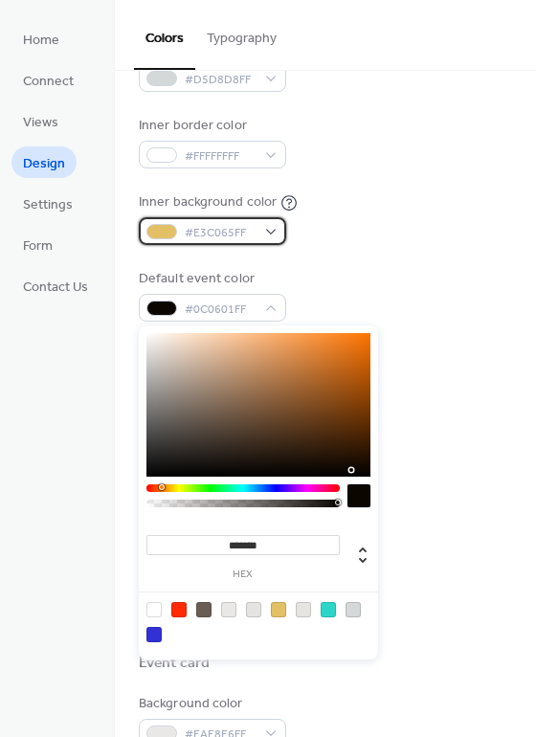
click at [267, 225] on div "#E3C065FF" at bounding box center [212, 231] width 147 height 28
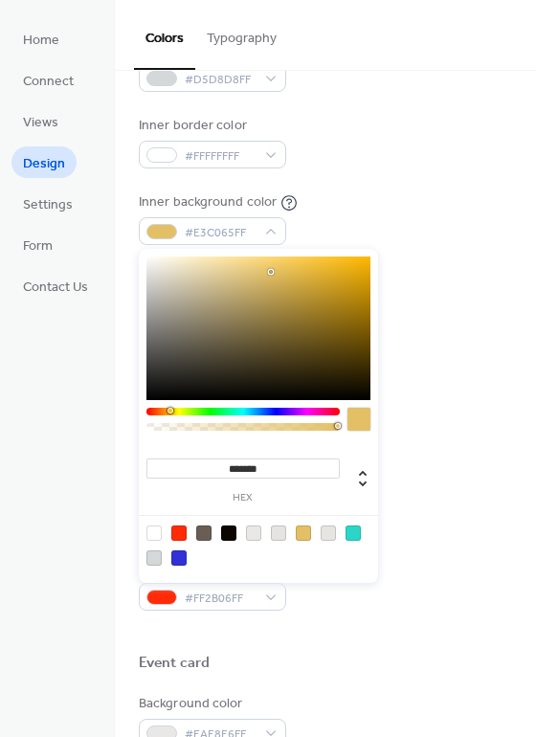
click at [170, 431] on div at bounding box center [243, 424] width 193 height 33
type input "***"
click at [170, 427] on div at bounding box center [243, 427] width 188 height 8
click at [210, 428] on div at bounding box center [243, 427] width 188 height 8
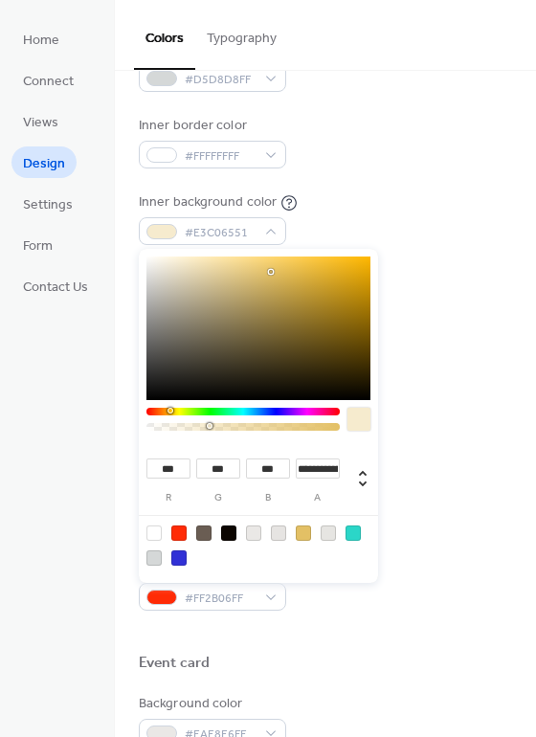
type input "**********"
type input "***"
click at [213, 303] on div at bounding box center [259, 329] width 224 height 144
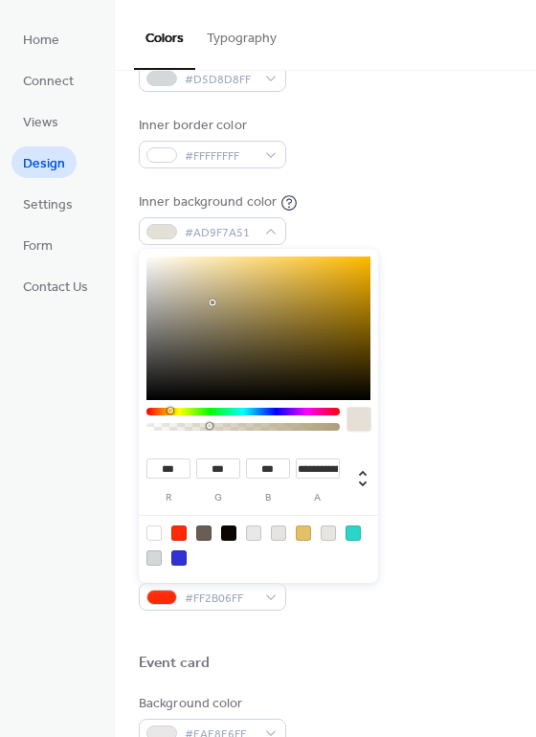
scroll to position [575, 0]
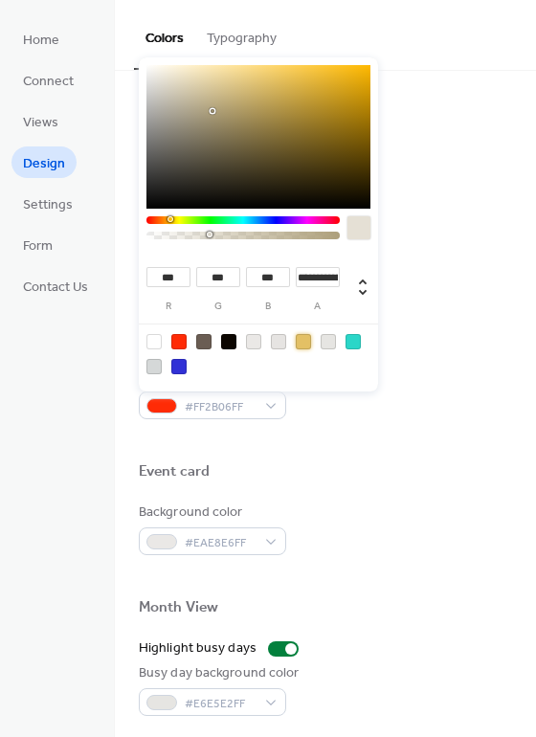
click at [306, 334] on div at bounding box center [303, 341] width 15 height 15
type input "***"
type input "*"
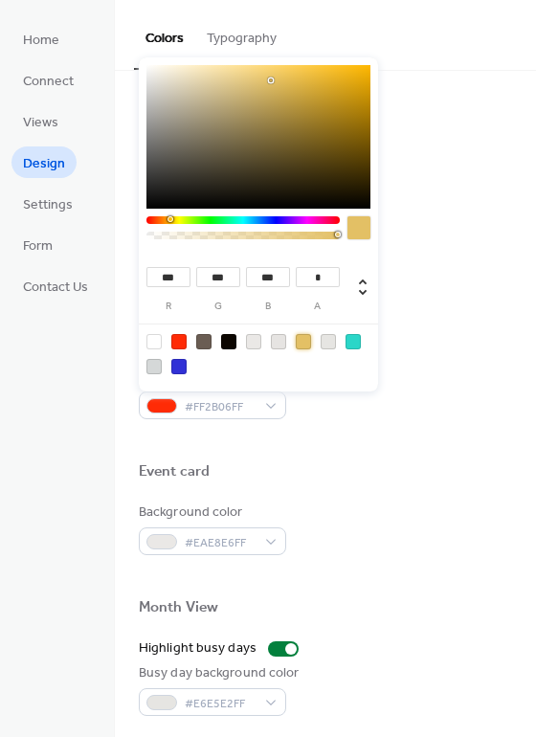
click at [304, 346] on div at bounding box center [303, 341] width 15 height 15
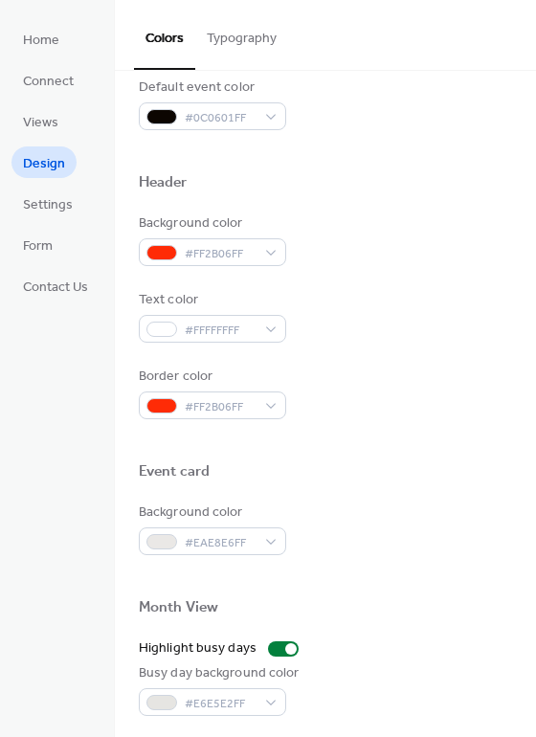
click at [486, 85] on div "Default event color #0C0601FF" at bounding box center [326, 104] width 374 height 53
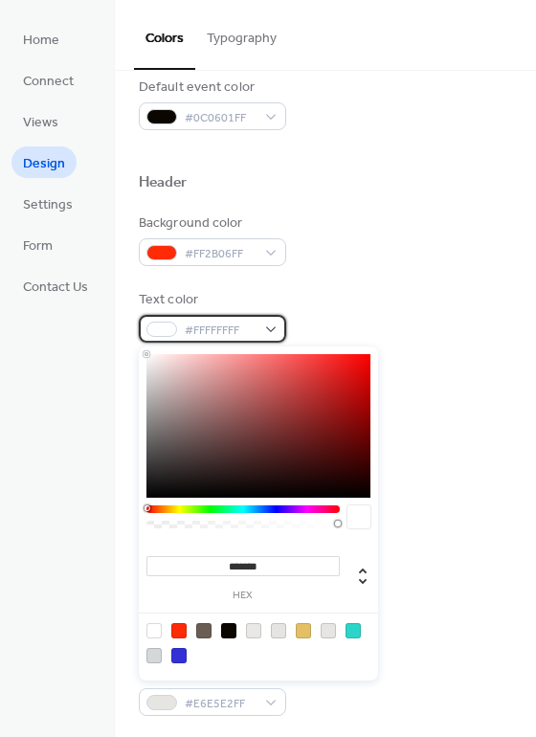
click at [276, 332] on div "#FFFFFFFF" at bounding box center [212, 329] width 147 height 28
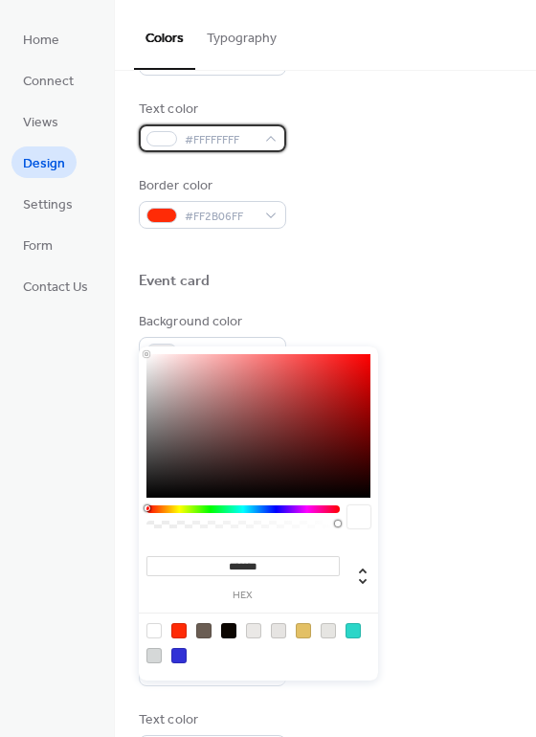
scroll to position [766, 0]
click at [272, 140] on div "#FFFFFFFF" at bounding box center [212, 138] width 147 height 28
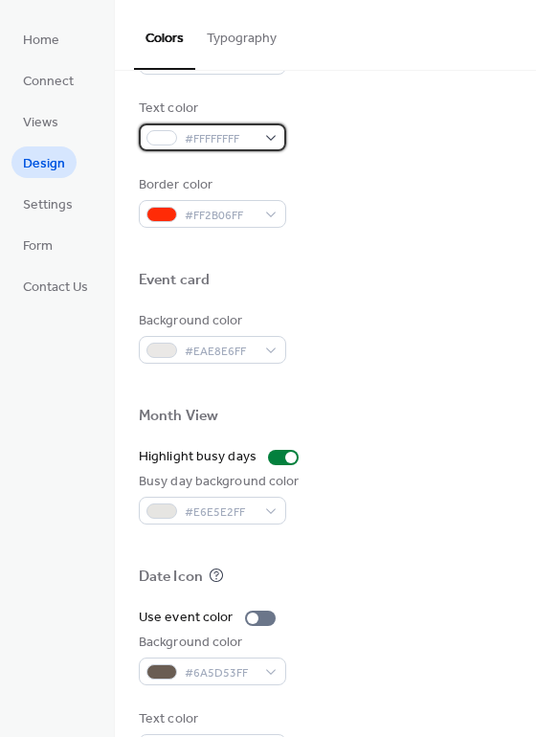
click at [173, 138] on div at bounding box center [162, 137] width 31 height 15
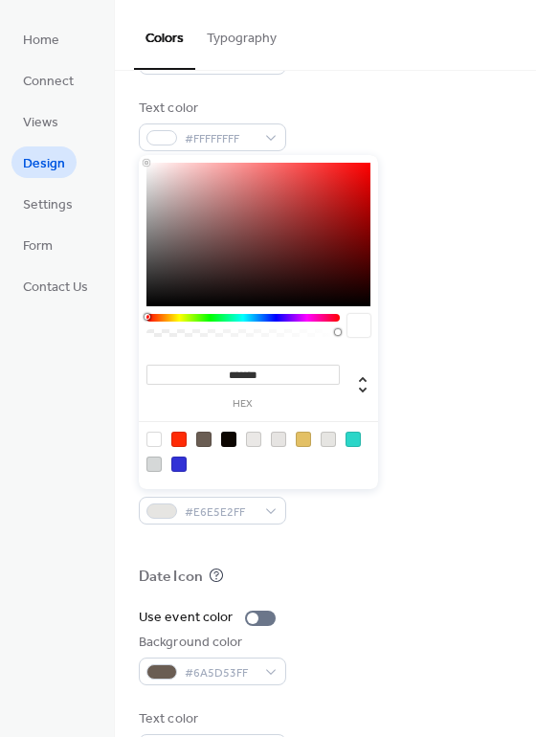
click at [147, 292] on div at bounding box center [259, 235] width 224 height 144
type input "*******"
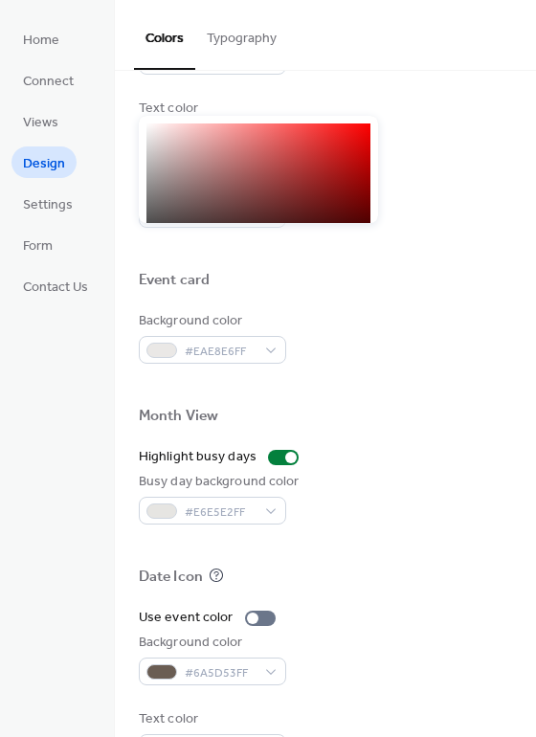
scroll to position [819, 0]
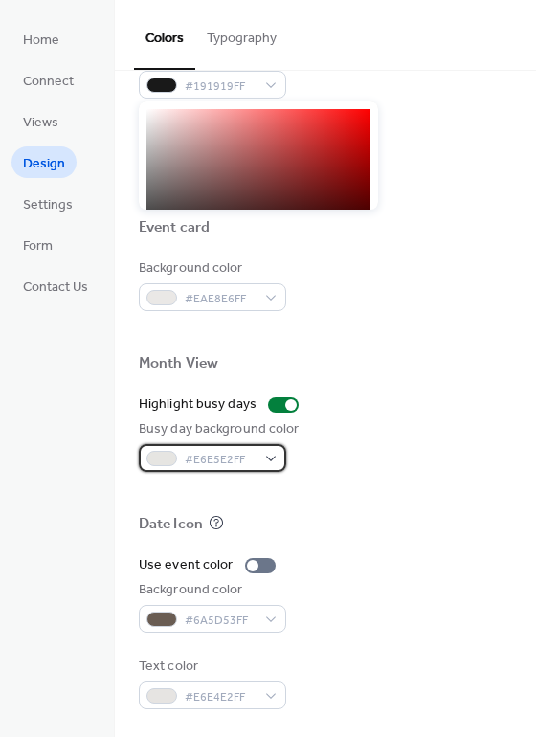
click at [271, 457] on div "#E6E5E2FF" at bounding box center [212, 458] width 147 height 28
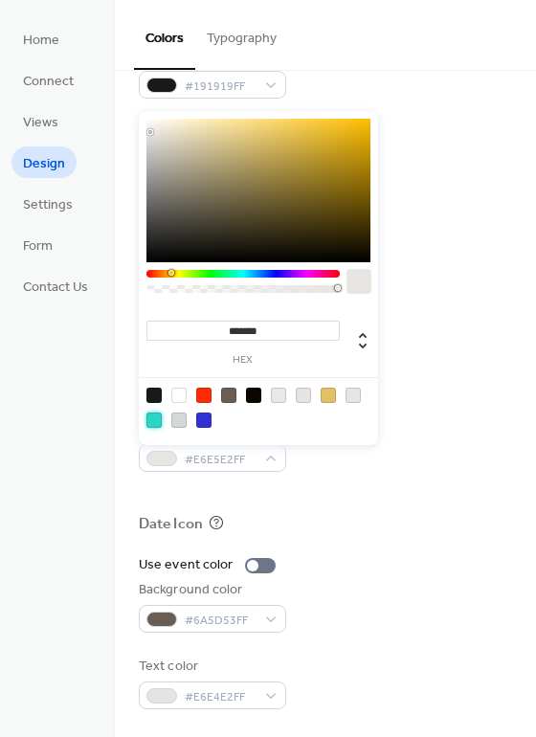
click at [147, 418] on div at bounding box center [154, 420] width 15 height 15
type input "*******"
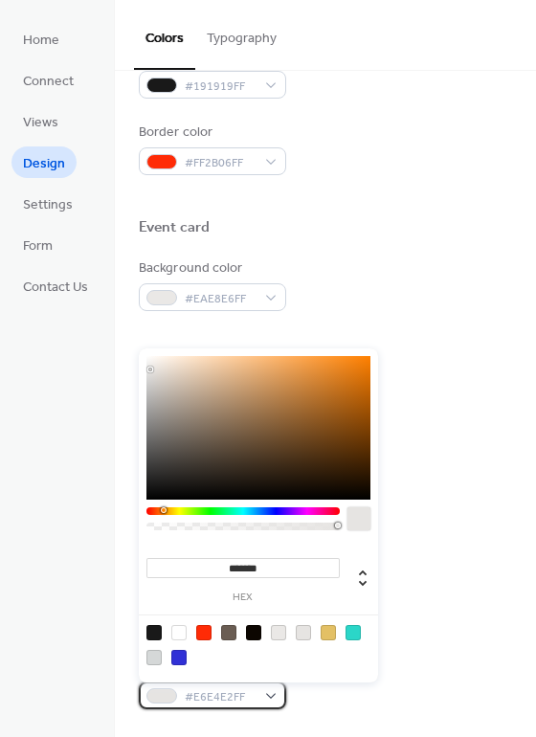
click at [265, 699] on div "#E6E4E2FF" at bounding box center [212, 696] width 147 height 28
click at [253, 629] on div at bounding box center [253, 632] width 15 height 15
type input "*******"
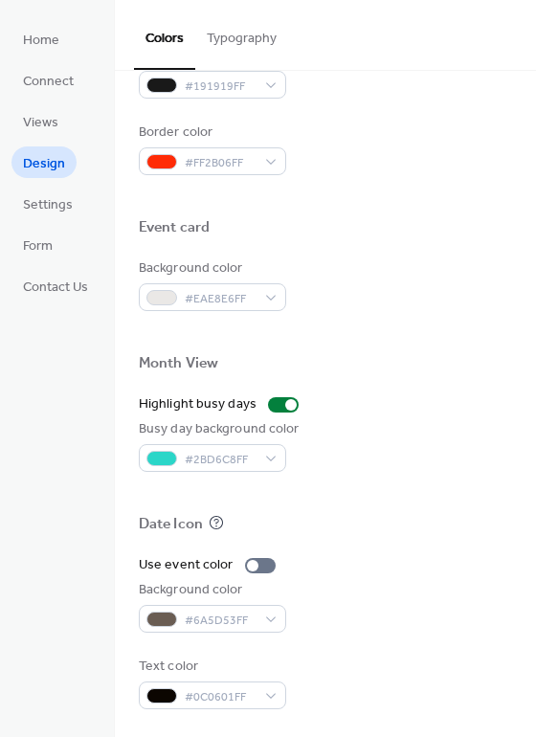
click at [445, 640] on div "Use event color Background color #6A5D53FF Text color #0C0601FF" at bounding box center [326, 632] width 374 height 154
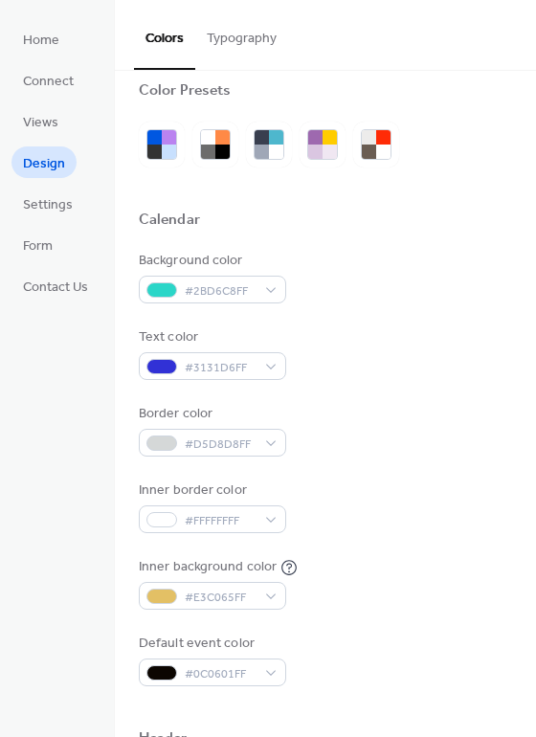
scroll to position [0, 0]
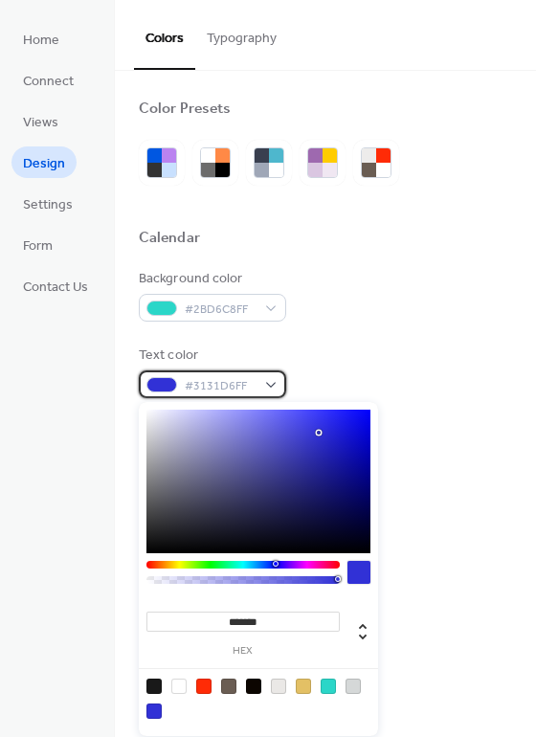
click at [265, 380] on div "#3131D6FF" at bounding box center [212, 385] width 147 height 28
click at [153, 689] on div at bounding box center [154, 686] width 15 height 15
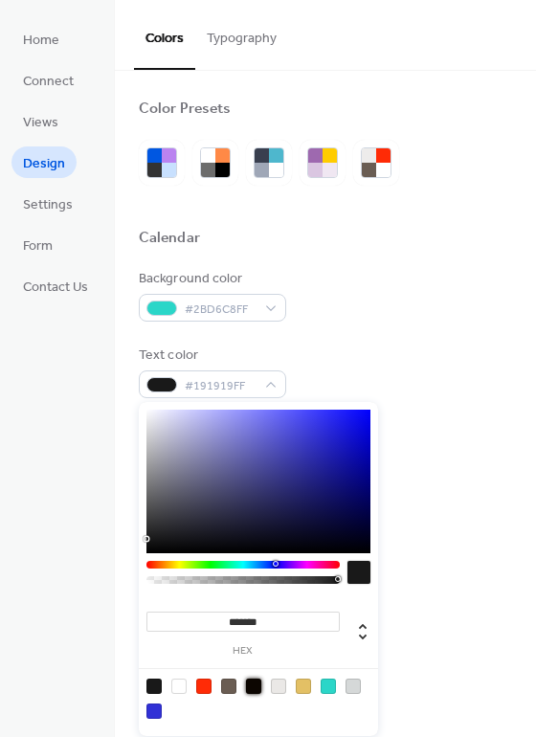
click at [248, 687] on div at bounding box center [253, 686] width 15 height 15
type input "*******"
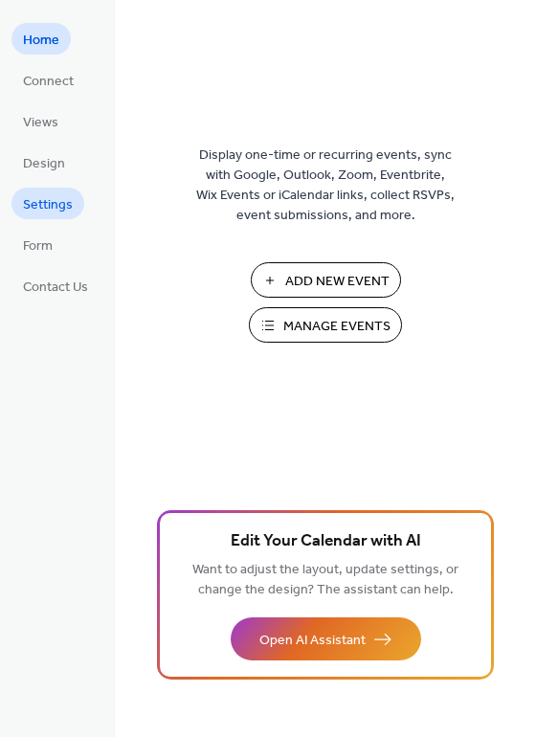
click at [68, 202] on span "Settings" at bounding box center [48, 205] width 50 height 20
click at [51, 168] on span "Design" at bounding box center [44, 164] width 42 height 20
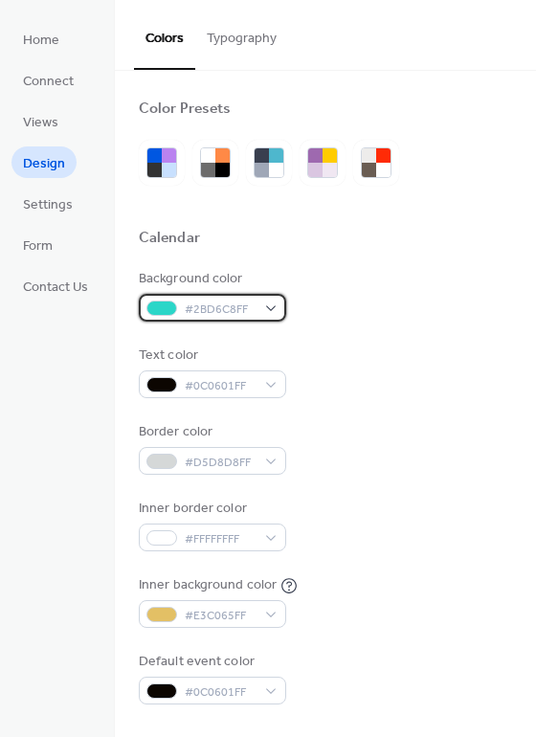
click at [271, 303] on div "#2BD6C8FF" at bounding box center [212, 308] width 147 height 28
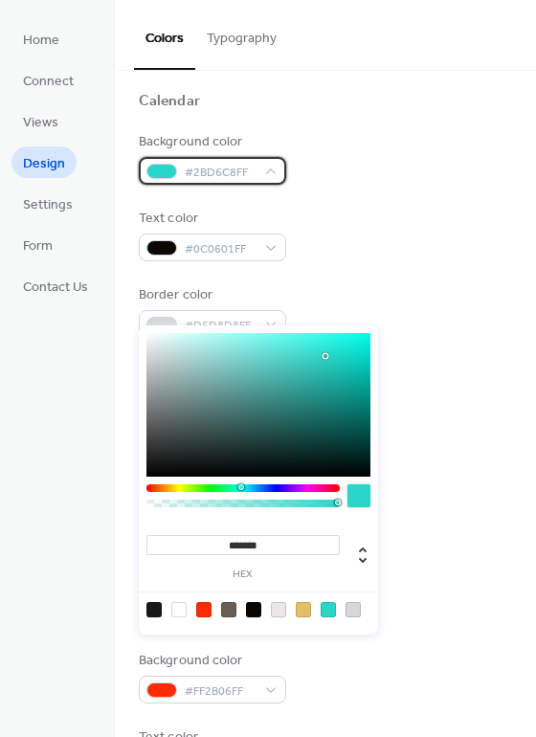
scroll to position [192, 0]
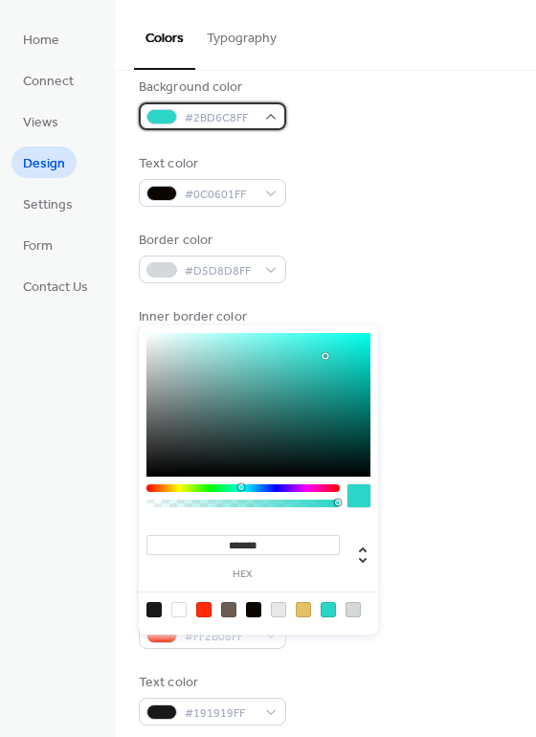
click at [232, 112] on span "#2BD6C8FF" at bounding box center [220, 118] width 71 height 20
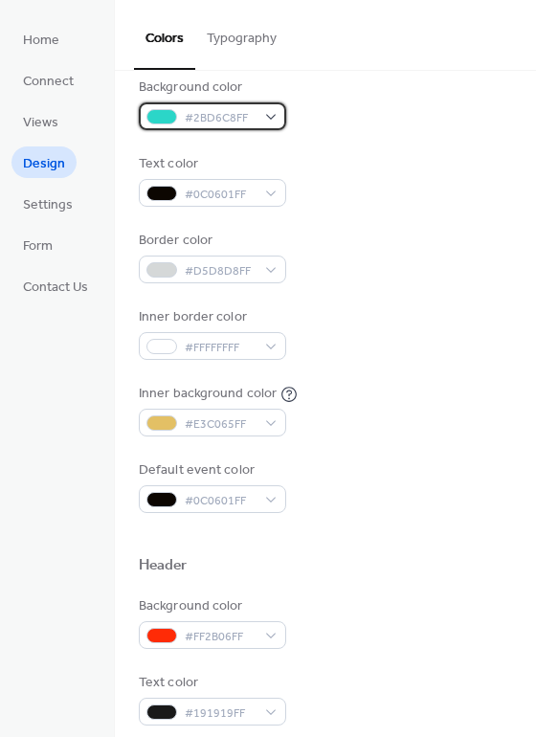
click at [271, 115] on div "#2BD6C8FF" at bounding box center [212, 116] width 147 height 28
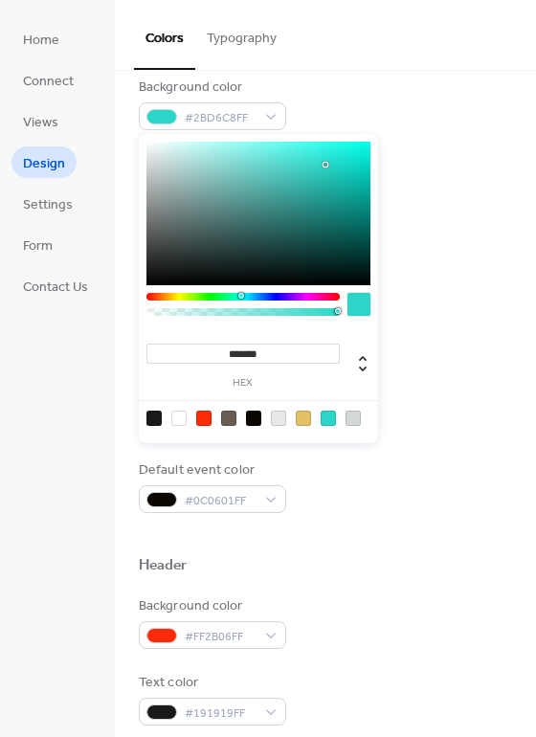
click at [205, 299] on div at bounding box center [243, 297] width 193 height 8
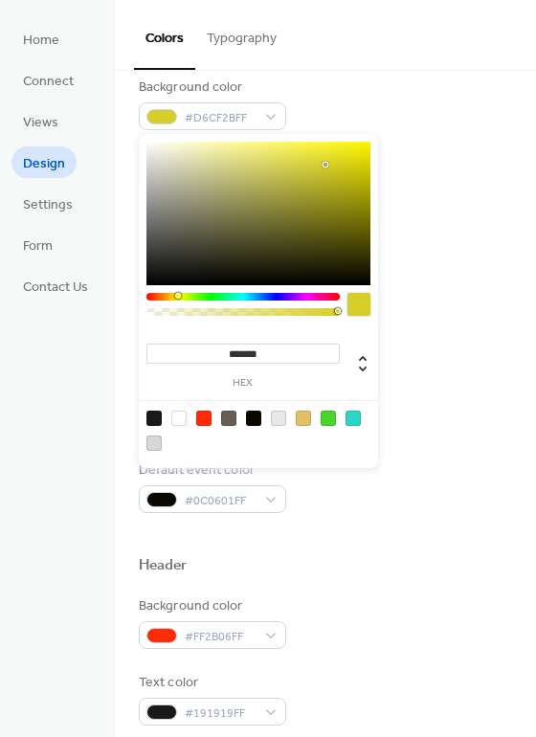
click at [177, 294] on div at bounding box center [243, 297] width 193 height 8
click at [210, 150] on div at bounding box center [259, 214] width 224 height 144
type input "*******"
click at [229, 153] on div at bounding box center [259, 214] width 224 height 144
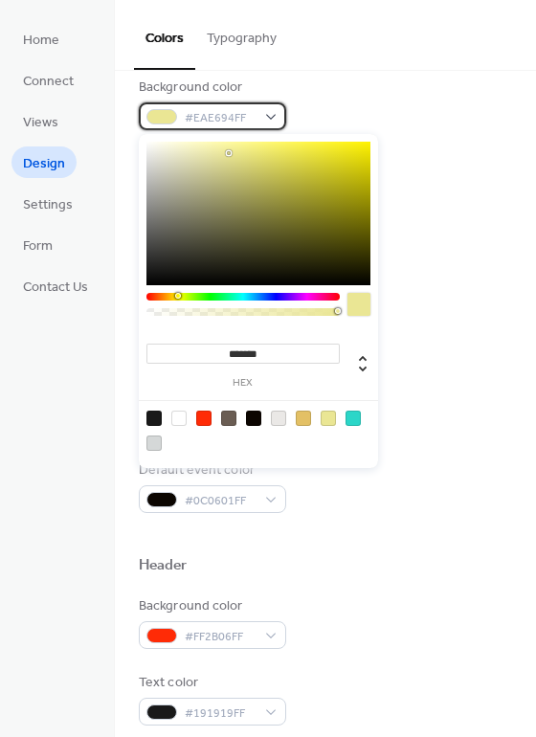
click at [272, 118] on div "#EAE694FF" at bounding box center [212, 116] width 147 height 28
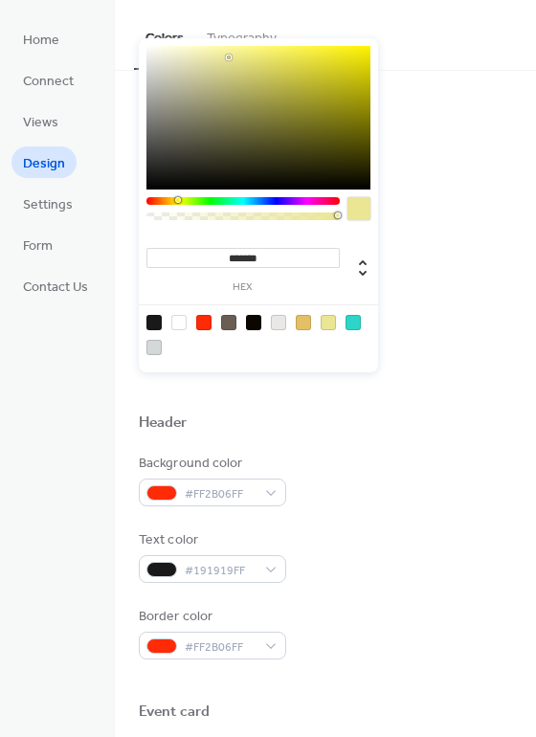
scroll to position [383, 0]
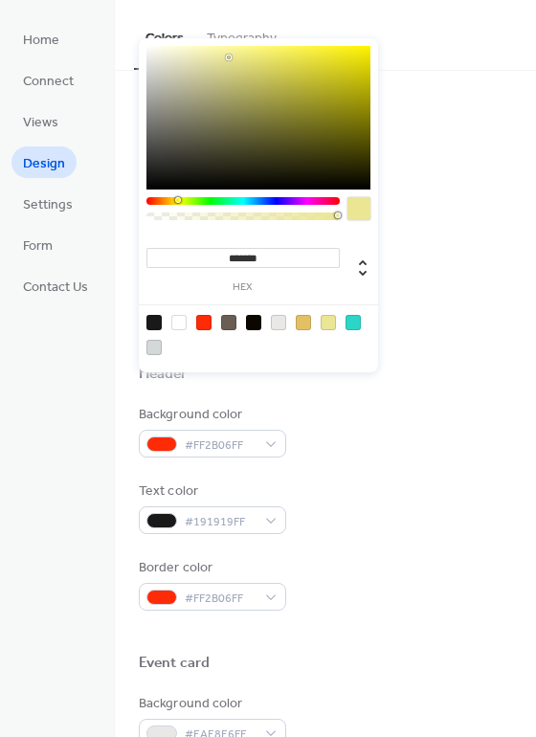
click at [402, 21] on div "Colors Typography" at bounding box center [325, 35] width 421 height 71
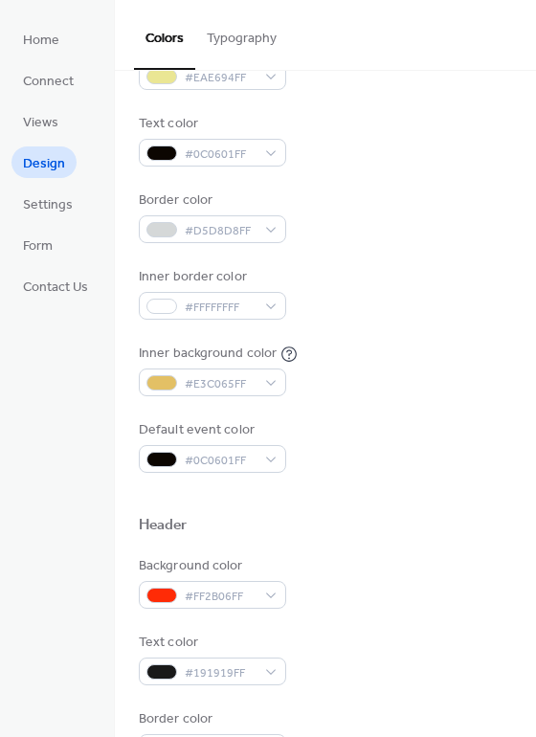
scroll to position [192, 0]
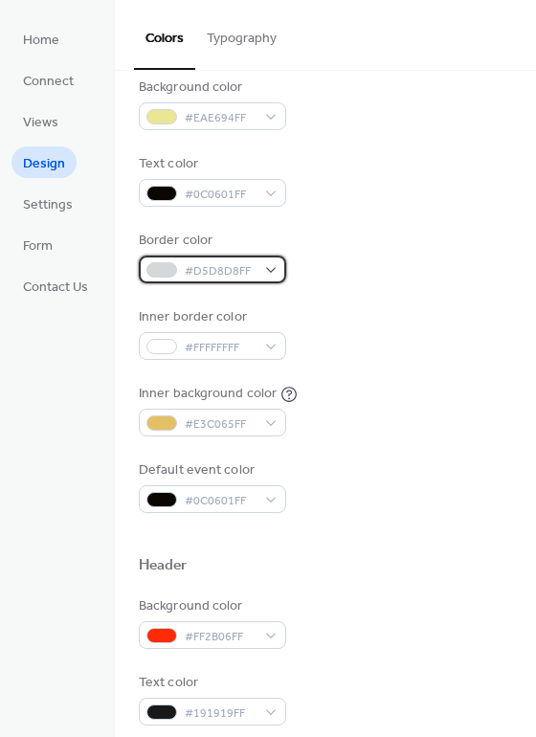
click at [267, 264] on div "#D5D8D8FF" at bounding box center [212, 270] width 147 height 28
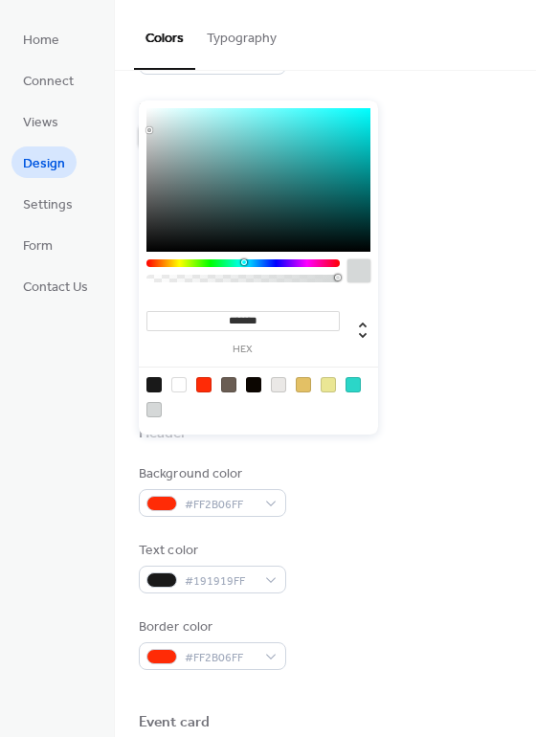
scroll to position [383, 0]
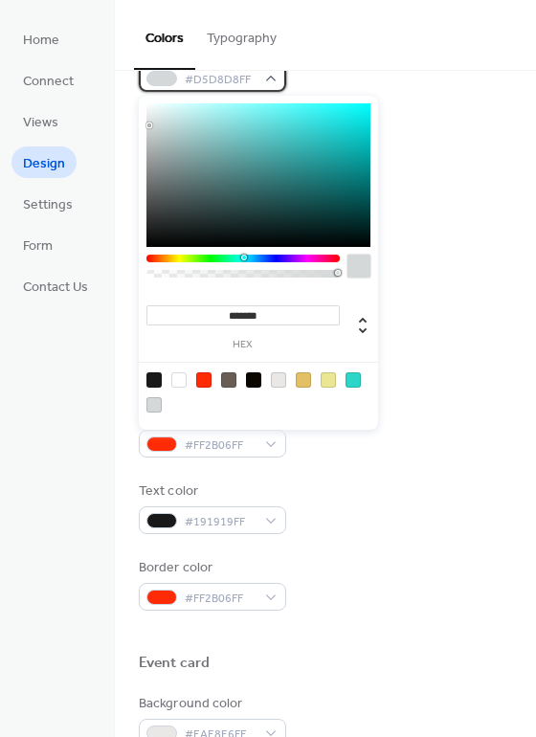
click at [275, 77] on div "#D5D8D8FF" at bounding box center [212, 78] width 147 height 28
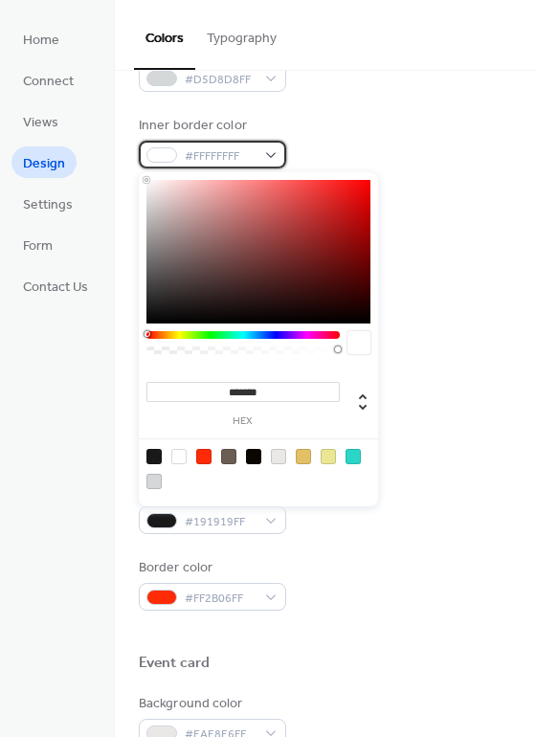
click at [269, 151] on div "#FFFFFFFF" at bounding box center [212, 155] width 147 height 28
type input "*******"
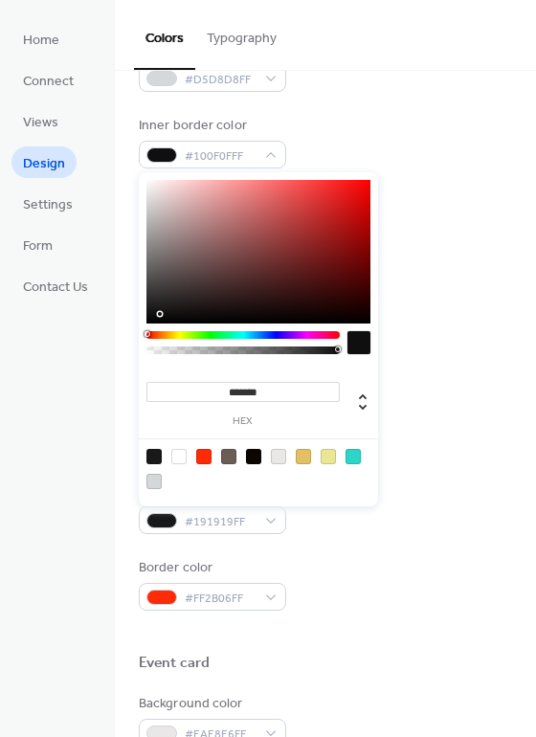
click at [160, 314] on div at bounding box center [259, 252] width 224 height 144
click at [267, 147] on div "#100F0FFF" at bounding box center [212, 155] width 147 height 28
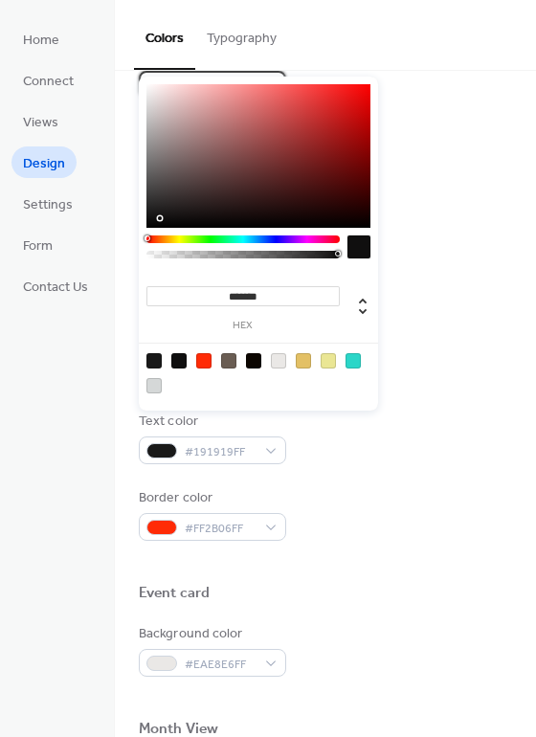
scroll to position [479, 0]
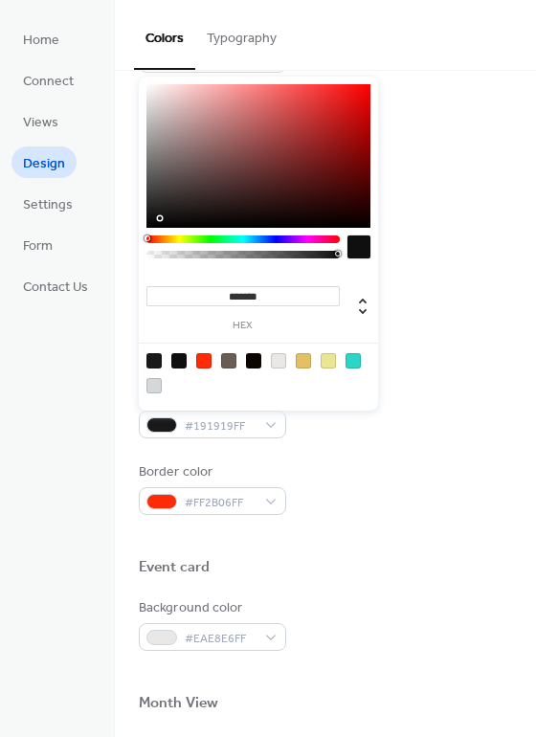
click at [445, 328] on div "Background color #FF2B06FF" at bounding box center [326, 335] width 374 height 53
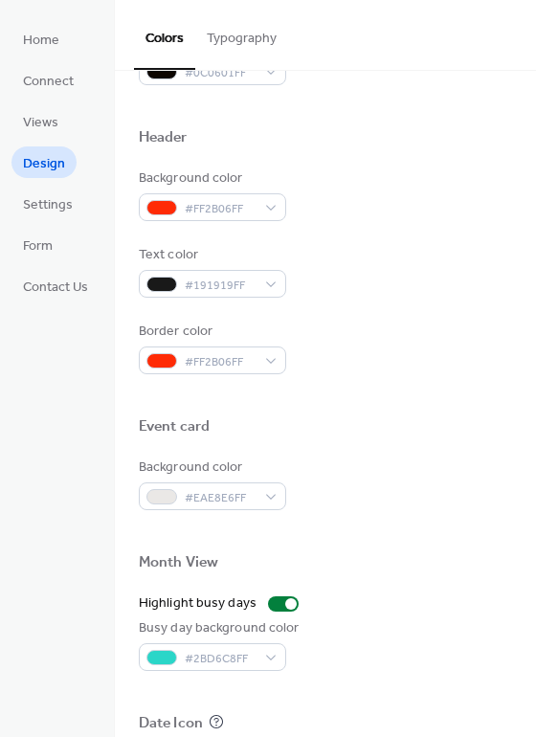
scroll to position [670, 0]
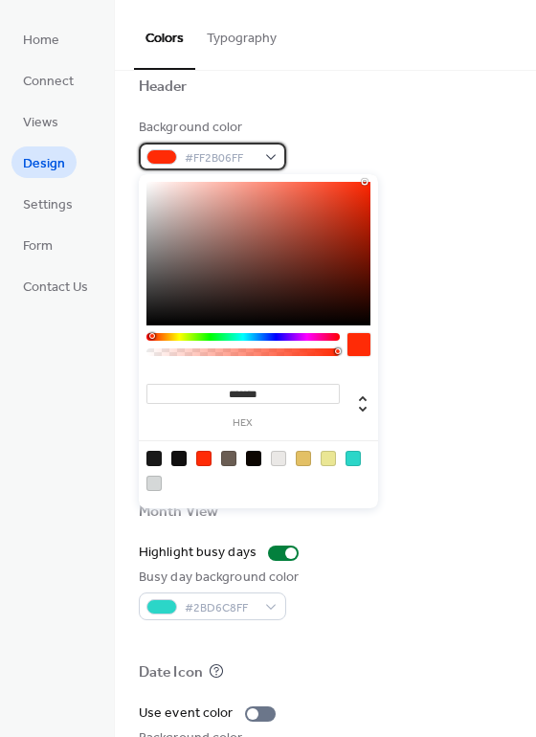
click at [272, 155] on div "#FF2B06FF" at bounding box center [212, 157] width 147 height 28
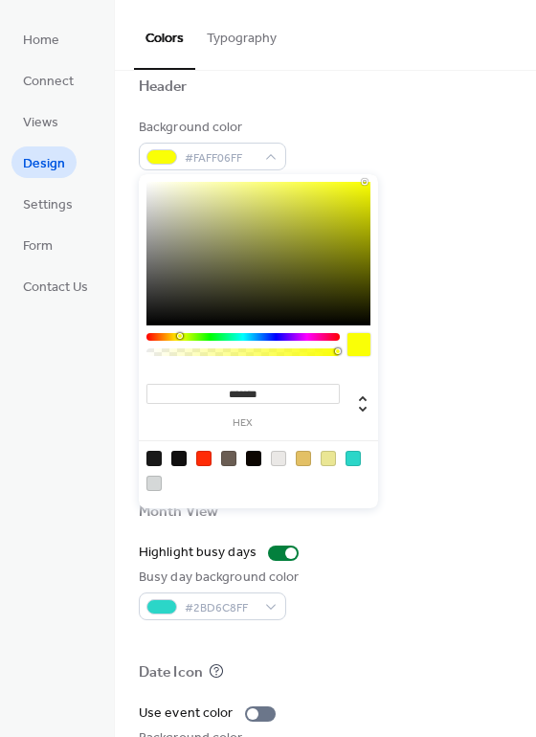
click at [179, 338] on div at bounding box center [243, 337] width 193 height 8
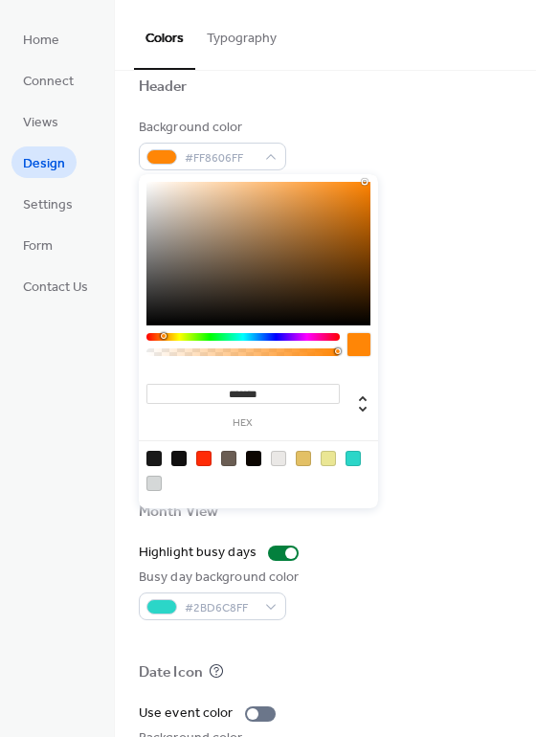
click at [163, 335] on div at bounding box center [243, 337] width 193 height 8
type input "*******"
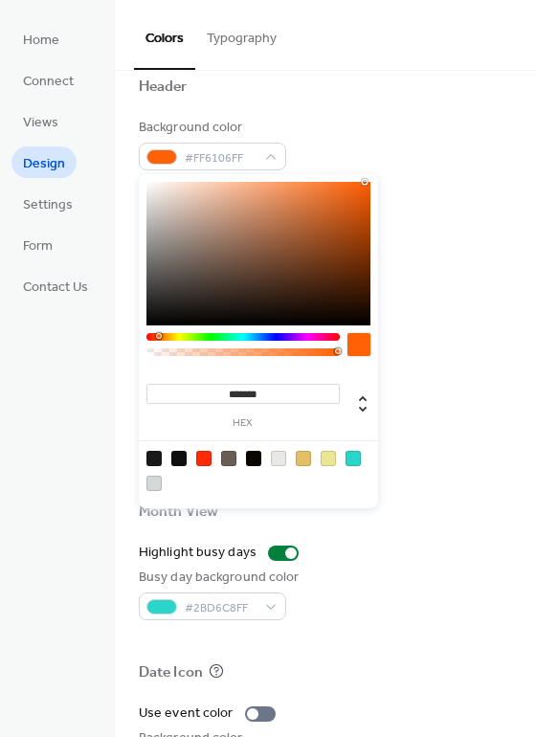
click at [158, 333] on div at bounding box center [243, 337] width 193 height 8
click at [264, 154] on div "#FF6106FF" at bounding box center [212, 157] width 147 height 28
click at [447, 148] on div "Background color #FF6106FF" at bounding box center [326, 144] width 374 height 53
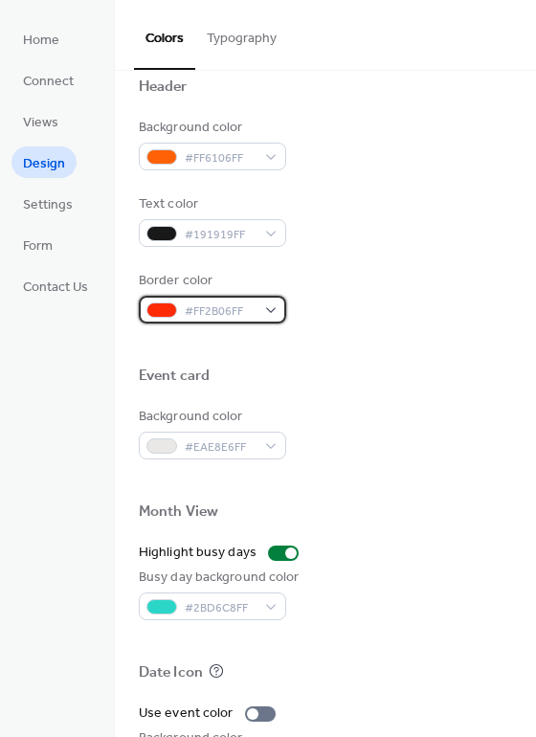
click at [269, 307] on div "#FF2B06FF" at bounding box center [212, 310] width 147 height 28
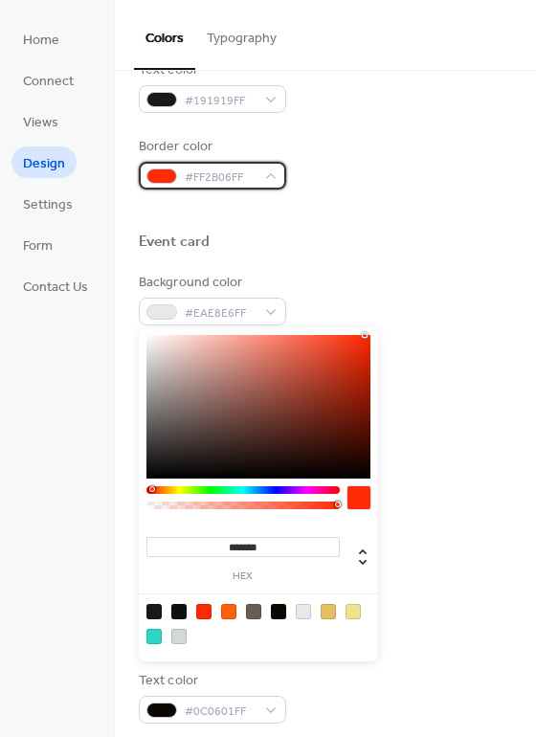
scroll to position [819, 0]
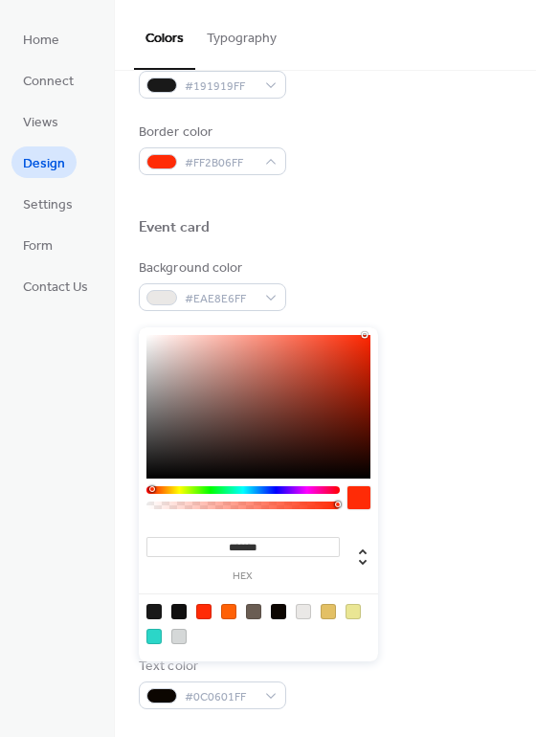
click at [196, 365] on div "******* hex" at bounding box center [258, 495] width 239 height 334
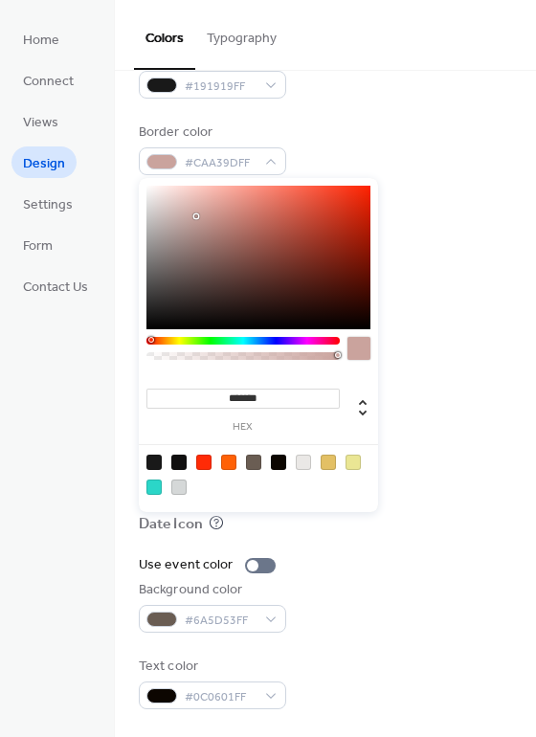
click at [240, 341] on div at bounding box center [243, 341] width 193 height 8
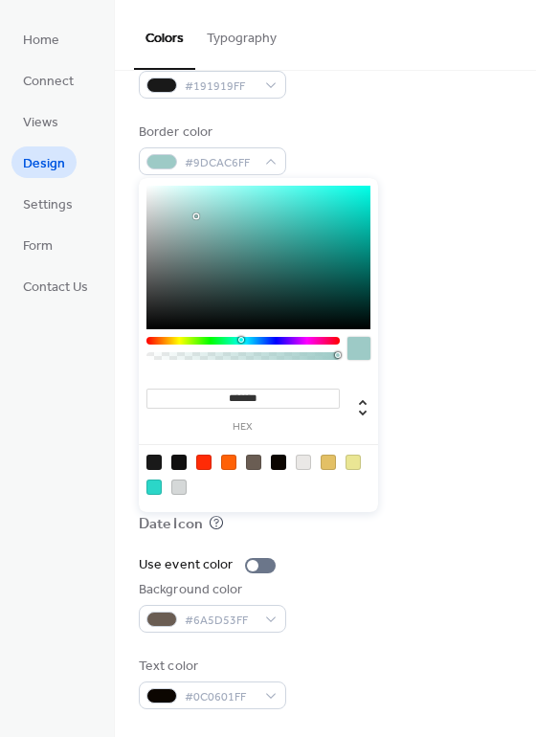
click at [159, 206] on div at bounding box center [259, 258] width 224 height 144
type input "*******"
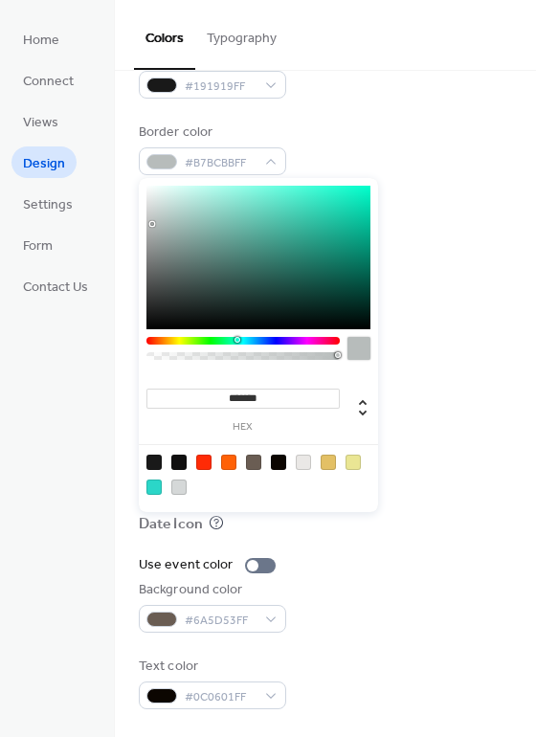
click at [152, 224] on div at bounding box center [259, 258] width 224 height 144
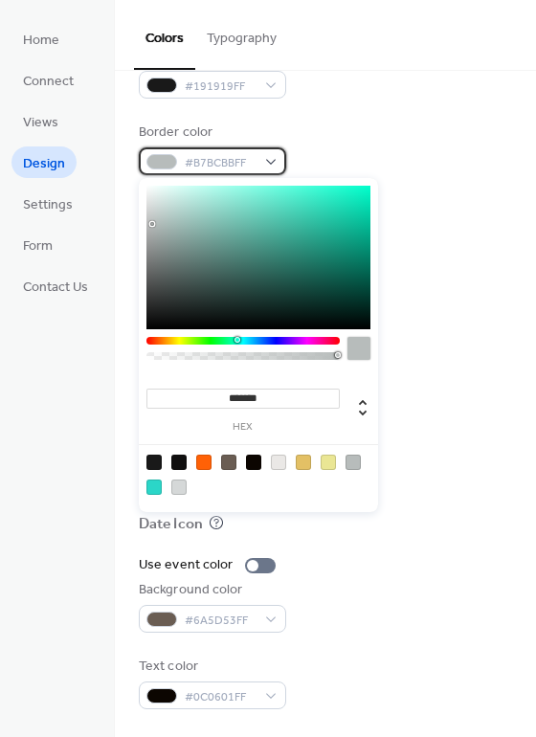
click at [272, 163] on div "#B7BCBBFF" at bounding box center [212, 161] width 147 height 28
click at [445, 373] on div "Month View" at bounding box center [326, 366] width 374 height 25
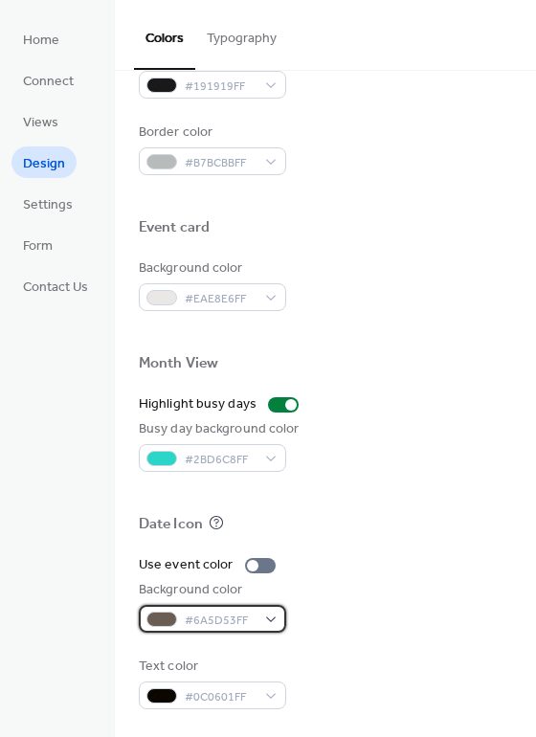
click at [269, 615] on div "#6A5D53FF" at bounding box center [212, 619] width 147 height 28
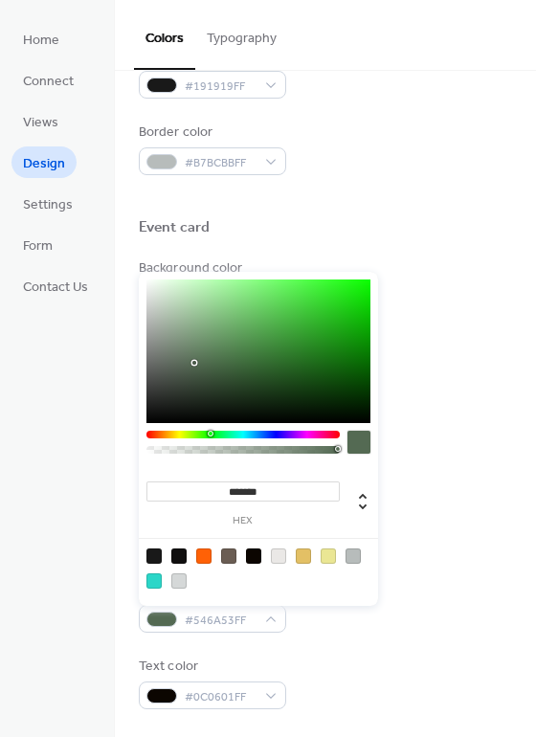
click at [210, 436] on div at bounding box center [243, 435] width 193 height 8
click at [200, 433] on div at bounding box center [243, 435] width 193 height 8
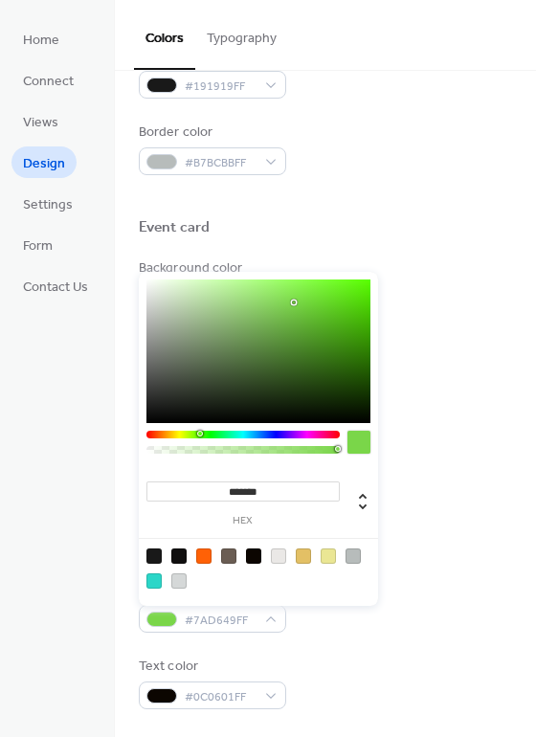
click at [294, 303] on div at bounding box center [259, 352] width 224 height 144
click at [260, 291] on div at bounding box center [259, 352] width 224 height 144
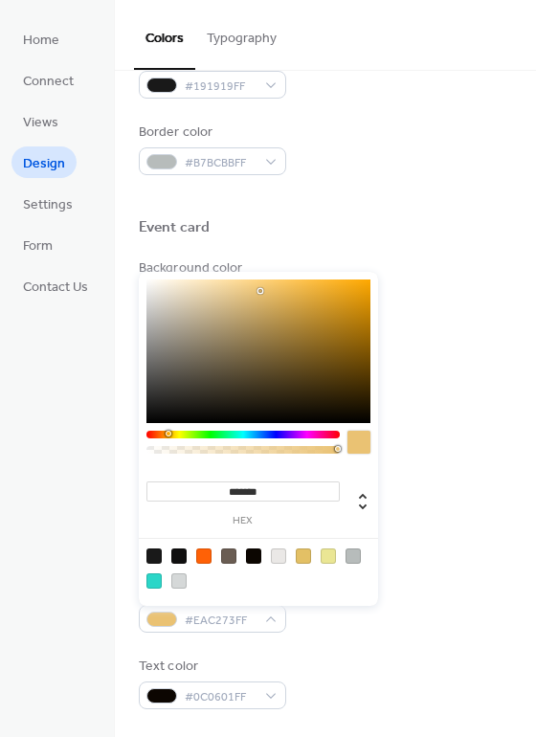
click at [168, 431] on div at bounding box center [243, 435] width 193 height 8
click at [311, 296] on div at bounding box center [259, 352] width 224 height 144
click at [349, 287] on div at bounding box center [259, 352] width 224 height 144
click at [359, 292] on div at bounding box center [259, 352] width 224 height 144
type input "*******"
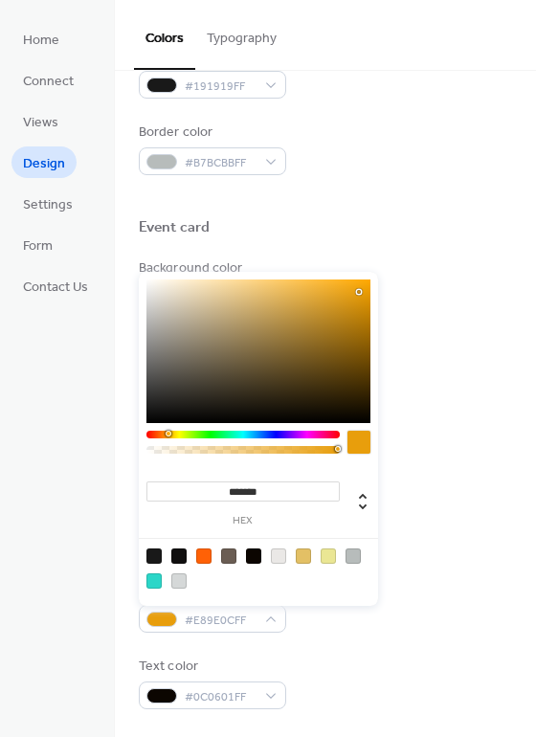
click at [369, 240] on div "Event card" at bounding box center [326, 230] width 374 height 25
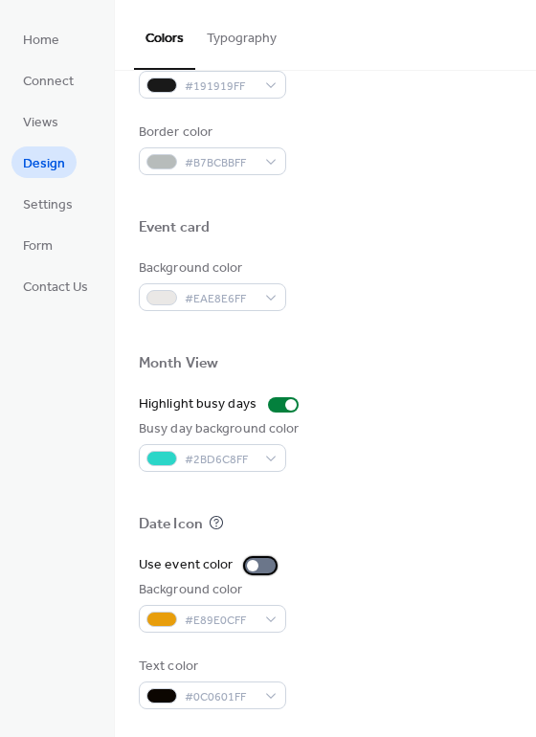
click at [263, 563] on div at bounding box center [260, 565] width 31 height 15
click at [245, 563] on div at bounding box center [260, 565] width 31 height 15
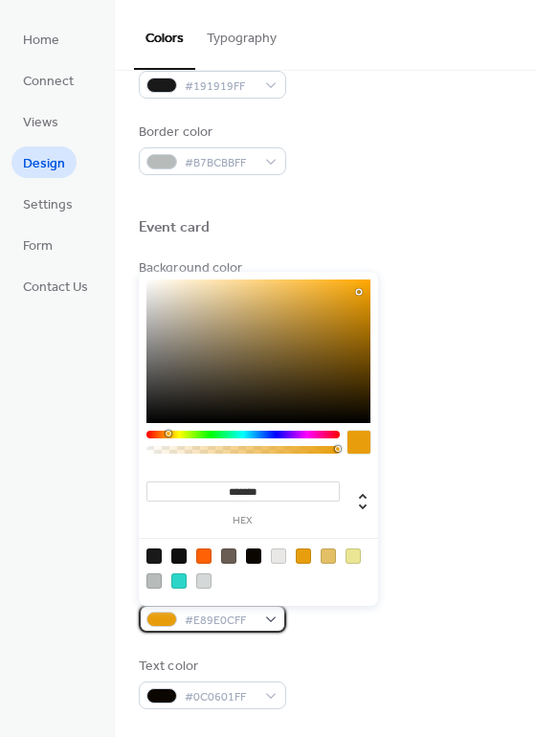
click at [269, 619] on div "#E89E0CFF" at bounding box center [212, 619] width 147 height 28
click at [175, 431] on div at bounding box center [243, 435] width 193 height 8
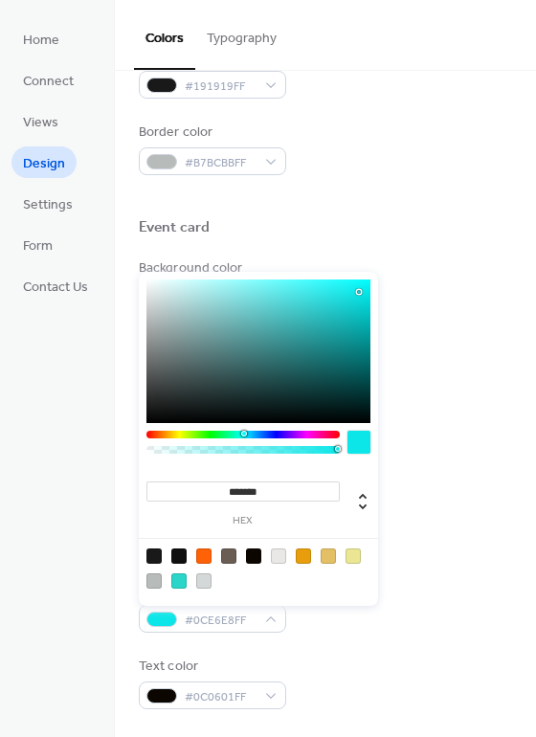
click at [243, 433] on div at bounding box center [243, 435] width 193 height 8
click at [200, 578] on div at bounding box center [203, 581] width 15 height 15
type input "*******"
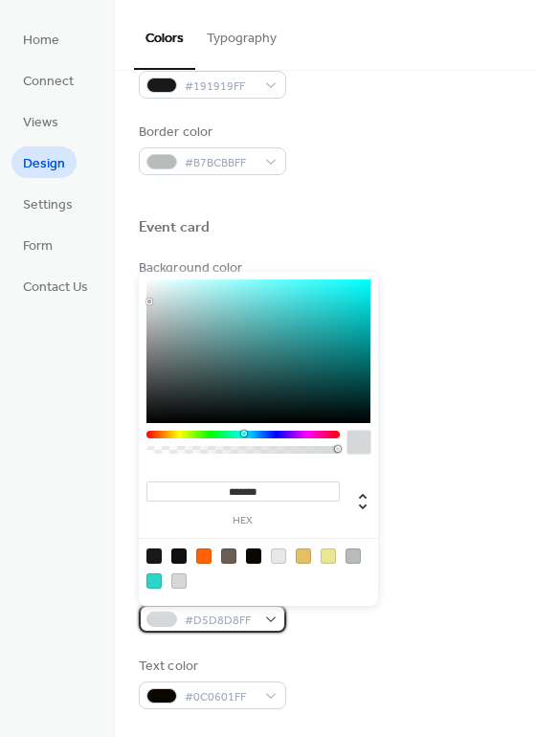
click at [276, 621] on div "#D5D8D8FF" at bounding box center [212, 619] width 147 height 28
click at [413, 642] on div "Use event color Background color #D5D8D8FF Text color #0C0601FF" at bounding box center [326, 632] width 374 height 154
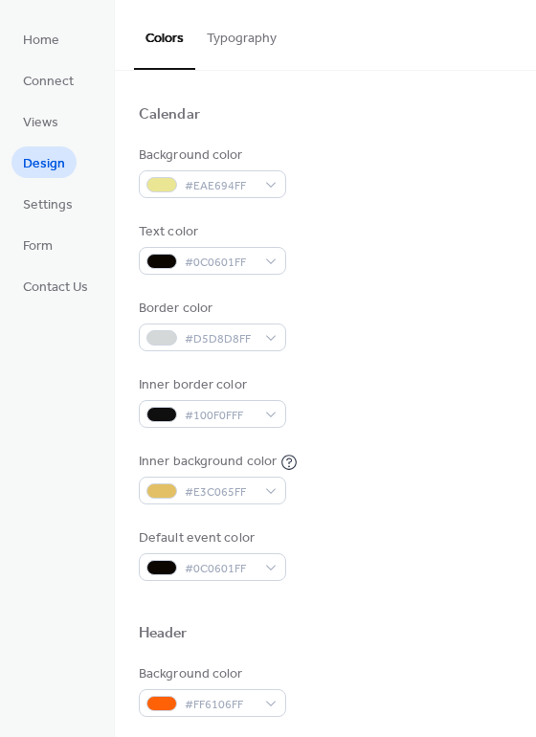
scroll to position [54, 0]
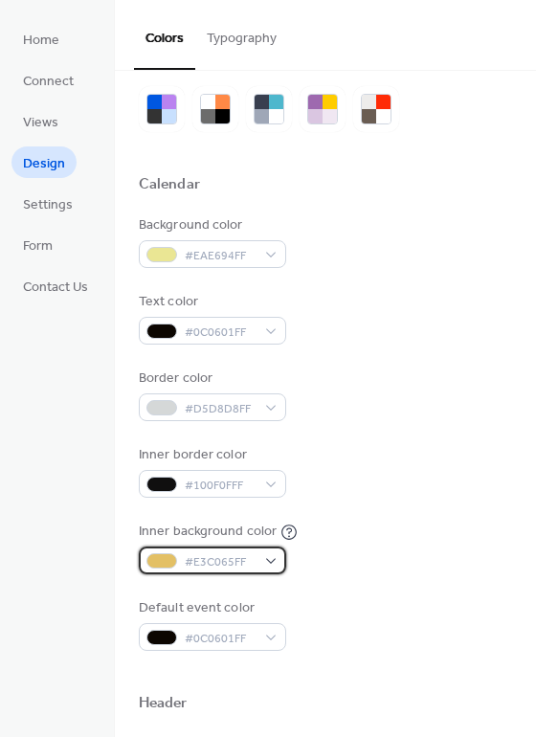
click at [273, 555] on div "#E3C065FF" at bounding box center [212, 561] width 147 height 28
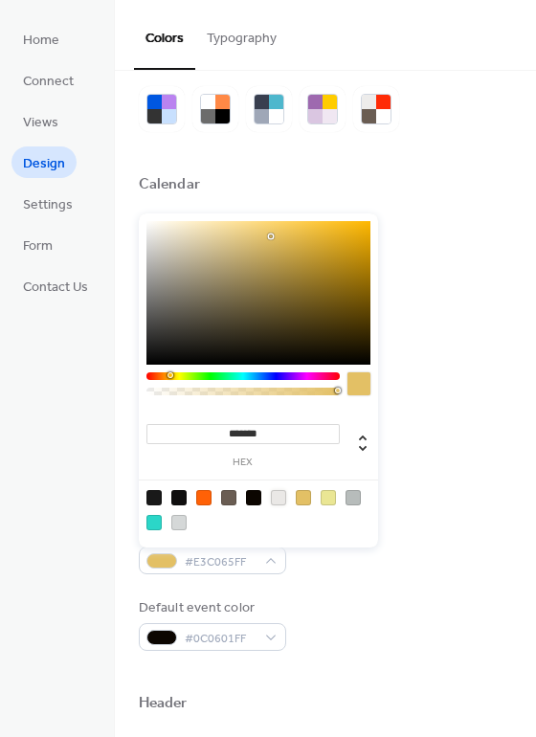
click at [273, 493] on div at bounding box center [278, 497] width 15 height 15
type input "*******"
